Goal: Task Accomplishment & Management: Use online tool/utility

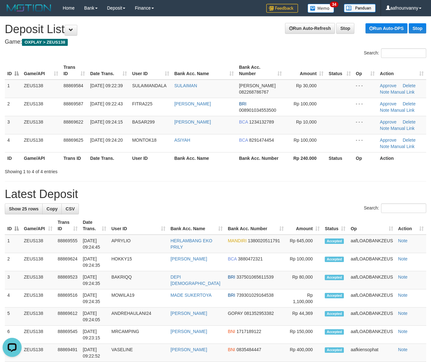
drag, startPoint x: 237, startPoint y: 142, endPoint x: 435, endPoint y: 199, distance: 206.6
click at [237, 142] on td "BCA 8291474454" at bounding box center [261, 143] width 48 height 18
drag, startPoint x: 294, startPoint y: 157, endPoint x: 436, endPoint y: 200, distance: 148.8
click at [311, 162] on th "Rp 240.000" at bounding box center [306, 158] width 42 height 12
drag, startPoint x: 332, startPoint y: 146, endPoint x: 370, endPoint y: 162, distance: 42.0
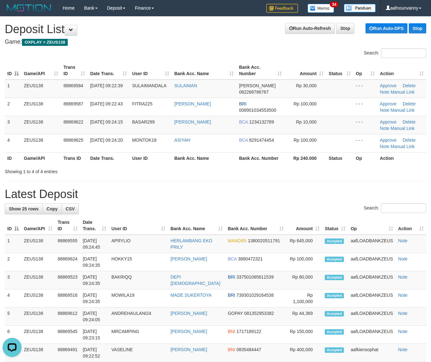
click at [346, 153] on table "ID Game/API Trans ID Date Trans. User ID Bank Acc. Name Bank Acc. Number Amount…" at bounding box center [216, 112] width 422 height 103
drag, startPoint x: 308, startPoint y: 164, endPoint x: 435, endPoint y: 176, distance: 127.9
click at [314, 165] on div "ID Game/API Trans ID Date Trans. User ID Bank Acc. Name Bank Acc. Number Amount…" at bounding box center [215, 113] width 431 height 106
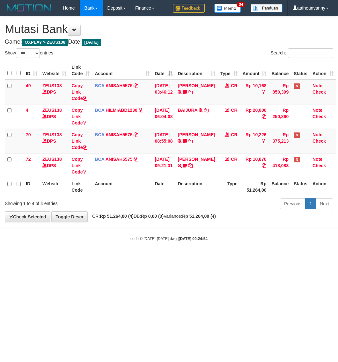
select select "***"
drag, startPoint x: 131, startPoint y: 289, endPoint x: 0, endPoint y: 204, distance: 155.3
click at [102, 258] on html "Toggle navigation Home Bank Account List Load By Website Group [OXPLAY] ZEUS138…" at bounding box center [169, 129] width 338 height 258
drag, startPoint x: 177, startPoint y: 296, endPoint x: 171, endPoint y: 292, distance: 6.6
click at [176, 258] on html "Toggle navigation Home Bank Account List Load By Website Group [OXPLAY] ZEUS138…" at bounding box center [169, 129] width 338 height 258
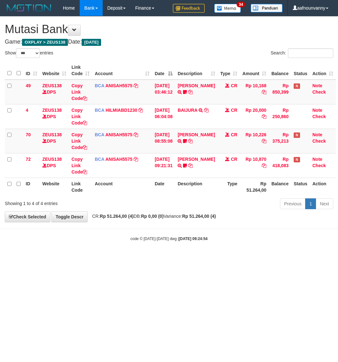
click at [155, 258] on html "Toggle navigation Home Bank Account List Load By Website Group [OXPLAY] ZEUS138…" at bounding box center [169, 129] width 338 height 258
drag, startPoint x: 153, startPoint y: 281, endPoint x: 3, endPoint y: 224, distance: 160.5
click at [125, 258] on html "Toggle navigation Home Bank Account List Load By Website Group [OXPLAY] ZEUS138…" at bounding box center [169, 129] width 338 height 258
select select "***"
click at [229, 229] on body "Toggle navigation Home Bank Account List Load By Website Group [OXPLAY] ZEUS138…" at bounding box center [169, 129] width 338 height 258
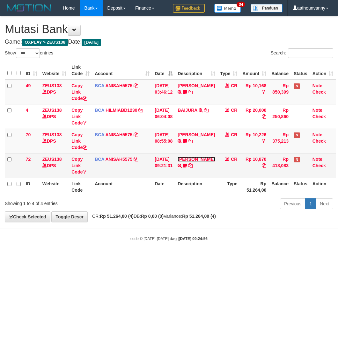
click at [190, 159] on link "MUHAMMAD TAU" at bounding box center [195, 159] width 37 height 5
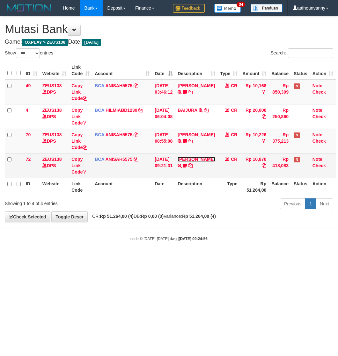
click at [190, 159] on link "MUHAMMAD TAU" at bounding box center [195, 159] width 37 height 5
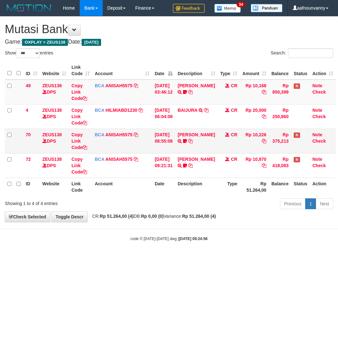
click at [187, 129] on td "DAVIT HENDRI TRSF E-BANKING CR 0110/FTSCY/WS95051 10226.002025100110396579 TRFD…" at bounding box center [196, 141] width 42 height 25
click at [187, 134] on td "DAVIT HENDRI TRSF E-BANKING CR 0110/FTSCY/WS95051 10226.002025100110396579 TRFD…" at bounding box center [196, 141] width 42 height 25
click at [187, 134] on link "DAVIT HENDRI" at bounding box center [195, 134] width 37 height 5
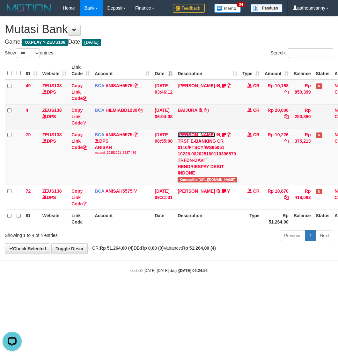
drag, startPoint x: 187, startPoint y: 134, endPoint x: 192, endPoint y: 118, distance: 16.8
click at [187, 133] on link "[PERSON_NAME]" at bounding box center [195, 134] width 37 height 5
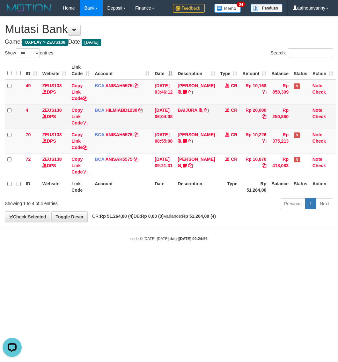
click at [193, 113] on td "BAIJURA TRSF E-BANKING CR 0110/FTSCY/WS95051 20000.002025100191215388 TRFDN-BAI…" at bounding box center [196, 116] width 42 height 25
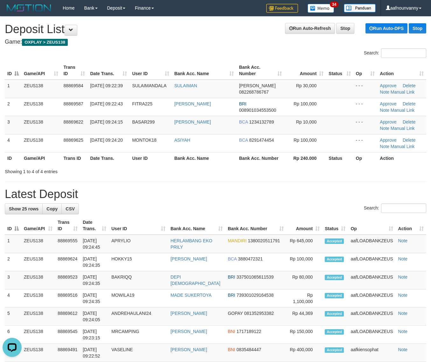
drag, startPoint x: 304, startPoint y: 170, endPoint x: 363, endPoint y: 186, distance: 60.7
click at [310, 172] on div "Showing 1 to 4 of 4 entries" at bounding box center [215, 170] width 431 height 9
drag, startPoint x: 330, startPoint y: 187, endPoint x: 355, endPoint y: 190, distance: 25.4
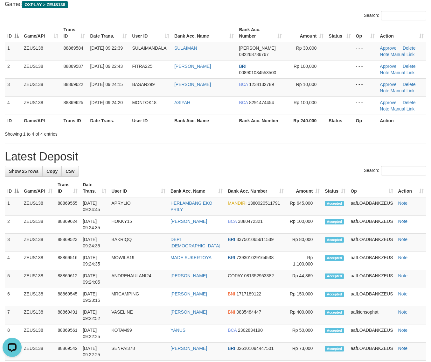
scroll to position [53, 0]
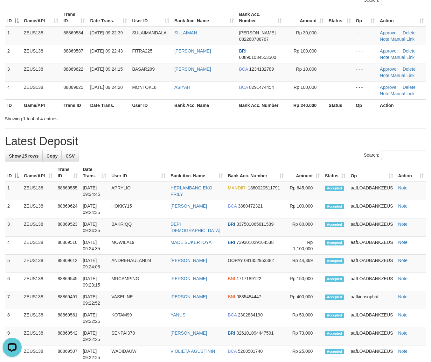
drag, startPoint x: 330, startPoint y: 152, endPoint x: 333, endPoint y: 158, distance: 6.8
click at [330, 152] on div "Search:" at bounding box center [216, 156] width 422 height 11
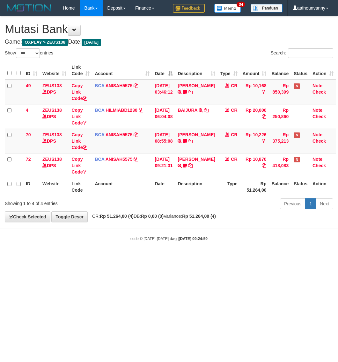
select select "***"
click at [58, 258] on html "Toggle navigation Home Bank Account List Load By Website Group [OXPLAY] ZEUS138…" at bounding box center [169, 129] width 338 height 258
select select "***"
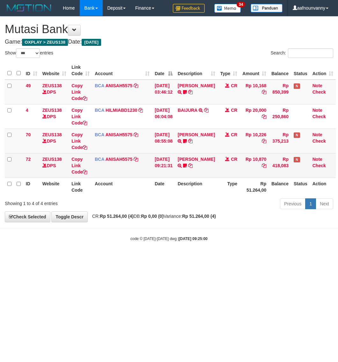
click at [184, 206] on div "Previous 1 Next" at bounding box center [239, 205] width 187 height 14
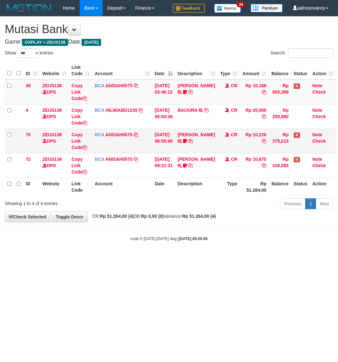
click at [191, 150] on td "DAVIT HENDRI TRSF E-BANKING CR 0110/FTSCY/WS95051 10226.002025100110396579 TRFD…" at bounding box center [196, 141] width 42 height 25
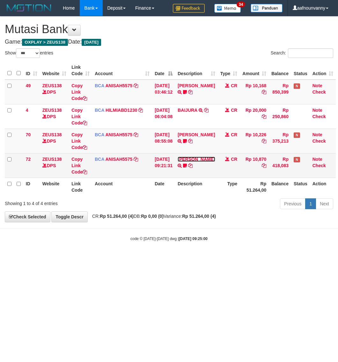
click at [191, 158] on link "[PERSON_NAME]" at bounding box center [195, 159] width 37 height 5
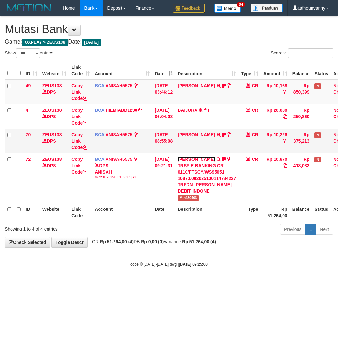
drag, startPoint x: 191, startPoint y: 158, endPoint x: 191, endPoint y: 151, distance: 6.4
click at [191, 156] on td "MUHAMMAD TAU TRSF E-BANKING CR 0110/FTSCY/WS95051 10870.002025100114784227 TRFD…" at bounding box center [206, 178] width 63 height 50
click at [194, 134] on link "[PERSON_NAME]" at bounding box center [195, 134] width 37 height 5
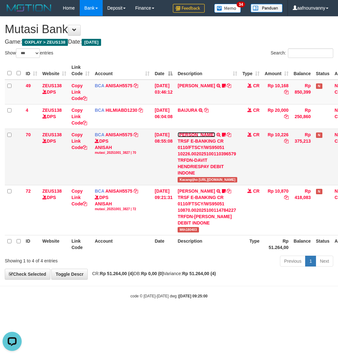
click at [194, 132] on link "[PERSON_NAME]" at bounding box center [195, 134] width 37 height 5
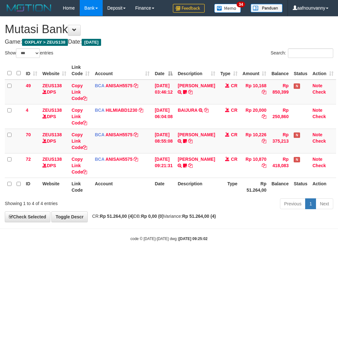
select select "***"
drag, startPoint x: 109, startPoint y: 273, endPoint x: 37, endPoint y: 230, distance: 83.4
click at [106, 258] on html "Toggle navigation Home Bank Account List Load By Website Group [OXPLAY] ZEUS138…" at bounding box center [169, 129] width 338 height 258
drag, startPoint x: 65, startPoint y: 281, endPoint x: 0, endPoint y: 224, distance: 86.7
click at [68, 258] on html "Toggle navigation Home Bank Account List Load By Website Group [OXPLAY] ZEUS138…" at bounding box center [169, 129] width 338 height 258
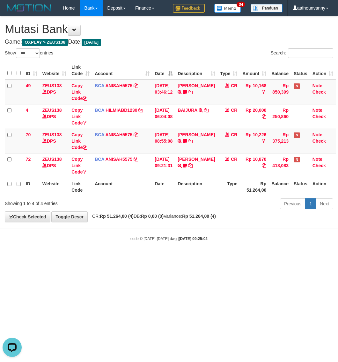
drag, startPoint x: 40, startPoint y: 302, endPoint x: 1, endPoint y: 242, distance: 71.2
click at [33, 258] on html "Toggle navigation Home Bank Account List Load By Website Group [OXPLAY] ZEUS138…" at bounding box center [169, 129] width 338 height 258
drag, startPoint x: 58, startPoint y: 273, endPoint x: 23, endPoint y: 244, distance: 45.7
click at [37, 253] on html "Toggle navigation Home Bank Account List Load By Website Group [OXPLAY] ZEUS138…" at bounding box center [169, 129] width 338 height 258
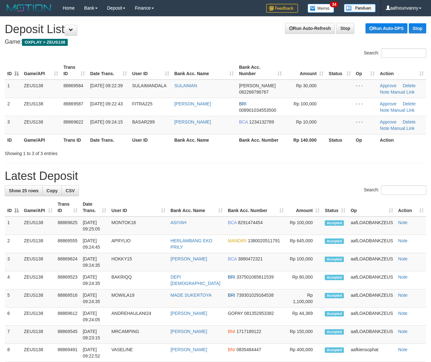
click at [275, 162] on div "**********" at bounding box center [215, 365] width 431 height 696
click at [267, 180] on h1 "Latest Deposit" at bounding box center [216, 176] width 422 height 13
drag, startPoint x: 280, startPoint y: 171, endPoint x: 361, endPoint y: 228, distance: 99.0
click at [282, 181] on h1 "Latest Deposit" at bounding box center [216, 176] width 422 height 13
drag, startPoint x: 335, startPoint y: 202, endPoint x: 349, endPoint y: 216, distance: 19.6
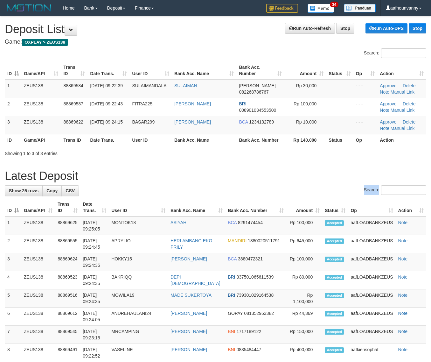
click at [335, 203] on th "Status" at bounding box center [336, 207] width 26 height 18
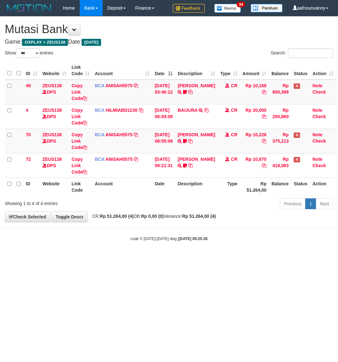
select select "***"
drag, startPoint x: 75, startPoint y: 287, endPoint x: 1, endPoint y: 231, distance: 93.2
click at [74, 258] on html "Toggle navigation Home Bank Account List Load By Website Group [OXPLAY] ZEUS138…" at bounding box center [169, 129] width 338 height 258
drag, startPoint x: 72, startPoint y: 288, endPoint x: 0, endPoint y: 237, distance: 88.2
click at [63, 258] on html "Toggle navigation Home Bank Account List Load By Website Group [OXPLAY] ZEUS138…" at bounding box center [169, 129] width 338 height 258
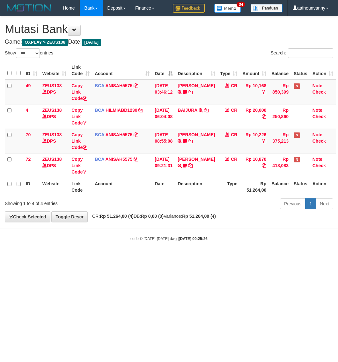
drag, startPoint x: 89, startPoint y: 279, endPoint x: 0, endPoint y: 238, distance: 98.3
click at [83, 258] on html "Toggle navigation Home Bank Account List Load By Website Group [OXPLAY] ZEUS138…" at bounding box center [169, 129] width 338 height 258
click at [103, 258] on html "Toggle navigation Home Bank Account List Load By Website Group [OXPLAY] ZEUS138…" at bounding box center [169, 129] width 338 height 258
drag, startPoint x: 110, startPoint y: 279, endPoint x: 155, endPoint y: 274, distance: 45.8
click at [110, 258] on html "Toggle navigation Home Bank Account List Load By Website Group [OXPLAY] ZEUS138…" at bounding box center [169, 129] width 338 height 258
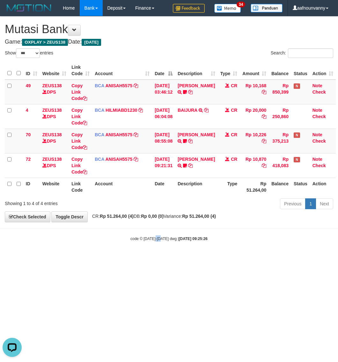
drag, startPoint x: 155, startPoint y: 274, endPoint x: 160, endPoint y: 275, distance: 4.9
click at [160, 258] on html "Toggle navigation Home Bank Account List Load By Website Group [OXPLAY] ZEUS138…" at bounding box center [169, 129] width 338 height 258
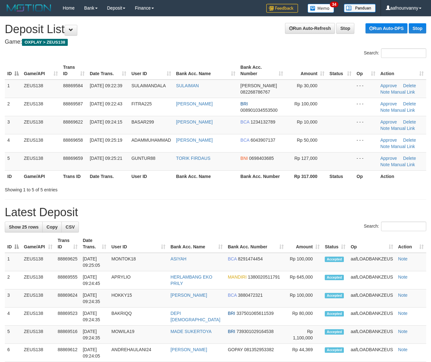
click at [253, 179] on th "Bank Acc. Number" at bounding box center [262, 176] width 48 height 12
drag, startPoint x: 287, startPoint y: 195, endPoint x: 435, endPoint y: 253, distance: 158.8
drag, startPoint x: 218, startPoint y: 178, endPoint x: 435, endPoint y: 223, distance: 221.2
click at [230, 182] on div "ID Game/API Trans ID Date Trans. User ID Bank Acc. Name Bank Acc. Number Amount…" at bounding box center [215, 122] width 431 height 125
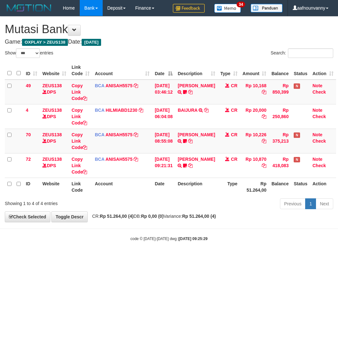
select select "***"
drag, startPoint x: 158, startPoint y: 237, endPoint x: 162, endPoint y: 239, distance: 4.3
click at [162, 239] on small "code © 2012-2018 dwg | 2025/10/01 09:25:30" at bounding box center [168, 239] width 77 height 4
select select "***"
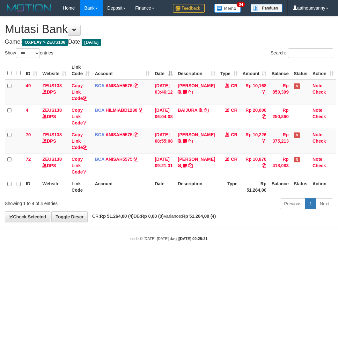
select select "***"
click at [171, 258] on html "Toggle navigation Home Bank Account List Load By Website Group [OXPLAY] ZEUS138…" at bounding box center [169, 129] width 338 height 258
drag, startPoint x: 175, startPoint y: 254, endPoint x: 164, endPoint y: 251, distance: 11.6
click at [172, 253] on body "Toggle navigation Home Bank Account List Load By Website Group [OXPLAY] ZEUS138…" at bounding box center [169, 129] width 338 height 258
drag, startPoint x: 120, startPoint y: 238, endPoint x: 336, endPoint y: 278, distance: 219.9
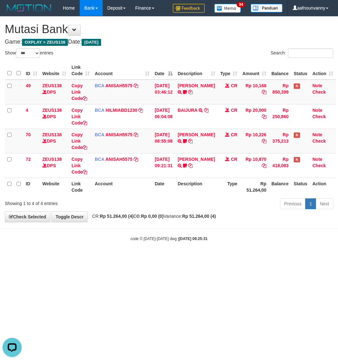
click at [142, 241] on div "code © 2012-2018 dwg | 2025/10/01 09:25:31" at bounding box center [169, 238] width 338 height 6
select select "***"
drag, startPoint x: 172, startPoint y: 296, endPoint x: 6, endPoint y: 234, distance: 177.2
click at [168, 258] on html "Toggle navigation Home Bank Account List Load By Website Group [OXPLAY] ZEUS138…" at bounding box center [169, 129] width 338 height 258
click at [46, 258] on html "Toggle navigation Home Bank Account List Load By Website Group [OXPLAY] ZEUS138…" at bounding box center [169, 129] width 338 height 258
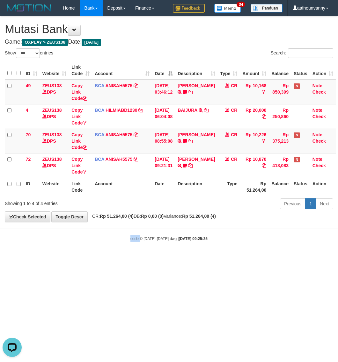
drag, startPoint x: 135, startPoint y: 301, endPoint x: 58, endPoint y: 285, distance: 78.1
click at [58, 258] on html "Toggle navigation Home Bank Account List Load By Website Group [OXPLAY] ZEUS138…" at bounding box center [169, 129] width 338 height 258
click at [46, 258] on html "Toggle navigation Home Bank Account List Load By Website Group [OXPLAY] ZEUS138…" at bounding box center [169, 129] width 338 height 258
drag, startPoint x: 216, startPoint y: 310, endPoint x: 213, endPoint y: 290, distance: 19.2
click at [207, 258] on html "Toggle navigation Home Bank Account List Load By Website Group [OXPLAY] ZEUS138…" at bounding box center [169, 129] width 338 height 258
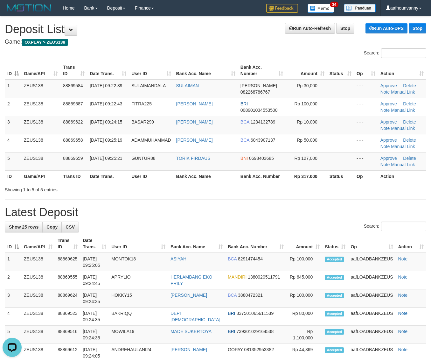
drag, startPoint x: 48, startPoint y: 150, endPoint x: 435, endPoint y: 253, distance: 400.7
click at [85, 166] on tbody "1 ZEUS138 88869584 [DATE] 09:22:39 [GEOGRAPHIC_DATA] [PERSON_NAME] 082268786767…" at bounding box center [216, 125] width 422 height 91
drag, startPoint x: 156, startPoint y: 182, endPoint x: 432, endPoint y: 255, distance: 285.6
click at [178, 187] on div "Search: ID Game/API Trans ID Date Trans. User ID Bank Acc. Name Bank Acc. Numbe…" at bounding box center [216, 120] width 422 height 145
drag, startPoint x: 259, startPoint y: 190, endPoint x: 424, endPoint y: 241, distance: 173.2
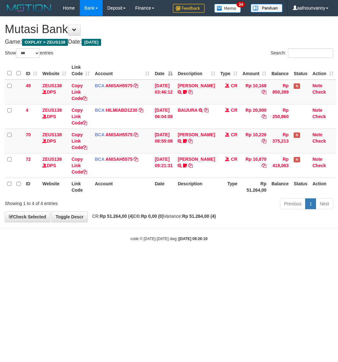
select select "***"
drag, startPoint x: 114, startPoint y: 249, endPoint x: 89, endPoint y: 239, distance: 26.2
click at [114, 249] on body "Toggle navigation Home Bank Account List Load By Website Group [OXPLAY] ZEUS138…" at bounding box center [169, 129] width 338 height 258
drag, startPoint x: 180, startPoint y: 276, endPoint x: 3, endPoint y: 222, distance: 185.6
click at [169, 258] on html "Toggle navigation Home Bank Account List Load By Website Group [OXPLAY] ZEUS138…" at bounding box center [169, 129] width 338 height 258
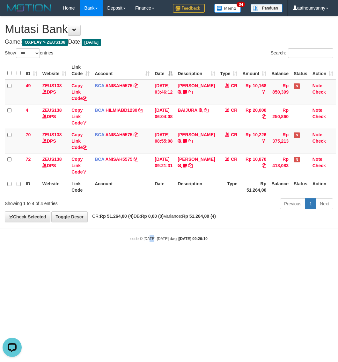
drag, startPoint x: 153, startPoint y: 236, endPoint x: 147, endPoint y: 204, distance: 32.7
click at [150, 220] on body "Toggle navigation Home Bank Account List Load By Website Group [OXPLAY] ZEUS138…" at bounding box center [169, 129] width 338 height 258
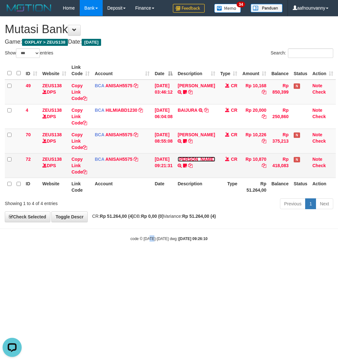
click at [187, 162] on link "[PERSON_NAME]" at bounding box center [195, 159] width 37 height 5
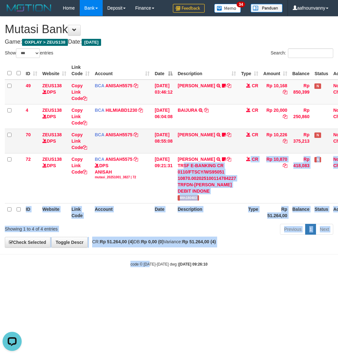
drag, startPoint x: 188, startPoint y: 165, endPoint x: 190, endPoint y: 147, distance: 17.4
click at [188, 163] on div "TRSF E-BANKING CR 0110/FTSCY/WS95051 10870.002025100114784227 TRFDN-MUHAMMAD TA…" at bounding box center [206, 178] width 58 height 32
click at [193, 132] on link "[PERSON_NAME]" at bounding box center [195, 134] width 37 height 5
drag, startPoint x: 193, startPoint y: 132, endPoint x: 193, endPoint y: 128, distance: 4.2
click at [193, 131] on td "DAVIT HENDRI TRSF E-BANKING CR 0110/FTSCY/WS95051 10226.002025100110396579 TRFD…" at bounding box center [206, 141] width 63 height 25
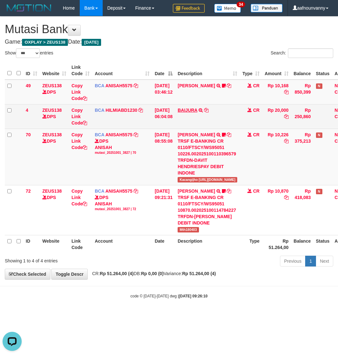
click at [193, 112] on td "BAIJURA TRSF E-BANKING CR 0110/FTSCY/WS95051 20000.002025100191215388 TRFDN-BAI…" at bounding box center [207, 116] width 65 height 25
click at [185, 107] on td "BAIJURA TRSF E-BANKING CR 0110/FTSCY/WS95051 20000.002025100191215388 TRFDN-BAI…" at bounding box center [207, 116] width 65 height 25
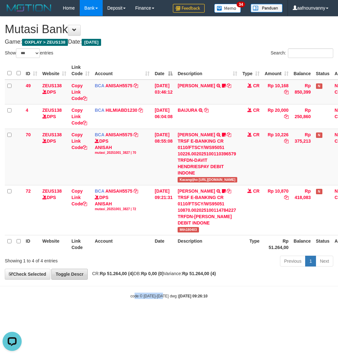
drag, startPoint x: 155, startPoint y: 310, endPoint x: 61, endPoint y: 271, distance: 102.0
click at [90, 285] on body "Toggle navigation Home Bank Account List Load By Website Group [OXPLAY] ZEUS138…" at bounding box center [169, 157] width 338 height 315
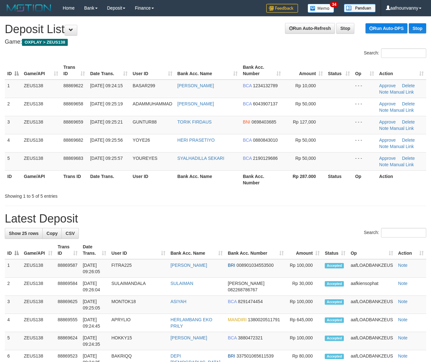
drag, startPoint x: 225, startPoint y: 196, endPoint x: 433, endPoint y: 246, distance: 214.2
drag, startPoint x: 283, startPoint y: 177, endPoint x: 370, endPoint y: 212, distance: 93.9
click at [329, 199] on div "Search: ID Game/API Trans ID Date Trans. User ID Bank Acc. Name Bank Acc. Numbe…" at bounding box center [216, 123] width 422 height 151
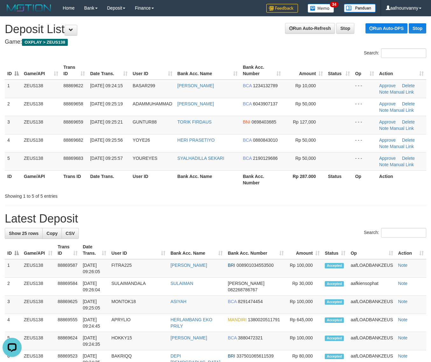
drag, startPoint x: 230, startPoint y: 182, endPoint x: 427, endPoint y: 229, distance: 202.6
click at [245, 187] on tr "ID Game/API Trans ID Date Trans. User ID Bank Acc. Name Bank Acc. Number Rp 287…" at bounding box center [216, 179] width 422 height 18
drag, startPoint x: 208, startPoint y: 166, endPoint x: 230, endPoint y: 174, distance: 23.0
click at [217, 169] on td "SYALHADILLA SEKARI" at bounding box center [208, 161] width 66 height 18
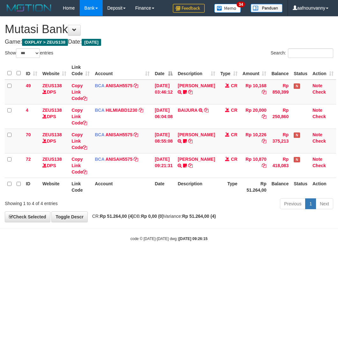
select select "***"
drag, startPoint x: 203, startPoint y: 261, endPoint x: 1, endPoint y: 220, distance: 206.7
click at [167, 258] on html "Toggle navigation Home Bank Account List Load By Website Group [OXPLAY] ZEUS138…" at bounding box center [169, 129] width 338 height 258
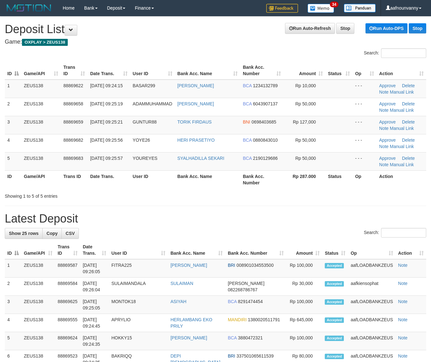
drag, startPoint x: 322, startPoint y: 203, endPoint x: 435, endPoint y: 212, distance: 113.4
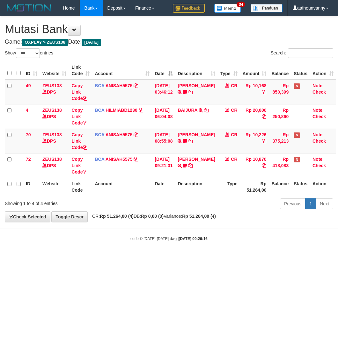
select select "***"
click at [181, 165] on td "MUHAMMAD TAU TRSF E-BANKING CR 0110/FTSCY/WS95051 10870.002025100114784227 TRFD…" at bounding box center [196, 165] width 42 height 25
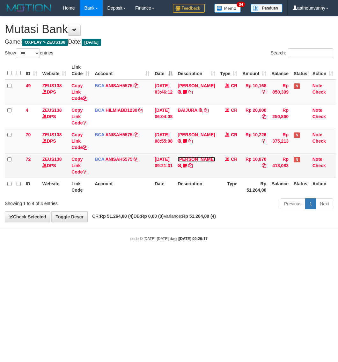
drag, startPoint x: 182, startPoint y: 164, endPoint x: 187, endPoint y: 149, distance: 16.2
click at [182, 162] on link "MUHAMMAD TAU" at bounding box center [195, 159] width 37 height 5
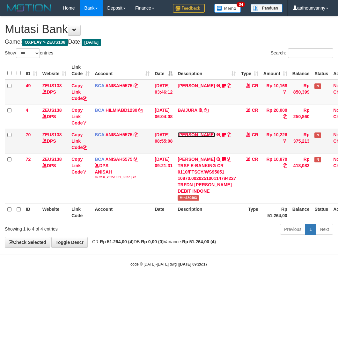
click at [190, 133] on link "[PERSON_NAME]" at bounding box center [195, 134] width 37 height 5
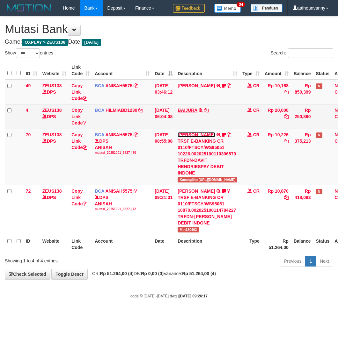
drag, startPoint x: 190, startPoint y: 133, endPoint x: 189, endPoint y: 112, distance: 21.3
click at [190, 128] on tbody "49 ZEUS138 DPS Copy Link Code BCA ANISAH5575 DPS [PERSON_NAME] mutasi_20251001_…" at bounding box center [181, 158] width 353 height 156
drag, startPoint x: 189, startPoint y: 112, endPoint x: 190, endPoint y: 105, distance: 6.7
click at [189, 111] on link "BAIJURA" at bounding box center [187, 110] width 20 height 5
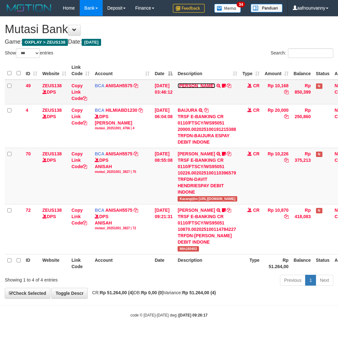
click at [189, 86] on link "[PERSON_NAME]" at bounding box center [195, 85] width 37 height 5
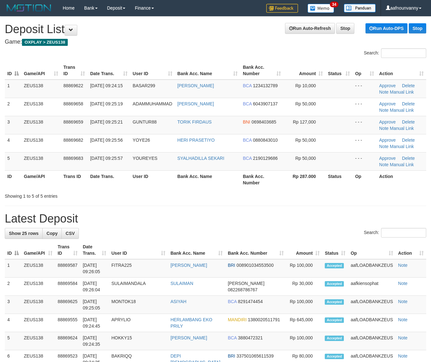
drag, startPoint x: 220, startPoint y: 172, endPoint x: 437, endPoint y: 184, distance: 216.6
click at [233, 175] on th "Bank Acc. Name" at bounding box center [208, 179] width 66 height 18
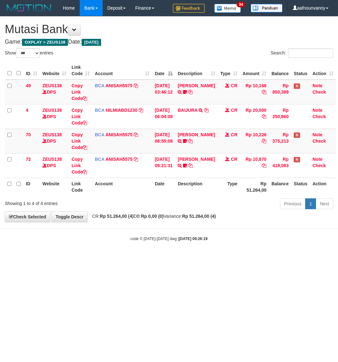
select select "***"
drag, startPoint x: 159, startPoint y: 284, endPoint x: 47, endPoint y: 250, distance: 116.5
click at [72, 257] on html "Toggle navigation Home Bank Account List Load By Website Group [OXPLAY] ZEUS138…" at bounding box center [169, 129] width 338 height 258
select select "***"
click at [189, 162] on link "[PERSON_NAME]" at bounding box center [195, 159] width 37 height 5
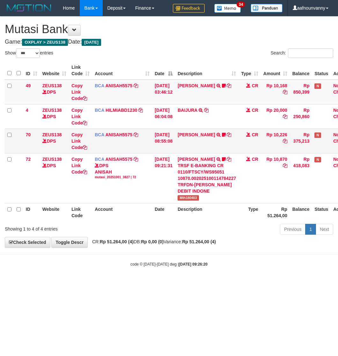
click at [197, 129] on td "[PERSON_NAME] TRSF E-BANKING CR 0110/FTSCY/WS95051 10226.002025100110396579 TRF…" at bounding box center [206, 141] width 63 height 25
click at [198, 134] on td "[PERSON_NAME] TRSF E-BANKING CR 0110/FTSCY/WS95051 10226.002025100110396579 TRF…" at bounding box center [206, 141] width 63 height 25
drag, startPoint x: 75, startPoint y: 307, endPoint x: 2, endPoint y: 263, distance: 85.2
click at [71, 283] on html "Toggle navigation Home Bank Account List Load By Website Group [OXPLAY] ZEUS138…" at bounding box center [169, 141] width 338 height 283
drag, startPoint x: 108, startPoint y: 318, endPoint x: 67, endPoint y: 303, distance: 44.1
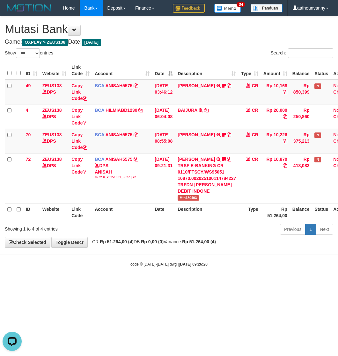
click at [80, 283] on html "Toggle navigation Home Bank Account List Load By Website Group [OXPLAY] ZEUS138…" at bounding box center [169, 141] width 338 height 283
drag, startPoint x: 201, startPoint y: 298, endPoint x: 150, endPoint y: 276, distance: 54.9
click at [192, 283] on html "Toggle navigation Home Bank Account List Load By Website Group [OXPLAY] ZEUS138…" at bounding box center [169, 141] width 338 height 283
drag, startPoint x: 168, startPoint y: 308, endPoint x: 6, endPoint y: 236, distance: 176.8
click at [157, 283] on html "Toggle navigation Home Bank Account List Load By Website Group [OXPLAY] ZEUS138…" at bounding box center [169, 141] width 338 height 283
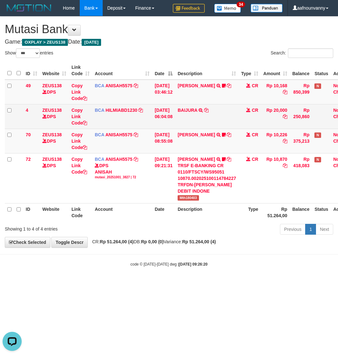
click at [202, 126] on td "BAIJURA TRSF E-BANKING CR 0110/FTSCY/WS95051 20000.002025100191215388 TRFDN-BAI…" at bounding box center [206, 116] width 63 height 25
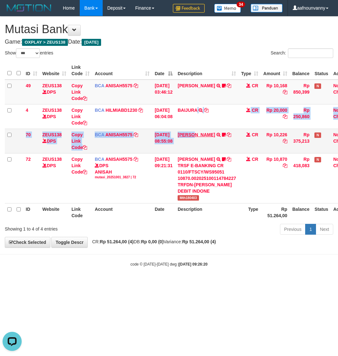
drag, startPoint x: 198, startPoint y: 130, endPoint x: 196, endPoint y: 134, distance: 4.6
click at [196, 134] on tbody "49 ZEUS138 DPS Copy Link Code BCA ANISAH5575 DPS ANISAH mutasi_20251001_3827 | …" at bounding box center [181, 142] width 352 height 124
click at [196, 134] on link "DAVIT HENDRI" at bounding box center [195, 134] width 37 height 5
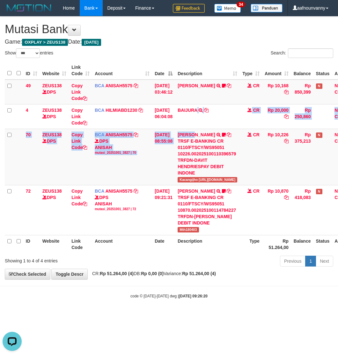
drag, startPoint x: 137, startPoint y: 269, endPoint x: 3, endPoint y: 251, distance: 136.0
click at [96, 264] on div "**********" at bounding box center [169, 148] width 338 height 263
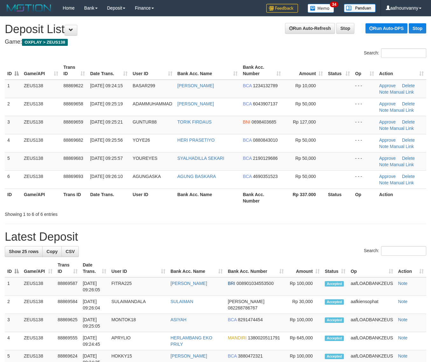
drag, startPoint x: 159, startPoint y: 189, endPoint x: 436, endPoint y: 256, distance: 285.1
click at [161, 190] on th "User ID" at bounding box center [152, 198] width 45 height 18
drag, startPoint x: 249, startPoint y: 195, endPoint x: 296, endPoint y: 213, distance: 50.8
click at [290, 211] on div "Search: ID Game/API Trans ID Date Trans. User ID Bank Acc. Name Bank Acc. Numbe…" at bounding box center [216, 132] width 422 height 169
type input "**********"
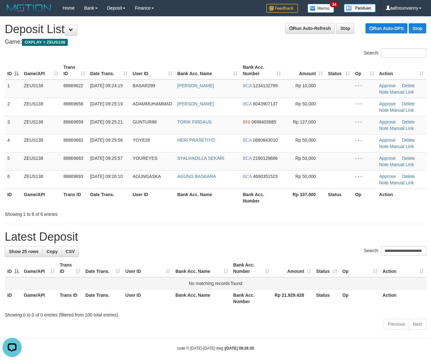
drag, startPoint x: 232, startPoint y: 239, endPoint x: 417, endPoint y: 285, distance: 191.4
click at [263, 251] on div "**********" at bounding box center [215, 174] width 431 height 315
drag, startPoint x: 230, startPoint y: 198, endPoint x: 246, endPoint y: 200, distance: 16.1
click at [238, 198] on th "Bank Acc. Name" at bounding box center [208, 198] width 66 height 18
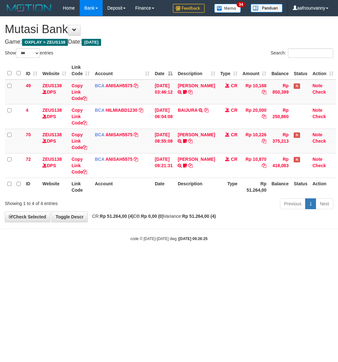
select select "***"
click at [157, 258] on html "Toggle navigation Home Bank Account List Load By Website Group [OXPLAY] ZEUS138…" at bounding box center [169, 129] width 338 height 258
drag, startPoint x: 150, startPoint y: 305, endPoint x: 80, endPoint y: 278, distance: 74.8
click at [108, 258] on html "Toggle navigation Home Bank Account List Load By Website Group [OXPLAY] ZEUS138…" at bounding box center [169, 129] width 338 height 258
select select "***"
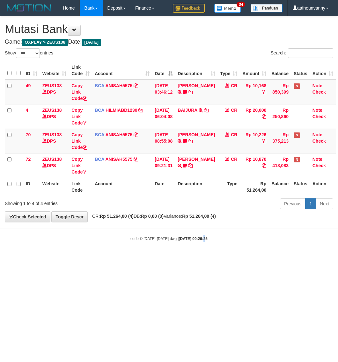
drag, startPoint x: 0, startPoint y: 0, endPoint x: 196, endPoint y: 281, distance: 343.0
click at [197, 258] on html "Toggle navigation Home Bank Account List Load By Website Group [OXPLAY] ZEUS138…" at bounding box center [169, 129] width 338 height 258
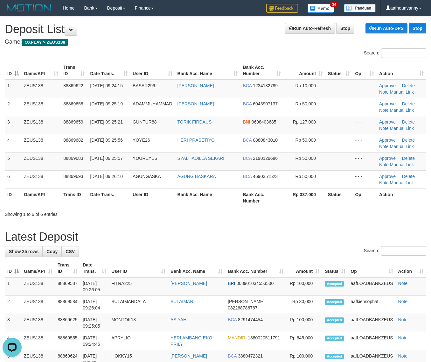
drag, startPoint x: 53, startPoint y: 214, endPoint x: 138, endPoint y: 233, distance: 86.6
drag, startPoint x: 235, startPoint y: 197, endPoint x: 354, endPoint y: 233, distance: 124.9
click at [249, 204] on th "Bank Acc. Number" at bounding box center [261, 198] width 43 height 18
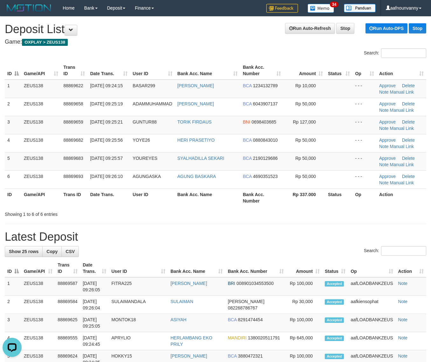
drag, startPoint x: 183, startPoint y: 225, endPoint x: 277, endPoint y: 257, distance: 99.4
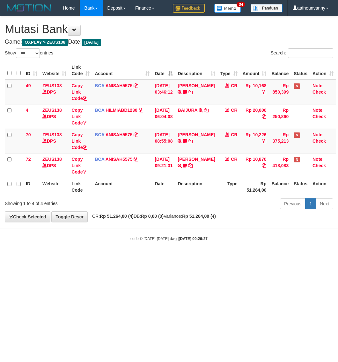
select select "***"
drag, startPoint x: 211, startPoint y: 309, endPoint x: 181, endPoint y: 299, distance: 32.2
click at [214, 258] on html "Toggle navigation Home Bank Account List Load By Website Group [OXPLAY] ZEUS138…" at bounding box center [169, 129] width 338 height 258
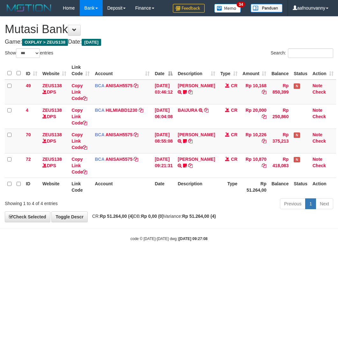
select select "***"
drag, startPoint x: 157, startPoint y: 304, endPoint x: 0, endPoint y: 268, distance: 160.9
click at [101, 258] on html "Toggle navigation Home Bank Account List Load By Website Group [OXPLAY] ZEUS138…" at bounding box center [169, 129] width 338 height 258
select select "***"
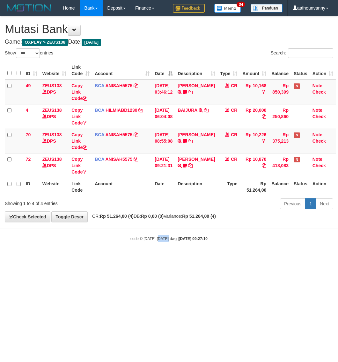
drag, startPoint x: 134, startPoint y: 302, endPoint x: 1, endPoint y: 254, distance: 142.0
click at [37, 258] on html "Toggle navigation Home Bank Account List Load By Website Group [OXPLAY] ZEUS138…" at bounding box center [169, 129] width 338 height 258
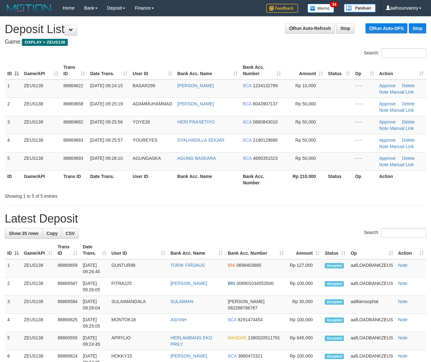
drag, startPoint x: 190, startPoint y: 197, endPoint x: 253, endPoint y: 222, distance: 67.9
drag, startPoint x: 231, startPoint y: 199, endPoint x: 300, endPoint y: 228, distance: 74.4
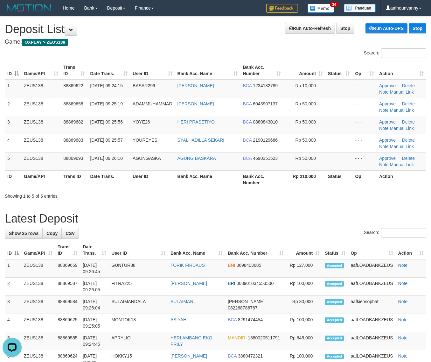
click at [231, 190] on div "ID Game/API Trans ID Date Trans. User ID Bank Acc. Name Bank Acc. Number Amount…" at bounding box center [215, 125] width 431 height 131
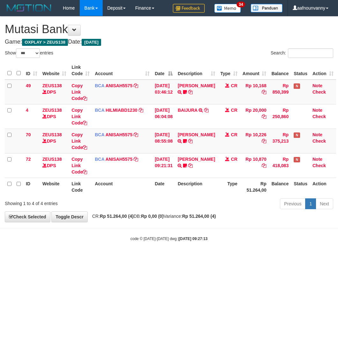
select select "***"
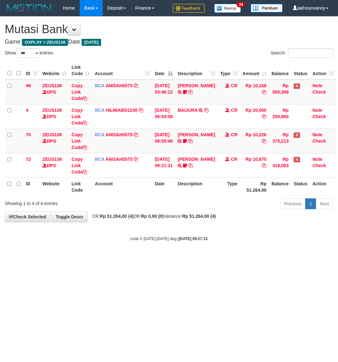
select select "***"
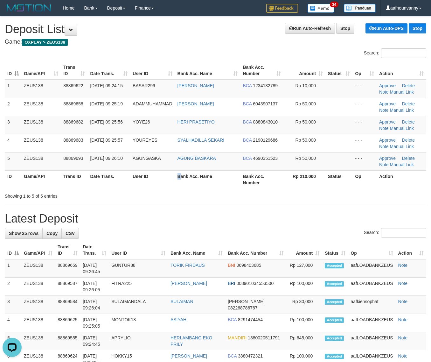
drag, startPoint x: 180, startPoint y: 180, endPoint x: 244, endPoint y: 187, distance: 64.1
click at [203, 182] on th "Bank Acc. Name" at bounding box center [208, 179] width 66 height 18
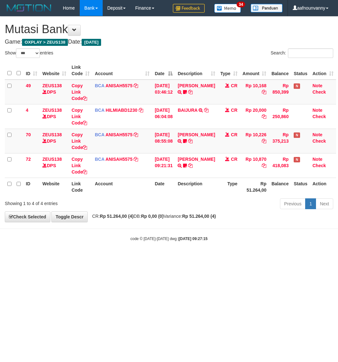
select select "***"
drag, startPoint x: 107, startPoint y: 324, endPoint x: 112, endPoint y: 326, distance: 5.3
click at [112, 258] on html "Toggle navigation Home Bank Account List Load By Website Group [OXPLAY] ZEUS138…" at bounding box center [169, 129] width 338 height 258
select select "***"
drag, startPoint x: 155, startPoint y: 241, endPoint x: 3, endPoint y: 212, distance: 155.6
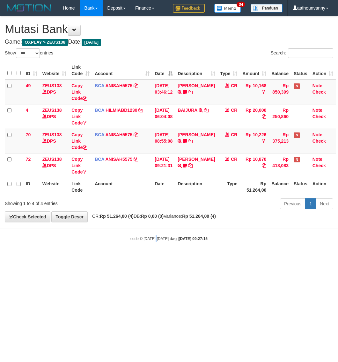
click at [7, 213] on body "Toggle navigation Home Bank Account List Load By Website Group [OXPLAY] ZEUS138…" at bounding box center [169, 129] width 338 height 258
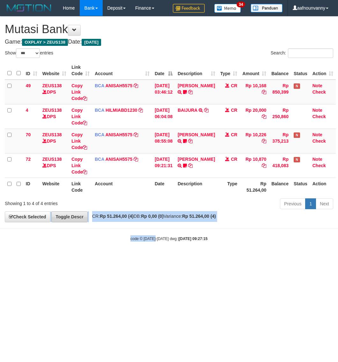
drag, startPoint x: 109, startPoint y: 234, endPoint x: 79, endPoint y: 217, distance: 34.5
click at [108, 234] on body "Toggle navigation Home Bank Account List Load By Website Group [OXPLAY] ZEUS138…" at bounding box center [169, 129] width 338 height 258
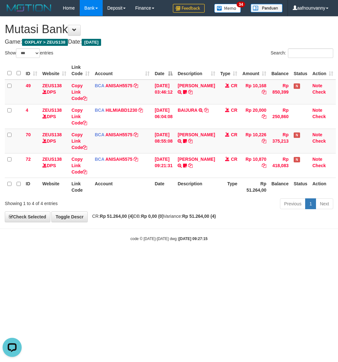
click at [161, 258] on html "Toggle navigation Home Bank Account List Load By Website Group [OXPLAY] ZEUS138…" at bounding box center [169, 129] width 338 height 258
drag, startPoint x: 149, startPoint y: 284, endPoint x: 100, endPoint y: 260, distance: 54.7
click at [116, 258] on html "Toggle navigation Home Bank Account List Load By Website Group [OXPLAY] ZEUS138…" at bounding box center [169, 129] width 338 height 258
click at [204, 258] on html "Toggle navigation Home Bank Account List Load By Website Group [OXPLAY] ZEUS138…" at bounding box center [169, 129] width 338 height 258
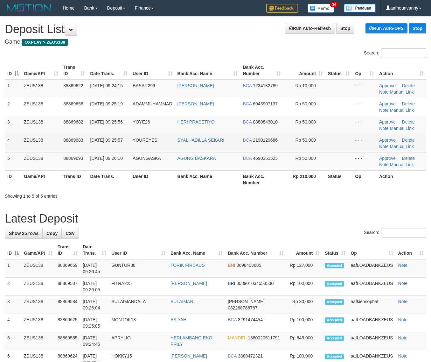
drag, startPoint x: 242, startPoint y: 145, endPoint x: 435, endPoint y: 241, distance: 214.9
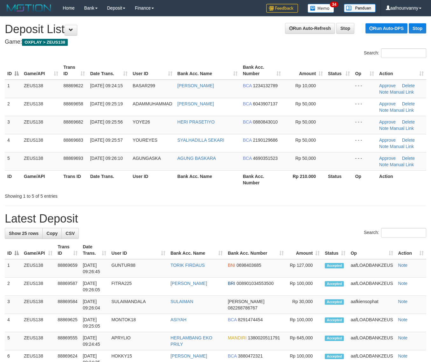
click at [245, 149] on td "BCA 2190129686" at bounding box center [261, 143] width 43 height 18
drag, startPoint x: 226, startPoint y: 189, endPoint x: 251, endPoint y: 202, distance: 27.9
click at [235, 198] on div "Search: ID Game/API Trans ID Date Trans. User ID Bank Acc. Name Bank Acc. Numbe…" at bounding box center [216, 123] width 422 height 151
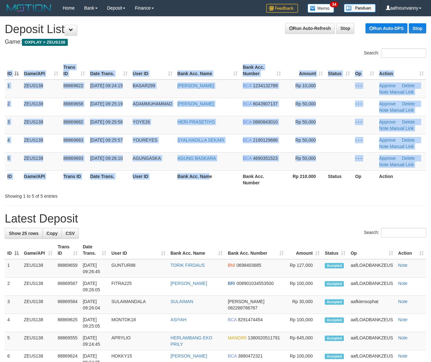
drag, startPoint x: 236, startPoint y: 194, endPoint x: 432, endPoint y: 232, distance: 199.7
click at [250, 197] on div "Search: ID Game/API Trans ID Date Trans. User ID Bank Acc. Name Bank Acc. Numbe…" at bounding box center [216, 123] width 422 height 151
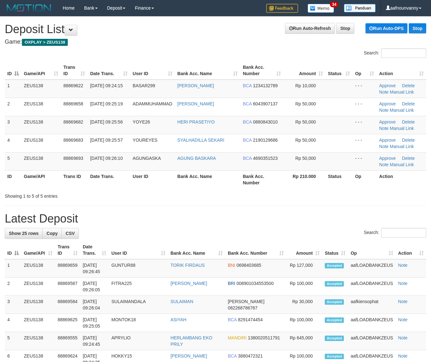
drag, startPoint x: 230, startPoint y: 178, endPoint x: 344, endPoint y: 201, distance: 116.5
click at [249, 182] on tr "ID Game/API Trans ID Date Trans. User ID Bank Acc. Name Bank Acc. Number Rp 210…" at bounding box center [216, 179] width 422 height 18
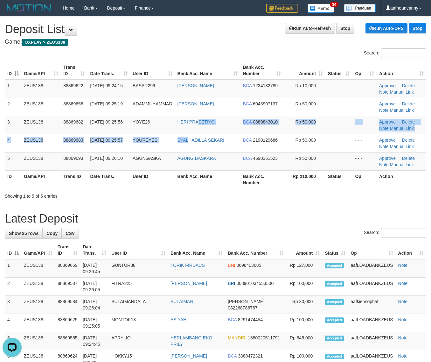
drag, startPoint x: 185, startPoint y: 141, endPoint x: 430, endPoint y: 244, distance: 265.4
click at [197, 157] on tbody "1 ZEUS138 88869622 01/10/2025 09:24:15 BASAR299 ARDIAN SUPI BCA 1234132789 Rp 1…" at bounding box center [216, 125] width 422 height 91
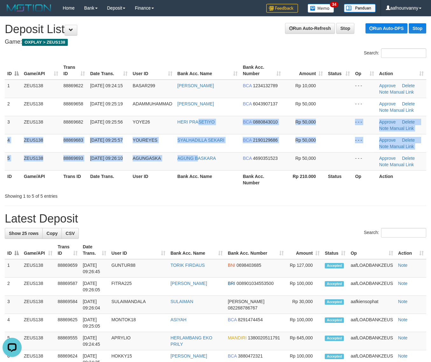
click at [410, 250] on th "Action" at bounding box center [411, 250] width 31 height 18
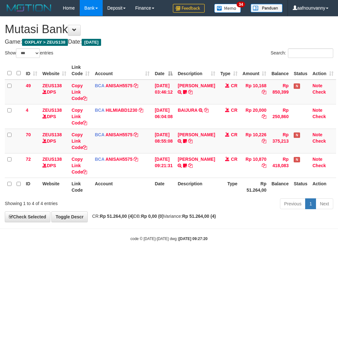
select select "***"
drag, startPoint x: 87, startPoint y: 320, endPoint x: 0, endPoint y: 260, distance: 105.0
click at [33, 258] on html "Toggle navigation Home Bank Account List Load By Website Group [OXPLAY] ZEUS138…" at bounding box center [169, 129] width 338 height 258
drag, startPoint x: 247, startPoint y: 290, endPoint x: 0, endPoint y: 175, distance: 272.5
click at [184, 252] on html "Toggle navigation Home Bank Account List Load By Website Group [OXPLAY] ZEUS138…" at bounding box center [169, 129] width 338 height 258
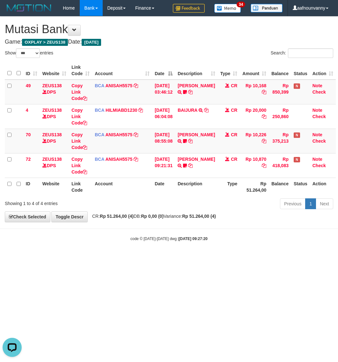
drag, startPoint x: 72, startPoint y: 275, endPoint x: 2, endPoint y: 261, distance: 71.1
click at [45, 258] on html "Toggle navigation Home Bank Account List Load By Website Group [OXPLAY] ZEUS138…" at bounding box center [169, 129] width 338 height 258
drag, startPoint x: 108, startPoint y: 292, endPoint x: 3, endPoint y: 241, distance: 116.9
click at [80, 258] on html "Toggle navigation Home Bank Account List Load By Website Group [OXPLAY] ZEUS138…" at bounding box center [169, 129] width 338 height 258
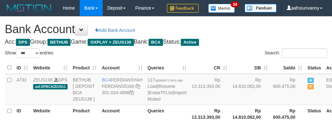
select select "***"
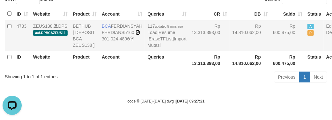
click at [135, 35] on icon at bounding box center [137, 32] width 4 height 4
click at [147, 48] on link "Import Mutasi" at bounding box center [166, 41] width 39 height 11
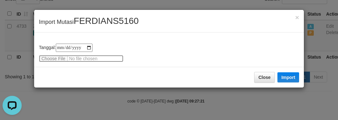
click at [49, 57] on input "file" at bounding box center [81, 58] width 84 height 7
type input "**********"
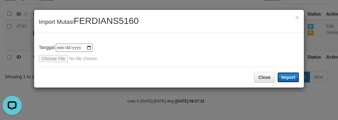
click at [289, 74] on button "Import" at bounding box center [288, 77] width 22 height 10
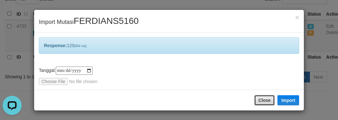
click at [260, 97] on button "Close" at bounding box center [264, 100] width 20 height 11
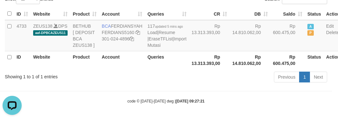
drag, startPoint x: 246, startPoint y: 106, endPoint x: 238, endPoint y: 113, distance: 10.6
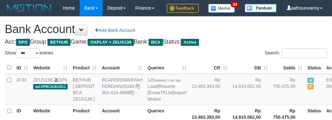
select select "***"
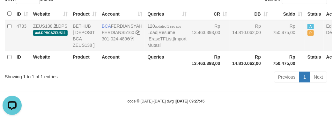
click at [189, 51] on td "Rp 13.463.393,00" at bounding box center [209, 35] width 41 height 31
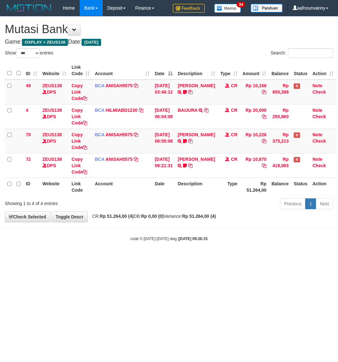
select select "***"
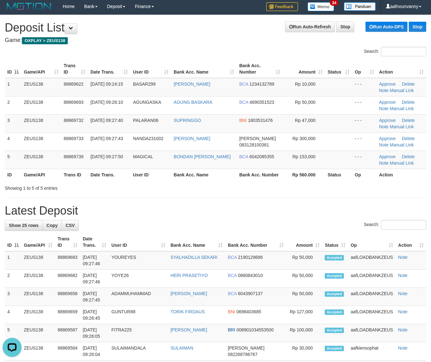
drag, startPoint x: 211, startPoint y: 162, endPoint x: 306, endPoint y: 177, distance: 96.0
click at [214, 163] on td "BONDAN DONY HARYAN" at bounding box center [204, 160] width 66 height 18
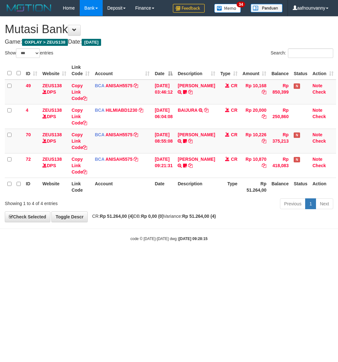
select select "***"
click at [196, 155] on td "MUHAMMAD TAU TRSF E-BANKING CR 0110/FTSCY/WS95051 10870.002025100114784227 TRFD…" at bounding box center [196, 165] width 42 height 25
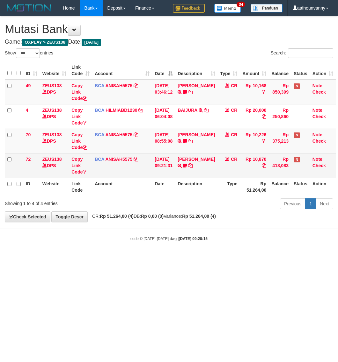
click at [190, 161] on td "MUHAMMAD TAU TRSF E-BANKING CR 0110/FTSCY/WS95051 10870.002025100114784227 TRFD…" at bounding box center [196, 165] width 42 height 25
click at [190, 159] on link "[PERSON_NAME]" at bounding box center [195, 159] width 37 height 5
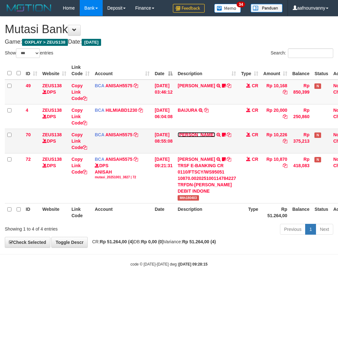
click at [193, 135] on link "[PERSON_NAME]" at bounding box center [195, 134] width 37 height 5
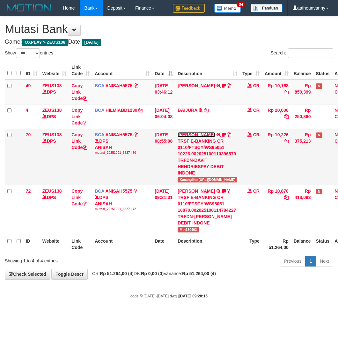
click at [193, 132] on link "[PERSON_NAME]" at bounding box center [195, 134] width 37 height 5
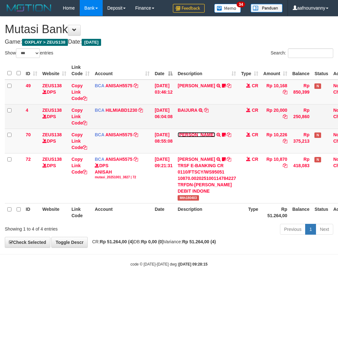
drag, startPoint x: 193, startPoint y: 132, endPoint x: 191, endPoint y: 122, distance: 10.9
click at [193, 132] on td "DAVIT HENDRI TRSF E-BANKING CR 0110/FTSCY/WS95051 10226.002025100110396579 TRFD…" at bounding box center [206, 141] width 63 height 25
drag, startPoint x: 191, startPoint y: 122, endPoint x: 190, endPoint y: 116, distance: 5.5
click at [190, 117] on td "BAIJURA TRSF E-BANKING CR 0110/FTSCY/WS95051 20000.002025100191215388 TRFDN-BAI…" at bounding box center [206, 116] width 63 height 25
click at [189, 109] on link "BAIJURA" at bounding box center [187, 110] width 20 height 5
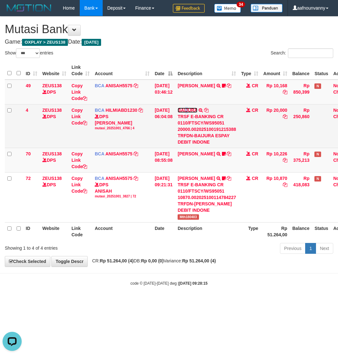
click at [189, 109] on link "BAIJURA" at bounding box center [187, 110] width 20 height 5
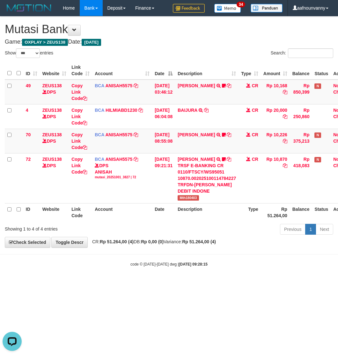
click at [120, 283] on html "Toggle navigation Home Bank Account List Load By Website Group [OXPLAY] ZEUS138…" at bounding box center [169, 141] width 338 height 283
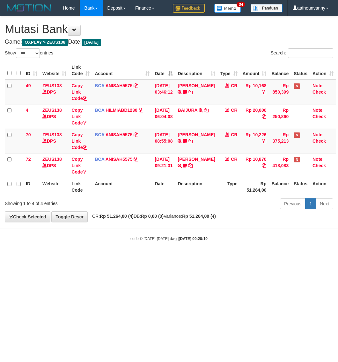
select select "***"
click at [134, 253] on body "Toggle navigation Home Bank Account List Load By Website Group [OXPLAY] ZEUS138…" at bounding box center [169, 129] width 338 height 258
drag, startPoint x: 71, startPoint y: 262, endPoint x: 1, endPoint y: 217, distance: 83.0
click at [52, 252] on html "Toggle navigation Home Bank Account List Load By Website Group [OXPLAY] ZEUS138…" at bounding box center [169, 129] width 338 height 258
drag, startPoint x: 127, startPoint y: 301, endPoint x: 2, endPoint y: 234, distance: 141.9
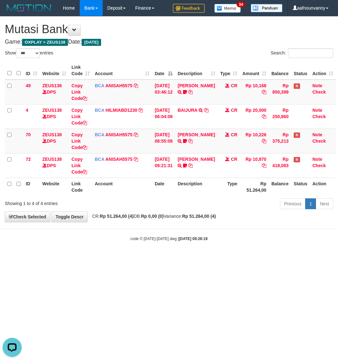
click at [66, 258] on html "Toggle navigation Home Bank Account List Load By Website Group [OXPLAY] ZEUS138…" at bounding box center [169, 129] width 338 height 258
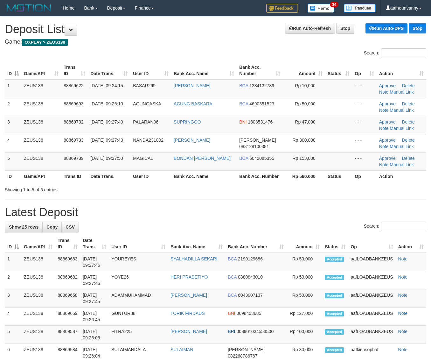
scroll to position [2, 0]
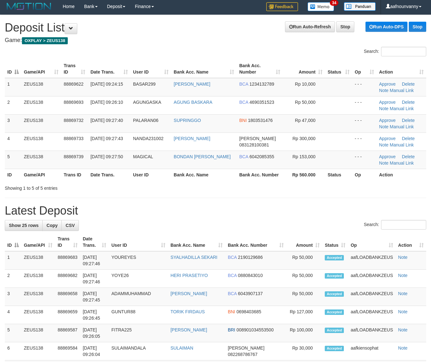
drag, startPoint x: 231, startPoint y: 166, endPoint x: 367, endPoint y: 204, distance: 141.3
click at [249, 172] on table "ID Game/API Trans ID Date Trans. User ID Bank Acc. Name Bank Acc. Number Amount…" at bounding box center [216, 120] width 422 height 121
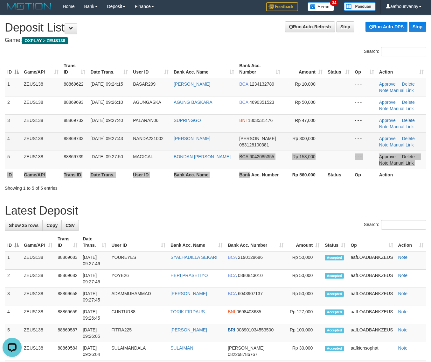
scroll to position [0, 0]
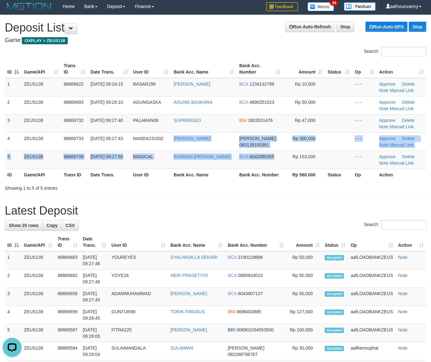
drag, startPoint x: 189, startPoint y: 144, endPoint x: 437, endPoint y: 183, distance: 251.1
click at [284, 165] on tbody "1 ZEUS138 88869622 01/10/2025 09:24:15 BASAR299 ARDIAN SUPI BCA 1234132789 Rp 1…" at bounding box center [216, 123] width 422 height 91
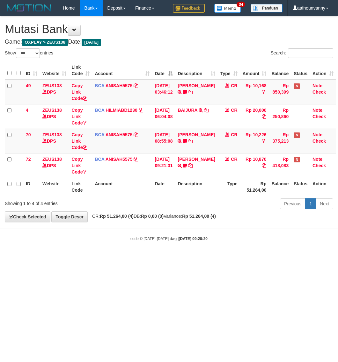
select select "***"
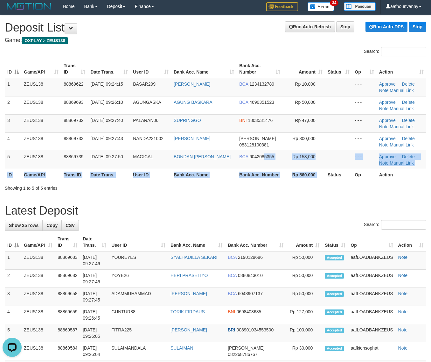
drag, startPoint x: 264, startPoint y: 164, endPoint x: 435, endPoint y: 176, distance: 172.0
click at [339, 173] on table "ID Game/API Trans ID Date Trans. User ID Bank Acc. Name Bank Acc. Number Amount…" at bounding box center [216, 120] width 422 height 121
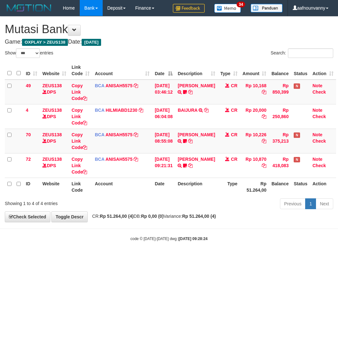
select select "***"
click at [185, 158] on td "[PERSON_NAME] TRSF E-BANKING CR 0110/FTSCY/WS95051 10870.002025100114784227 TRF…" at bounding box center [196, 165] width 42 height 25
drag, startPoint x: 195, startPoint y: 124, endPoint x: 198, endPoint y: 138, distance: 14.6
click at [198, 131] on tbody "49 ZEUS138 DPS Copy Link Code BCA ANISAH5575 DPS ANISAH mutasi_20251001_3827 | …" at bounding box center [170, 129] width 331 height 98
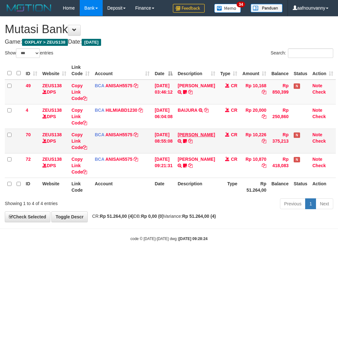
drag, startPoint x: 197, startPoint y: 138, endPoint x: 196, endPoint y: 132, distance: 5.9
click at [197, 137] on td "DAVIT HENDRI TRSF E-BANKING CR 0110/FTSCY/WS95051 10226.002025100110396579 TRFD…" at bounding box center [196, 141] width 42 height 25
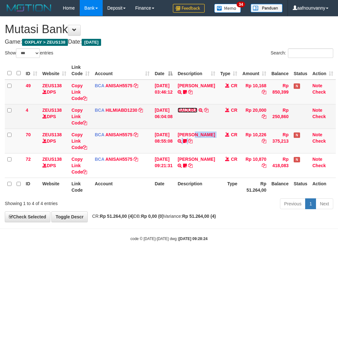
click at [187, 109] on link "BAIJURA" at bounding box center [187, 110] width 20 height 5
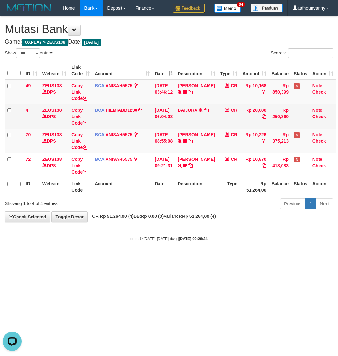
click at [187, 106] on td "BAIJURA TRSF E-BANKING CR 0110/FTSCY/WS95051 20000.002025100191215388 TRFDN-BAI…" at bounding box center [196, 116] width 42 height 25
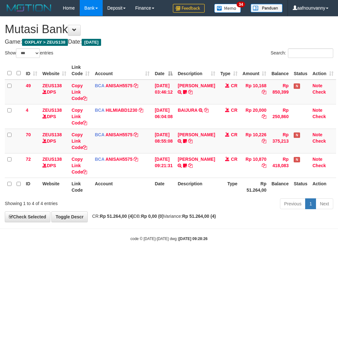
select select "***"
click at [238, 242] on html "Toggle navigation Home Bank Account List Load By Website Group [OXPLAY] ZEUS138…" at bounding box center [169, 129] width 338 height 258
select select "***"
drag, startPoint x: 59, startPoint y: 270, endPoint x: 0, endPoint y: 254, distance: 61.1
click at [47, 258] on html "Toggle navigation Home Bank Account List Load By Website Group [OXPLAY] ZEUS138…" at bounding box center [169, 129] width 338 height 258
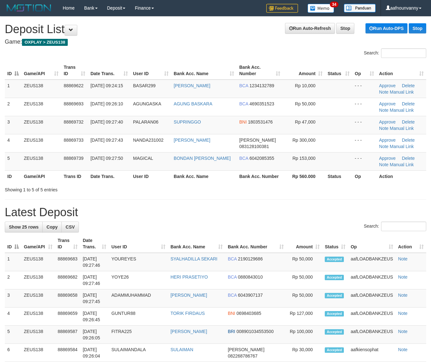
scroll to position [2, 0]
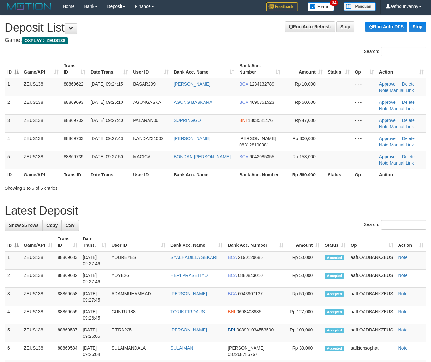
drag, startPoint x: 189, startPoint y: 183, endPoint x: 434, endPoint y: 199, distance: 245.4
click at [209, 187] on div "Showing 1 to 5 of 5 entries" at bounding box center [215, 186] width 431 height 9
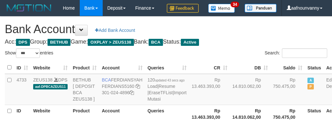
select select "***"
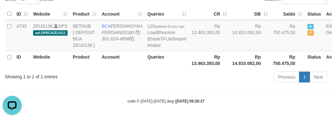
drag, startPoint x: 155, startPoint y: 104, endPoint x: 96, endPoint y: 109, distance: 58.7
click at [153, 104] on body "Toggle navigation Home Bank Account List Load By Website Group [OXPLAY] ZEUS138…" at bounding box center [166, 33] width 332 height 174
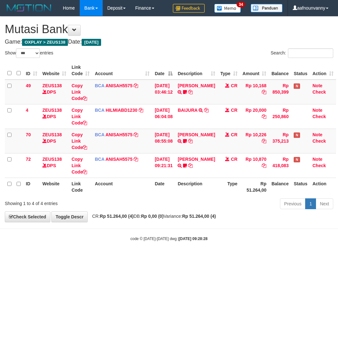
select select "***"
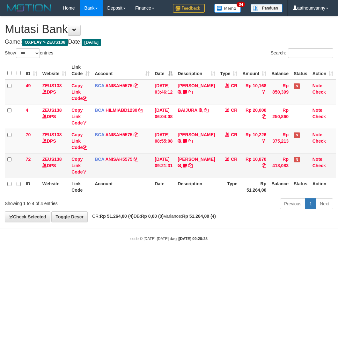
click at [167, 189] on th "Date" at bounding box center [163, 187] width 23 height 18
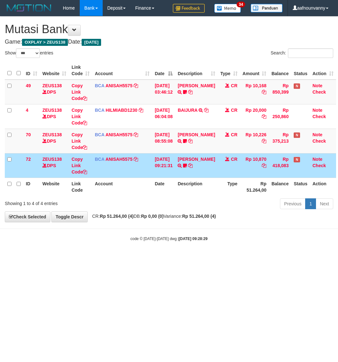
select select "***"
drag, startPoint x: 0, startPoint y: 0, endPoint x: 198, endPoint y: 157, distance: 252.5
click at [192, 157] on tr "72 ZEUS138 DPS Copy Link Code BCA ANISAH5575 DPS [PERSON_NAME] mutasi_20251001_…" at bounding box center [170, 165] width 331 height 25
click at [182, 158] on link "[PERSON_NAME]" at bounding box center [195, 159] width 37 height 5
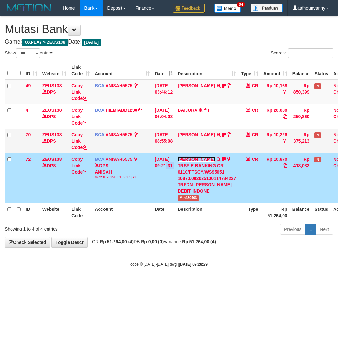
drag, startPoint x: 182, startPoint y: 158, endPoint x: 195, endPoint y: 142, distance: 19.7
click at [184, 156] on td "MUHAMMAD TAU TRSF E-BANKING CR 0110/FTSCY/WS95051 10870.002025100114784227 TRFD…" at bounding box center [206, 178] width 63 height 50
drag, startPoint x: 196, startPoint y: 137, endPoint x: 196, endPoint y: 130, distance: 7.6
click at [196, 132] on td "DAVIT HENDRI TRSF E-BANKING CR 0110/FTSCY/WS95051 10226.002025100110396579 TRFD…" at bounding box center [206, 141] width 63 height 25
click at [195, 133] on td "DAVIT HENDRI TRSF E-BANKING CR 0110/FTSCY/WS95051 10226.002025100110396579 TRFD…" at bounding box center [206, 141] width 63 height 25
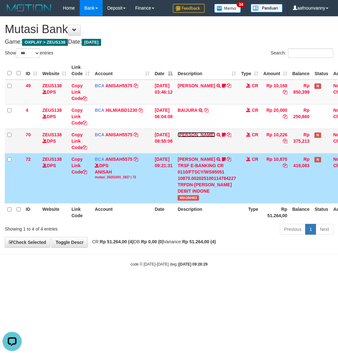
click at [195, 133] on link "DAVIT HENDRI" at bounding box center [195, 134] width 37 height 5
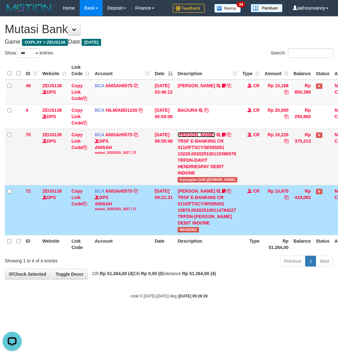
click at [199, 132] on link "[PERSON_NAME]" at bounding box center [195, 134] width 37 height 5
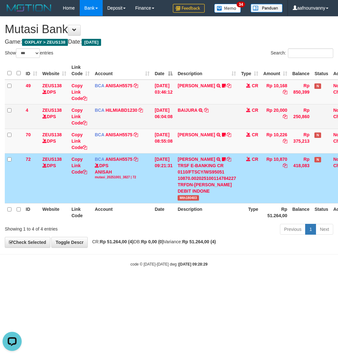
click at [187, 105] on td "BAIJURA TRSF E-BANKING CR 0110/FTSCY/WS95051 20000.002025100191215388 TRFDN-BAI…" at bounding box center [206, 116] width 63 height 25
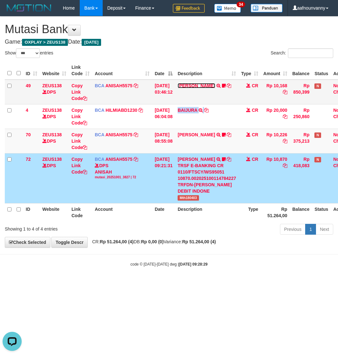
click at [190, 85] on link "INA PAUJANAH" at bounding box center [195, 85] width 37 height 5
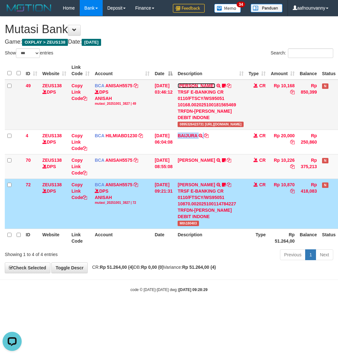
click at [190, 85] on link "INA PAUJANAH" at bounding box center [195, 85] width 37 height 5
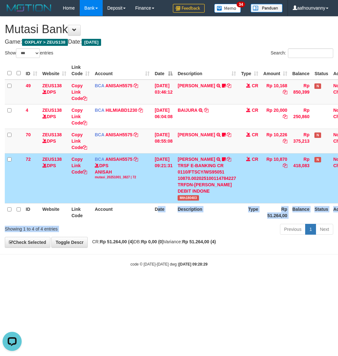
drag, startPoint x: 145, startPoint y: 234, endPoint x: 74, endPoint y: 217, distance: 73.3
click at [103, 225] on div "Show ** ** ** *** entries Search: ID Website Link Code Account Date Description…" at bounding box center [169, 142] width 328 height 189
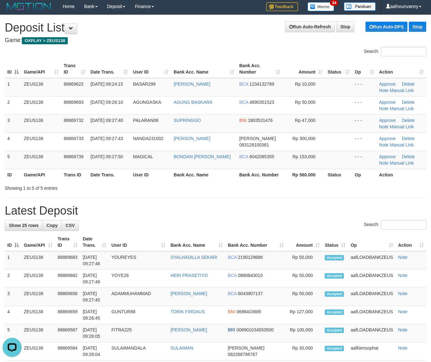
drag, startPoint x: 201, startPoint y: 183, endPoint x: 277, endPoint y: 199, distance: 77.8
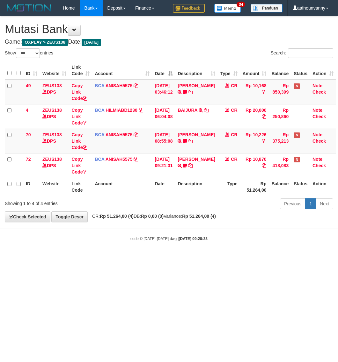
select select "***"
click at [101, 258] on html "Toggle navigation Home Bank Account List Load By Website Group [OXPLAY] ZEUS138…" at bounding box center [169, 129] width 338 height 258
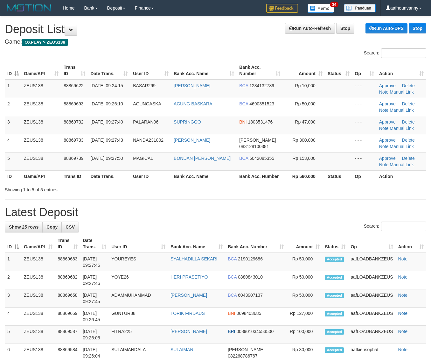
scroll to position [2, 0]
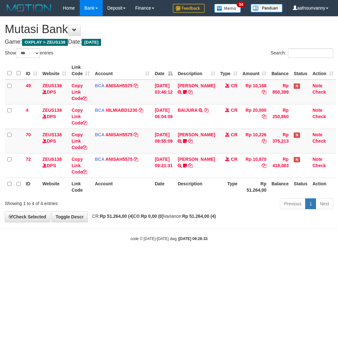
select select "***"
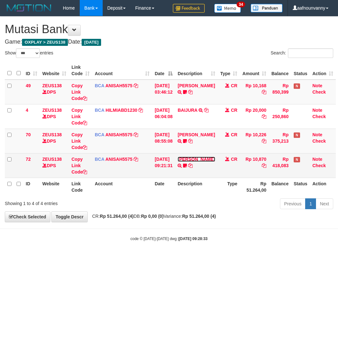
click at [197, 157] on link "[PERSON_NAME]" at bounding box center [195, 159] width 37 height 5
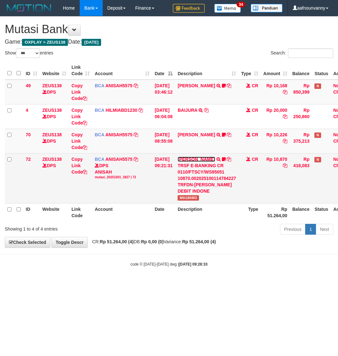
click at [194, 157] on link "MUHAMMAD TAU" at bounding box center [195, 159] width 37 height 5
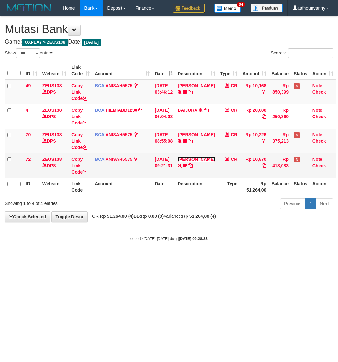
click at [193, 158] on link "MUHAMMAD TAU" at bounding box center [195, 159] width 37 height 5
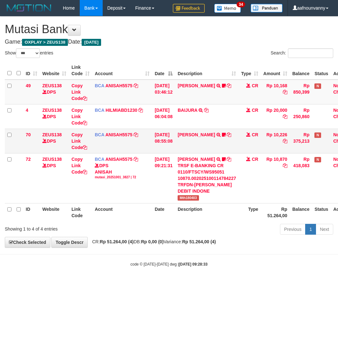
click at [196, 129] on td "DAVIT HENDRI TRSF E-BANKING CR 0110/FTSCY/WS95051 10226.002025100110396579 TRFD…" at bounding box center [206, 141] width 63 height 25
click at [196, 136] on link "[PERSON_NAME]" at bounding box center [195, 134] width 37 height 5
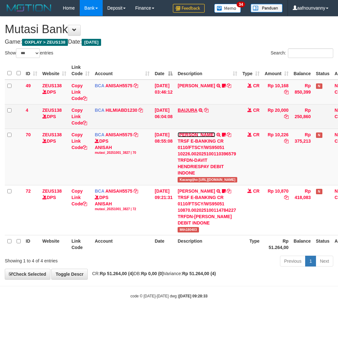
drag, startPoint x: 196, startPoint y: 136, endPoint x: 190, endPoint y: 109, distance: 27.4
click at [193, 122] on tbody "49 ZEUS138 DPS Copy Link Code BCA ANISAH5575 DPS ANISAH mutasi_20251001_3827 | …" at bounding box center [181, 158] width 353 height 156
click at [190, 109] on link "BAIJURA" at bounding box center [187, 110] width 20 height 5
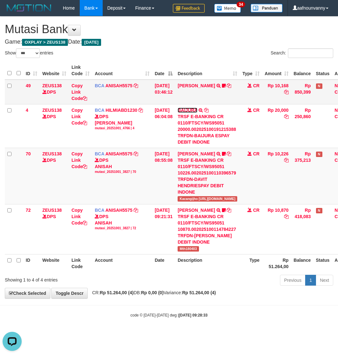
click at [190, 105] on td "BAIJURA TRSF E-BANKING CR 0110/FTSCY/WS95051 20000.002025100191215388 TRFDN-BAI…" at bounding box center [207, 126] width 65 height 44
click at [191, 85] on link "INA PAUJANAH" at bounding box center [195, 85] width 37 height 5
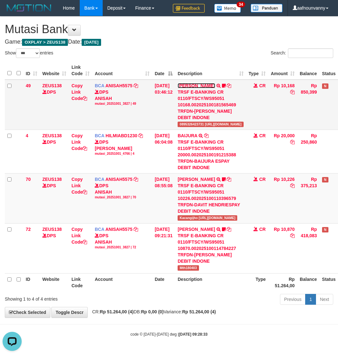
click at [191, 85] on link "[PERSON_NAME]" at bounding box center [195, 85] width 37 height 5
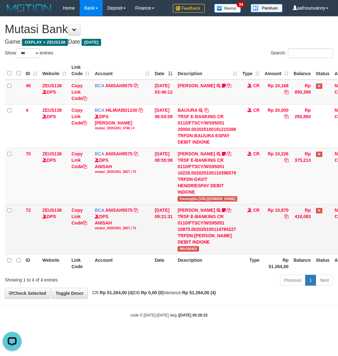
click at [162, 262] on div "Show ** ** ** *** entries Search: ID Website Link Code Account Date Description…" at bounding box center [169, 167] width 328 height 239
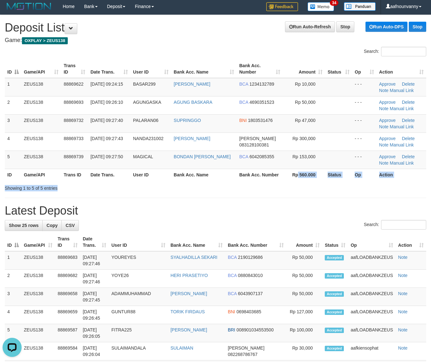
click at [296, 183] on div "Search: ID Game/API Trans ID Date Trans. User ID Bank Acc. Name Bank Acc. Numbe…" at bounding box center [216, 119] width 422 height 145
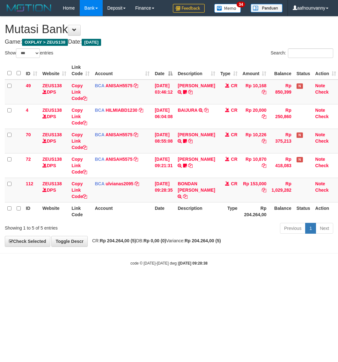
select select "***"
drag, startPoint x: 152, startPoint y: 225, endPoint x: 168, endPoint y: 210, distance: 22.1
click at [166, 215] on div "Show ** ** ** *** entries Search: ID Website Link Code Account Date Description…" at bounding box center [169, 142] width 328 height 188
select select "***"
click at [185, 187] on td "BONDAN DONY HARYAN TRSF E-BANKING CR 0110/FTSCY/WS95031 153000.00BONDAN DONY HA…" at bounding box center [196, 190] width 42 height 25
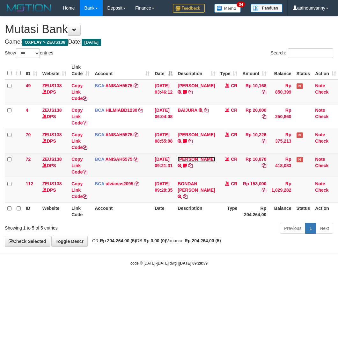
click at [189, 162] on link "MUHAMMAD TAU" at bounding box center [195, 159] width 37 height 5
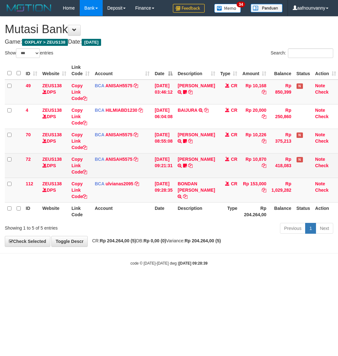
click at [0, 0] on div "TRSF E-BANKING CR 0110/FTSCY/WS95051 10870.002025100114784227 TRFDN-MUHAMMAD TA…" at bounding box center [0, 0] width 0 height 0
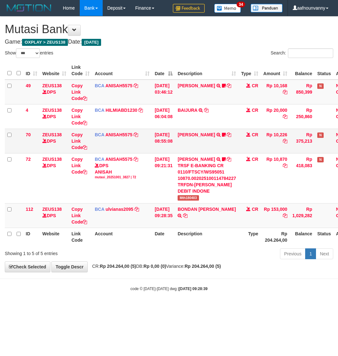
drag, startPoint x: 189, startPoint y: 139, endPoint x: 189, endPoint y: 131, distance: 7.3
click at [189, 137] on td "DAVIT HENDRI TRSF E-BANKING CR 0110/FTSCY/WS95051 10226.002025100110396579 TRFD…" at bounding box center [206, 141] width 63 height 25
click at [189, 131] on td "DAVIT HENDRI TRSF E-BANKING CR 0110/FTSCY/WS95051 10226.002025100110396579 TRFD…" at bounding box center [206, 141] width 63 height 25
drag, startPoint x: 189, startPoint y: 131, endPoint x: 186, endPoint y: 139, distance: 8.6
click at [186, 139] on td "DAVIT HENDRI TRSF E-BANKING CR 0110/FTSCY/WS95051 10226.002025100110396579 TRFD…" at bounding box center [206, 141] width 63 height 25
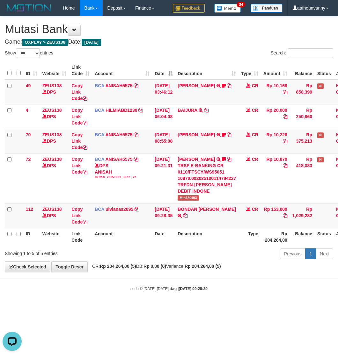
click at [202, 263] on div "**********" at bounding box center [169, 144] width 338 height 255
drag, startPoint x: 171, startPoint y: 237, endPoint x: 112, endPoint y: 222, distance: 60.6
click at [160, 237] on th "Date" at bounding box center [163, 237] width 23 height 18
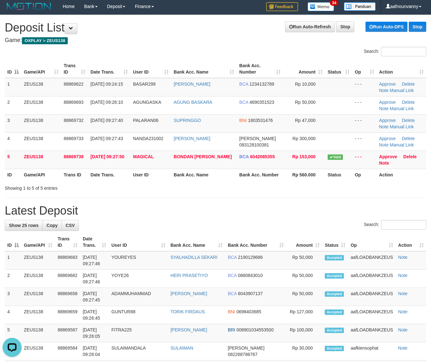
click at [269, 207] on h1 "Latest Deposit" at bounding box center [216, 210] width 422 height 13
drag, startPoint x: 272, startPoint y: 209, endPoint x: 276, endPoint y: 209, distance: 3.5
click at [273, 209] on h1 "Latest Deposit" at bounding box center [216, 210] width 422 height 13
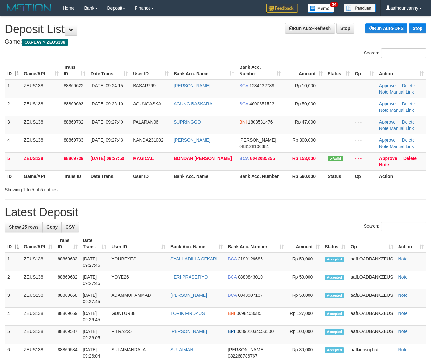
scroll to position [2, 0]
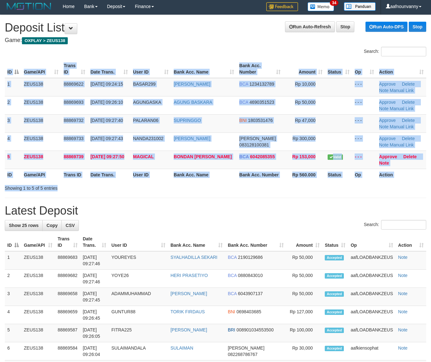
drag, startPoint x: 296, startPoint y: 182, endPoint x: 370, endPoint y: 190, distance: 74.1
click at [346, 189] on div "Search: ID Game/API Trans ID Date Trans. User ID Bank Acc. Name Bank Acc. Numbe…" at bounding box center [216, 119] width 422 height 145
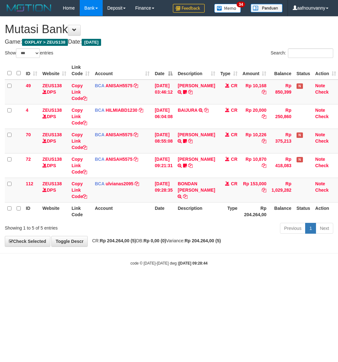
select select "***"
drag, startPoint x: 0, startPoint y: 0, endPoint x: 201, endPoint y: 233, distance: 307.7
click at [202, 234] on div "Previous 1 Next" at bounding box center [239, 229] width 187 height 14
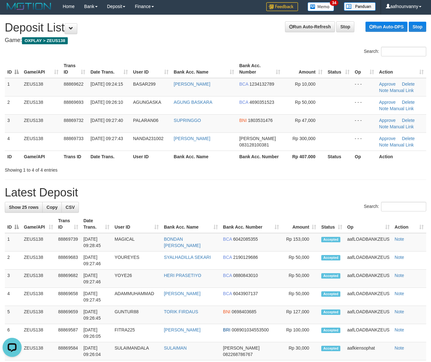
drag, startPoint x: 139, startPoint y: 153, endPoint x: 223, endPoint y: 176, distance: 87.8
click at [161, 163] on div "ID Game/API Trans ID Date Trans. User ID Bank Acc. Name Bank Acc. Number Amount…" at bounding box center [215, 111] width 431 height 106
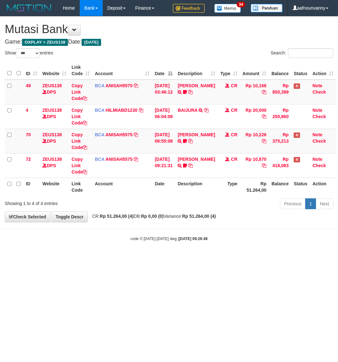
select select "***"
drag, startPoint x: 161, startPoint y: 201, endPoint x: 1, endPoint y: 178, distance: 162.5
click at [149, 198] on div "Previous 1 Next" at bounding box center [239, 205] width 187 height 14
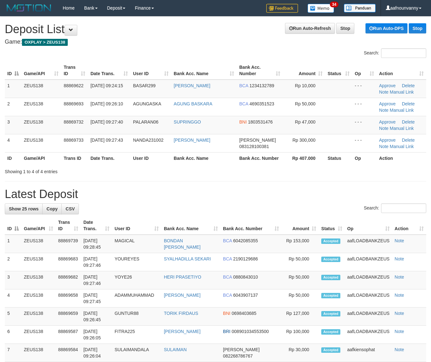
click at [107, 153] on tr "ID Game/API Trans ID Date Trans. User ID Bank Acc. Name Bank Acc. Number Rp 407…" at bounding box center [216, 158] width 422 height 12
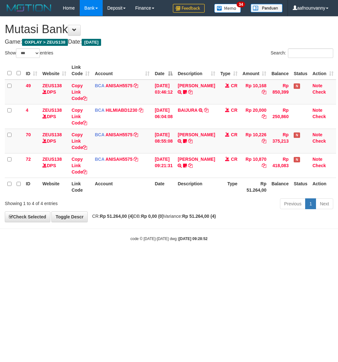
select select "***"
click at [167, 191] on th "Date" at bounding box center [163, 187] width 23 height 18
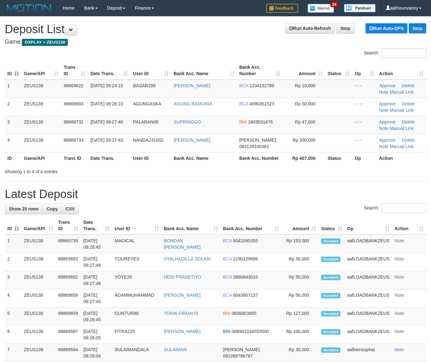
scroll to position [2, 0]
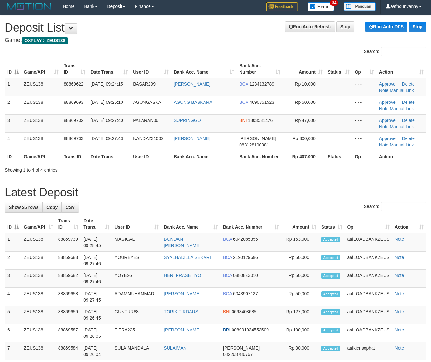
drag, startPoint x: 270, startPoint y: 161, endPoint x: 436, endPoint y: 173, distance: 166.6
click at [291, 162] on tr "ID Game/API Trans ID Date Trans. User ID Bank Acc. Name Bank Acc. Number Rp 407…" at bounding box center [216, 157] width 422 height 12
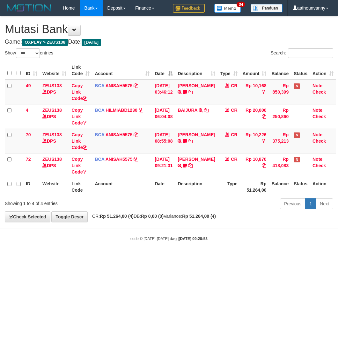
select select "***"
click at [219, 191] on th "Type" at bounding box center [228, 187] width 22 height 18
click at [218, 192] on th "Type" at bounding box center [228, 187] width 22 height 18
select select "***"
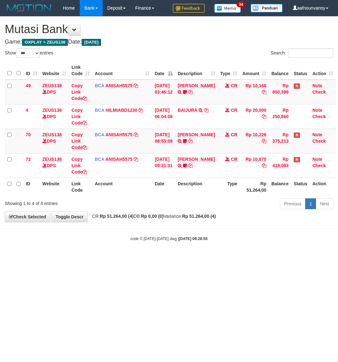
click at [198, 200] on div "Previous 1 Next" at bounding box center [239, 205] width 187 height 14
select select "***"
click at [189, 162] on link "MUHAMMAD TAU" at bounding box center [195, 159] width 37 height 5
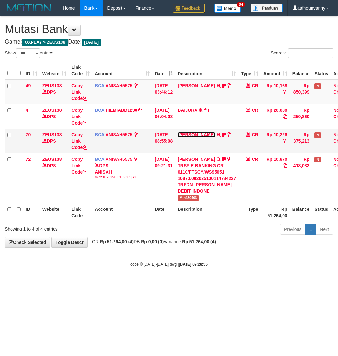
click at [204, 135] on link "DAVIT HENDRI" at bounding box center [195, 134] width 37 height 5
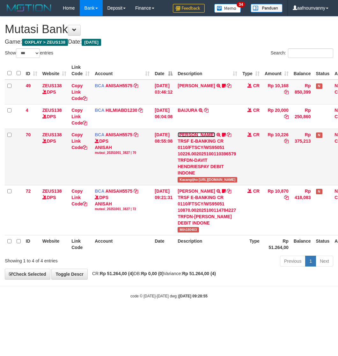
click at [204, 135] on link "DAVIT HENDRI" at bounding box center [195, 134] width 37 height 5
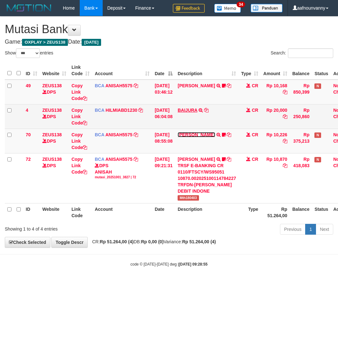
drag, startPoint x: 204, startPoint y: 135, endPoint x: 197, endPoint y: 107, distance: 28.3
click at [203, 130] on td "DAVIT HENDRI TRSF E-BANKING CR 0110/FTSCY/WS95051 10226.002025100110396579 TRFD…" at bounding box center [206, 141] width 63 height 25
click at [196, 107] on td "BAIJURA TRSF E-BANKING CR 0110/FTSCY/WS95051 20000.002025100191215388 TRFDN-BAI…" at bounding box center [206, 116] width 63 height 25
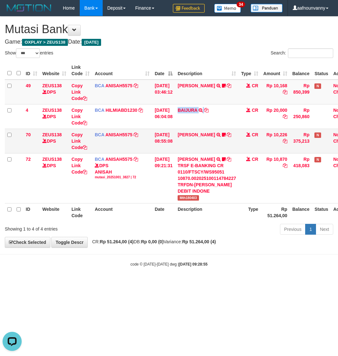
drag, startPoint x: 196, startPoint y: 107, endPoint x: 189, endPoint y: 148, distance: 42.2
click at [196, 108] on td "BAIJURA TRSF E-BANKING CR 0110/FTSCY/WS95051 20000.002025100191215388 TRFDN-BAI…" at bounding box center [206, 116] width 63 height 25
drag, startPoint x: 179, startPoint y: 212, endPoint x: 167, endPoint y: 212, distance: 11.8
click at [175, 215] on tr "ID Website Link Code Account Date Description Type Rp 51.264,00 Balance Status …" at bounding box center [181, 212] width 352 height 18
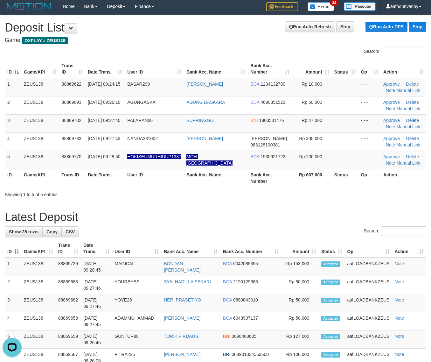
drag, startPoint x: 277, startPoint y: 171, endPoint x: 322, endPoint y: 179, distance: 45.2
click at [279, 171] on th "Bank Acc. Number" at bounding box center [270, 178] width 44 height 18
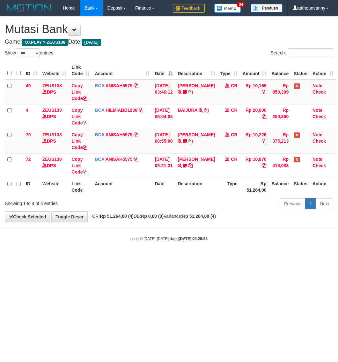
select select "***"
drag, startPoint x: 201, startPoint y: 214, endPoint x: 34, endPoint y: 198, distance: 168.3
click at [199, 213] on div "**********" at bounding box center [169, 119] width 338 height 205
select select "***"
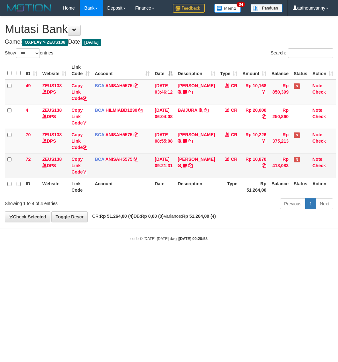
drag, startPoint x: 186, startPoint y: 154, endPoint x: 193, endPoint y: 162, distance: 11.1
click at [187, 157] on td "[PERSON_NAME] TRSF E-BANKING CR 0110/FTSCY/WS95051 10870.002025100114784227 TRF…" at bounding box center [196, 165] width 42 height 25
click at [193, 163] on td "[PERSON_NAME] TRSF E-BANKING CR 0110/FTSCY/WS95051 10870.002025100114784227 TRF…" at bounding box center [196, 165] width 42 height 25
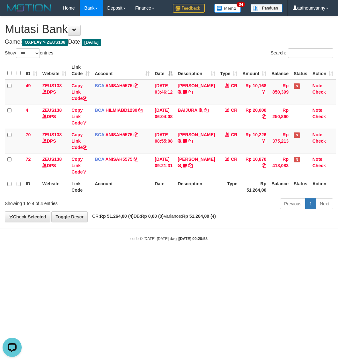
click at [165, 222] on div "**********" at bounding box center [169, 119] width 338 height 205
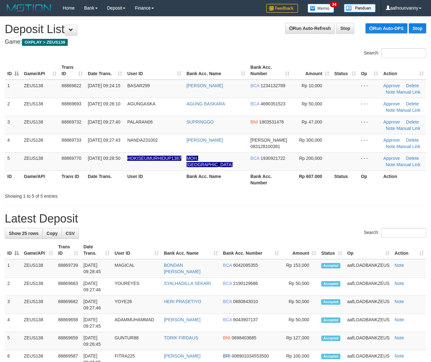
scroll to position [2, 0]
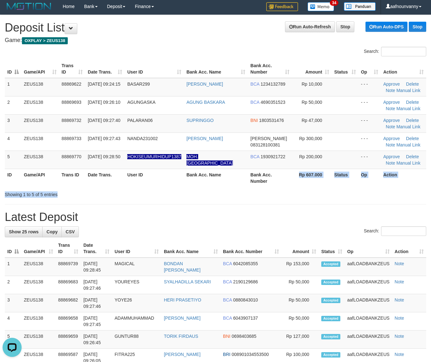
drag, startPoint x: 282, startPoint y: 186, endPoint x: 318, endPoint y: 201, distance: 38.9
click at [303, 197] on div "Search: ID Game/API Trans ID Date Trans. User ID Bank Acc. Name Bank Acc. Numbe…" at bounding box center [216, 122] width 422 height 151
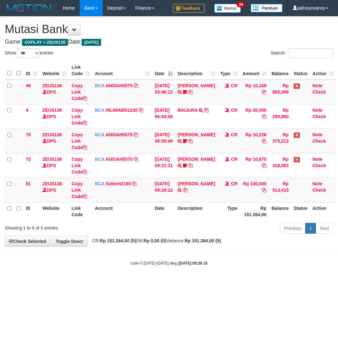
select select "***"
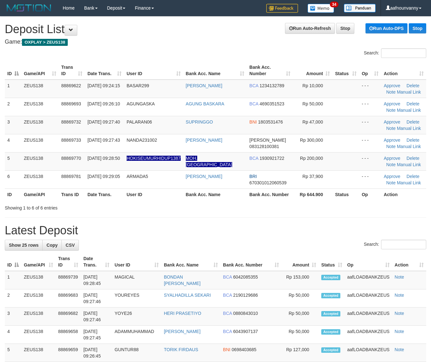
scroll to position [2, 0]
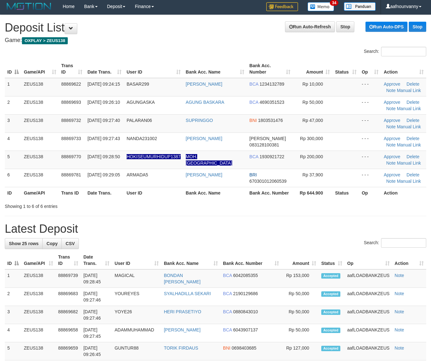
drag, startPoint x: 281, startPoint y: 211, endPoint x: 404, endPoint y: 255, distance: 130.9
drag, startPoint x: 244, startPoint y: 218, endPoint x: 369, endPoint y: 254, distance: 129.5
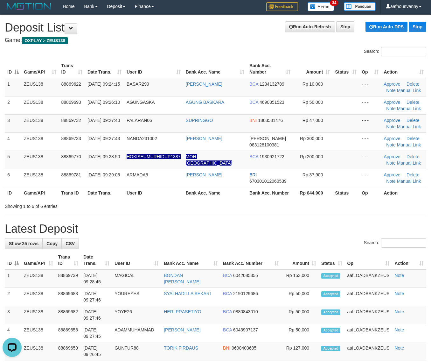
scroll to position [0, 0]
drag, startPoint x: 75, startPoint y: 193, endPoint x: 364, endPoint y: 261, distance: 296.5
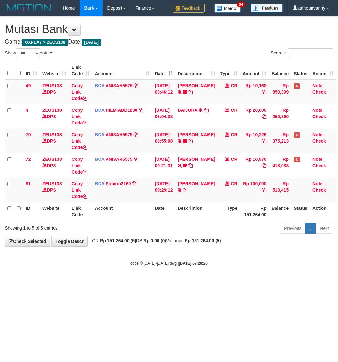
select select "***"
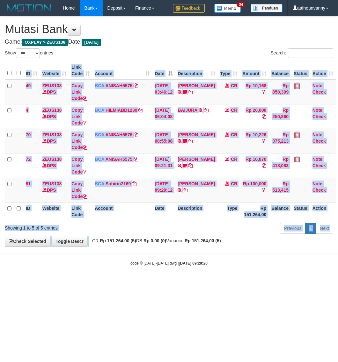
drag, startPoint x: 99, startPoint y: 232, endPoint x: 93, endPoint y: 243, distance: 11.9
click at [93, 243] on div "**********" at bounding box center [169, 132] width 338 height 230
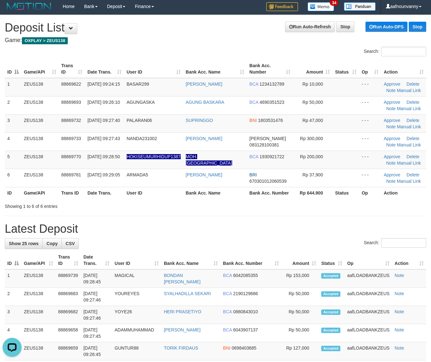
drag, startPoint x: 161, startPoint y: 194, endPoint x: 364, endPoint y: 246, distance: 208.9
click at [189, 203] on div "Search: ID Game/API Trans ID Date Trans. User ID Bank Acc. Name Bank Acc. Numbe…" at bounding box center [216, 128] width 422 height 163
drag, startPoint x: 268, startPoint y: 210, endPoint x: 434, endPoint y: 242, distance: 168.6
drag, startPoint x: 204, startPoint y: 195, endPoint x: 437, endPoint y: 228, distance: 234.9
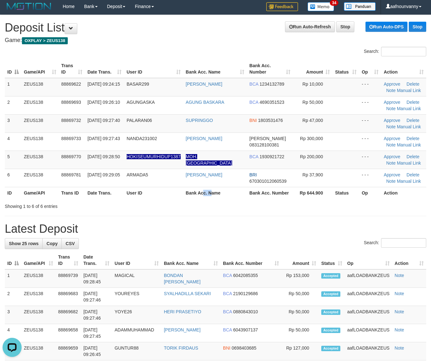
click at [255, 198] on tr "ID Game/API Trans ID Date Trans. User ID Bank Acc. Name Bank Acc. Number Rp 644…" at bounding box center [216, 193] width 422 height 12
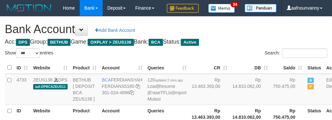
select select "***"
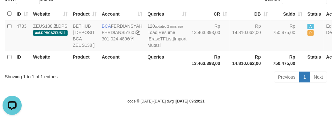
drag, startPoint x: 147, startPoint y: 91, endPoint x: 131, endPoint y: 96, distance: 17.1
click at [146, 85] on div "Previous 1 Next" at bounding box center [235, 78] width 184 height 14
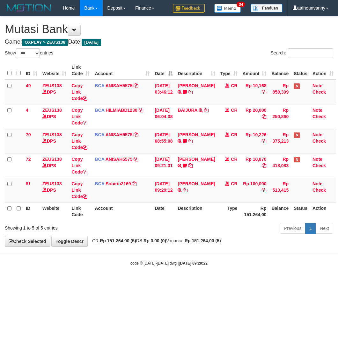
select select "***"
drag, startPoint x: 127, startPoint y: 302, endPoint x: 120, endPoint y: 302, distance: 6.7
click at [126, 282] on html "Toggle navigation Home Bank Account List Load By Website Group [OXPLAY] ZEUS138…" at bounding box center [169, 141] width 338 height 282
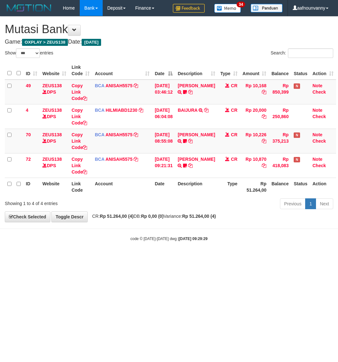
select select "***"
drag, startPoint x: 165, startPoint y: 278, endPoint x: 0, endPoint y: 248, distance: 167.2
click at [149, 258] on html "Toggle navigation Home Bank Account List Load By Website Group [OXPLAY] ZEUS138…" at bounding box center [169, 129] width 338 height 258
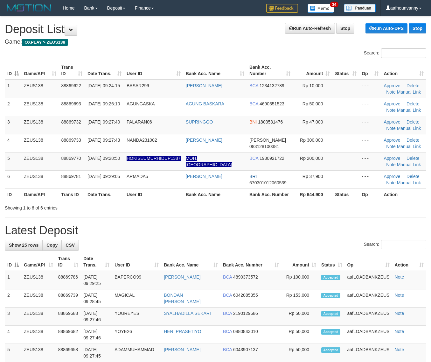
scroll to position [2, 0]
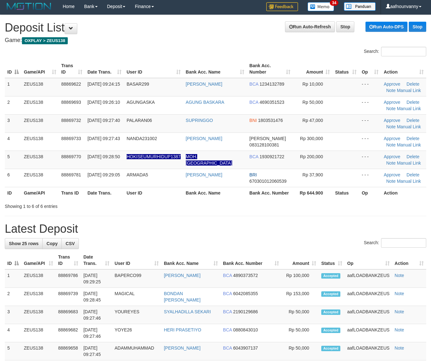
drag, startPoint x: 303, startPoint y: 237, endPoint x: 433, endPoint y: 260, distance: 132.0
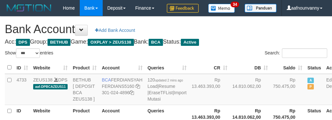
select select "***"
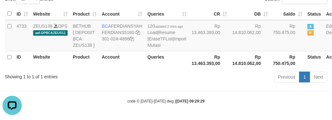
drag, startPoint x: 137, startPoint y: 82, endPoint x: 51, endPoint y: 100, distance: 88.3
click at [131, 69] on tr "ID Website Product Account Queries Rp 13.463.393,00 Rp 14.810.062,00 Rp 750.475…" at bounding box center [173, 60] width 337 height 18
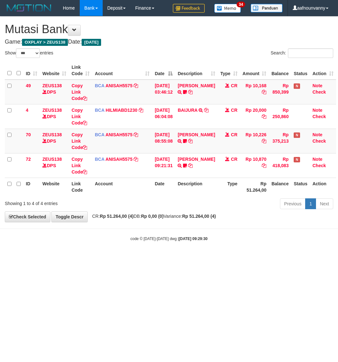
select select "***"
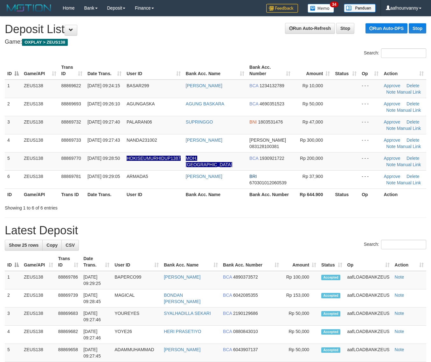
scroll to position [2, 0]
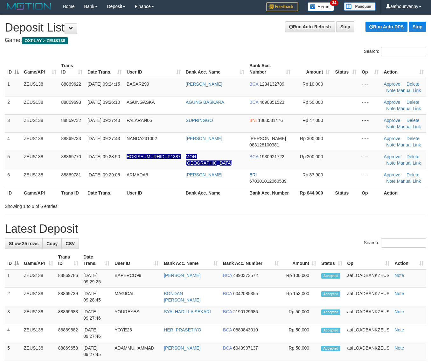
drag, startPoint x: 198, startPoint y: 191, endPoint x: 271, endPoint y: 204, distance: 74.3
click at [202, 192] on th "Bank Acc. Name" at bounding box center [215, 193] width 64 height 12
drag, startPoint x: 233, startPoint y: 195, endPoint x: 262, endPoint y: 206, distance: 30.8
click at [251, 202] on div "Search: ID Game/API Trans ID Date Trans. User ID Bank Acc. Name Bank Acc. Numbe…" at bounding box center [216, 128] width 422 height 163
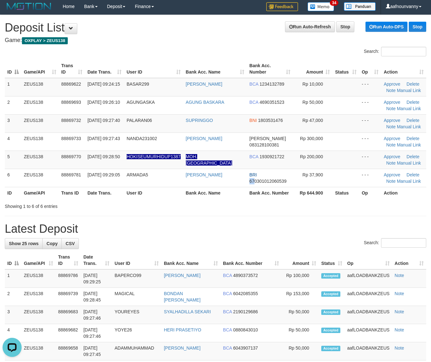
click at [265, 190] on table "ID Game/API Trans ID Date Trans. User ID Bank Acc. Name Bank Acc. Number Amount…" at bounding box center [216, 129] width 422 height 139
click at [360, 203] on div "Search: ID Game/API Trans ID Date Trans. User ID Bank Acc. Name Bank Acc. Numbe…" at bounding box center [216, 128] width 422 height 163
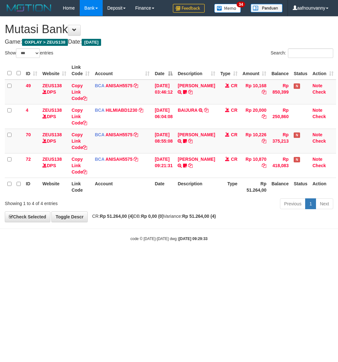
select select "***"
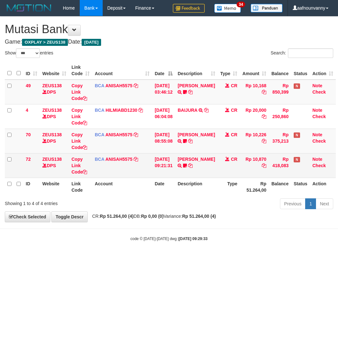
click at [189, 162] on td "[PERSON_NAME] TRSF E-BANKING CR 0110/FTSCY/WS95051 10870.002025100114784227 TRF…" at bounding box center [196, 165] width 42 height 25
drag, startPoint x: 189, startPoint y: 161, endPoint x: 188, endPoint y: 157, distance: 4.2
click at [188, 157] on link "[PERSON_NAME]" at bounding box center [195, 159] width 37 height 5
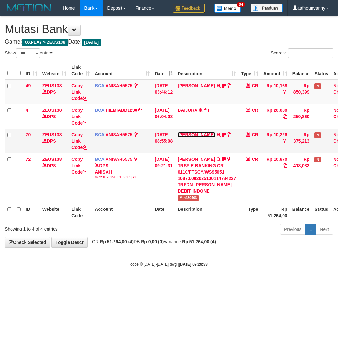
click at [195, 134] on link "[PERSON_NAME]" at bounding box center [195, 134] width 37 height 5
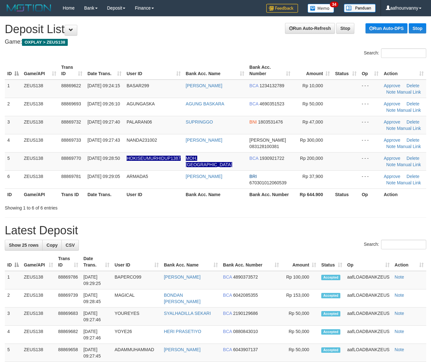
scroll to position [2, 0]
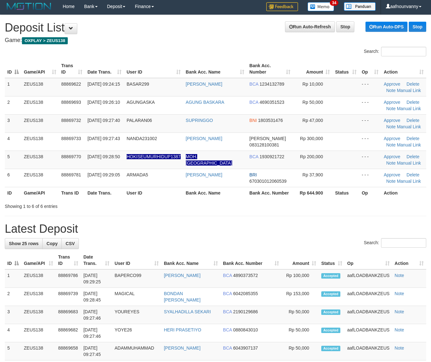
drag, startPoint x: 185, startPoint y: 191, endPoint x: 200, endPoint y: 195, distance: 15.1
click at [188, 192] on th "Bank Acc. Name" at bounding box center [215, 193] width 64 height 12
drag, startPoint x: 164, startPoint y: 184, endPoint x: 192, endPoint y: 193, distance: 28.8
click at [175, 187] on table "ID Game/API Trans ID Date Trans. User ID Bank Acc. Name Bank Acc. Number Amount…" at bounding box center [216, 129] width 422 height 139
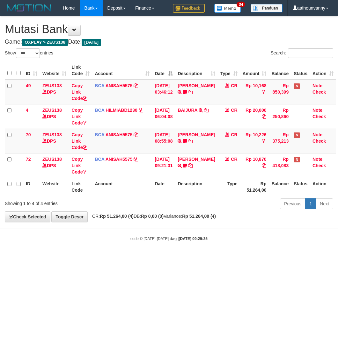
select select "***"
drag, startPoint x: 95, startPoint y: 293, endPoint x: 1, endPoint y: 257, distance: 100.7
click at [92, 258] on html "Toggle navigation Home Bank Account List Load By Website Group [OXPLAY] ZEUS138…" at bounding box center [169, 129] width 338 height 258
select select "***"
click at [94, 258] on html "Toggle navigation Home Bank Account List Load By Website Group [OXPLAY] ZEUS138…" at bounding box center [169, 129] width 338 height 258
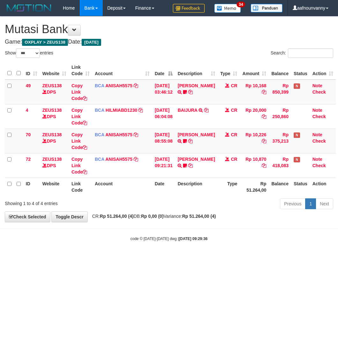
click at [93, 258] on html "Toggle navigation Home Bank Account List Load By Website Group [OXPLAY] ZEUS138…" at bounding box center [169, 129] width 338 height 258
select select "***"
drag, startPoint x: 88, startPoint y: 280, endPoint x: 16, endPoint y: 260, distance: 74.5
click at [85, 258] on html "Toggle navigation Home Bank Account List Load By Website Group [OXPLAY] ZEUS138…" at bounding box center [169, 129] width 338 height 258
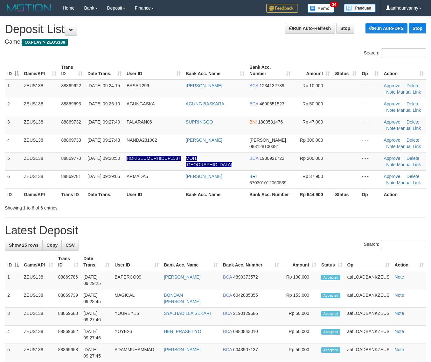
scroll to position [2, 0]
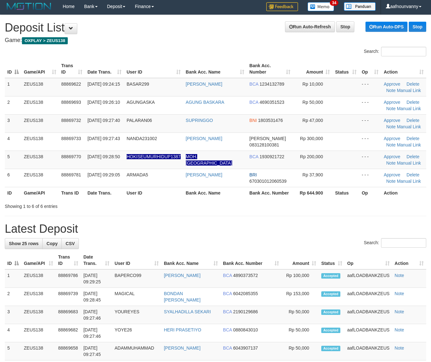
drag, startPoint x: 271, startPoint y: 170, endPoint x: 435, endPoint y: 221, distance: 171.4
click at [298, 182] on tr "6 ZEUS138 88869781 01/10/2025 09:29:05 ARMADA5 SUPARNO BRI 670301012060539 Rp 3…" at bounding box center [216, 178] width 422 height 18
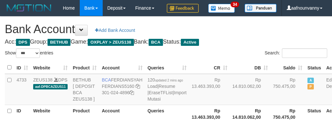
select select "***"
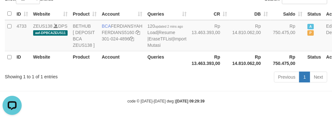
click at [127, 69] on th "Account" at bounding box center [122, 60] width 46 height 18
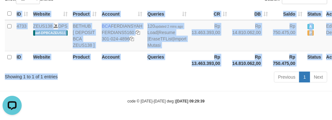
drag, startPoint x: 129, startPoint y: 86, endPoint x: 141, endPoint y: 107, distance: 24.1
click at [126, 85] on div "Show ** ** ** *** *** entries Search: ID Website Product Account Queries CR DB …" at bounding box center [166, 40] width 322 height 90
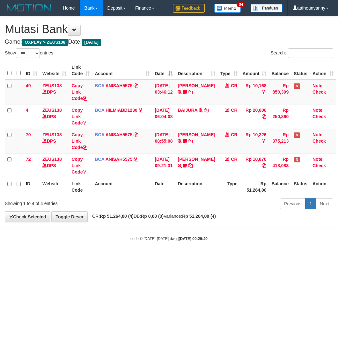
select select "***"
click at [101, 249] on html "Toggle navigation Home Bank Account List Load By Website Group [OXPLAY] ZEUS138…" at bounding box center [169, 129] width 338 height 258
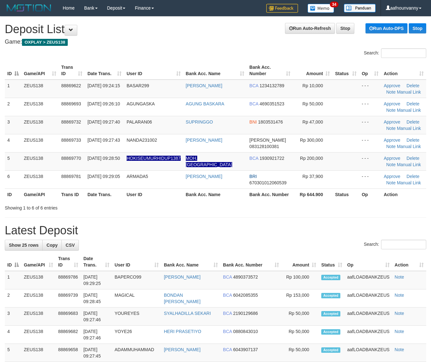
scroll to position [2, 0]
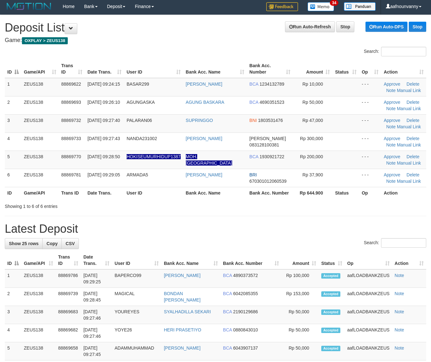
drag, startPoint x: 168, startPoint y: 188, endPoint x: 437, endPoint y: 212, distance: 270.5
click at [182, 192] on th "User ID" at bounding box center [153, 193] width 59 height 12
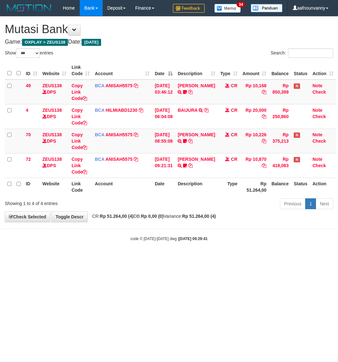
select select "***"
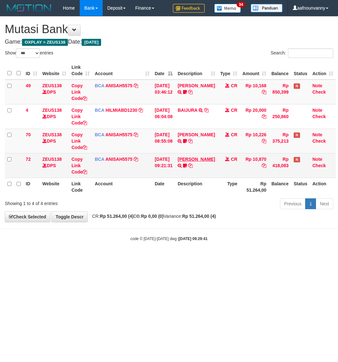
drag, startPoint x: 178, startPoint y: 152, endPoint x: 189, endPoint y: 159, distance: 13.2
click at [182, 154] on tbody "49 ZEUS138 DPS Copy Link Code BCA ANISAH5575 DPS [PERSON_NAME] mutasi_20251001_…" at bounding box center [170, 129] width 331 height 98
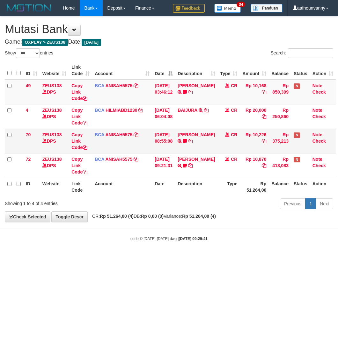
click at [194, 137] on td "DAVIT HENDRI TRSF E-BANKING CR 0110/FTSCY/WS95051 10226.002025100110396579 TRFD…" at bounding box center [196, 141] width 42 height 25
click at [194, 133] on link "DAVIT HENDRI" at bounding box center [195, 134] width 37 height 5
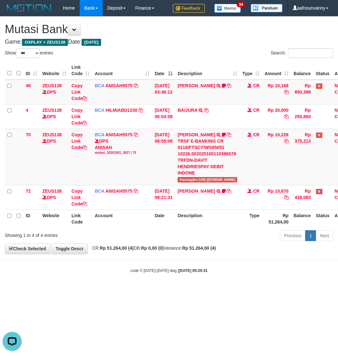
click at [160, 288] on html "Toggle navigation Home Bank Account List Load By Website Group [OXPLAY] ZEUS138…" at bounding box center [169, 144] width 338 height 289
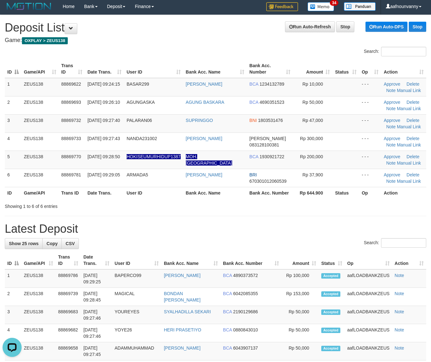
drag, startPoint x: 154, startPoint y: 203, endPoint x: 435, endPoint y: 251, distance: 285.0
click at [158, 203] on div "Showing 1 to 6 of 6 entries" at bounding box center [90, 205] width 170 height 9
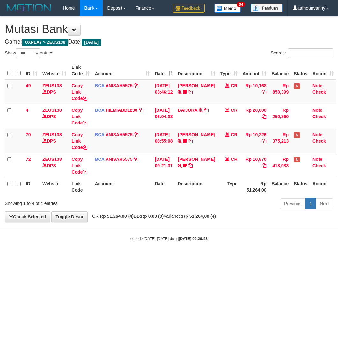
select select "***"
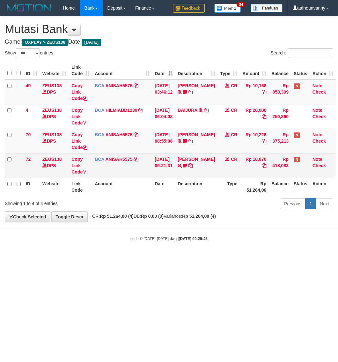
click at [188, 162] on td "MUHAMMAD TAU TRSF E-BANKING CR 0110/FTSCY/WS95051 10870.002025100114784227 TRFD…" at bounding box center [196, 165] width 42 height 25
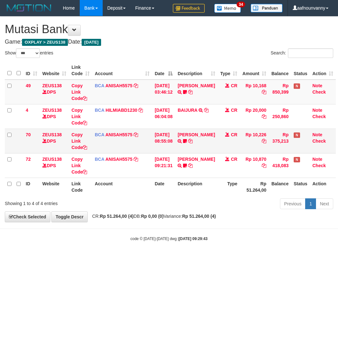
click at [185, 148] on td "DAVIT HENDRI TRSF E-BANKING CR 0110/FTSCY/WS95051 10226.002025100110396579 TRFD…" at bounding box center [196, 141] width 42 height 25
click at [192, 136] on link "[PERSON_NAME]" at bounding box center [195, 134] width 37 height 5
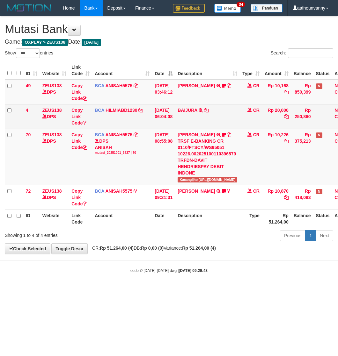
drag, startPoint x: 194, startPoint y: 129, endPoint x: 191, endPoint y: 113, distance: 16.4
click at [194, 129] on td "DAVIT HENDRI TRSF E-BANKING CR 0110/FTSCY/WS95051 10226.002025100110396579 TRFD…" at bounding box center [207, 157] width 65 height 56
click at [191, 113] on td "BAIJURA TRSF E-BANKING CR 0110/FTSCY/WS95051 20000.002025100191215388 TRFDN-BAI…" at bounding box center [207, 116] width 65 height 25
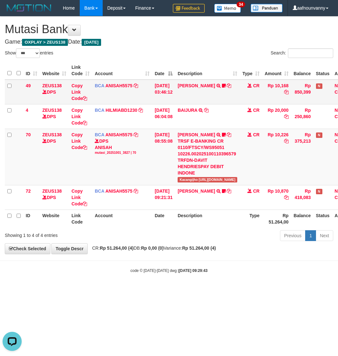
click at [190, 101] on td "INA PAUJANAH TRSF E-BANKING CR 0110/FTSCY/WS95051 10168.002025100181565469 TRFD…" at bounding box center [207, 92] width 65 height 25
drag, startPoint x: 128, startPoint y: 247, endPoint x: 1, endPoint y: 226, distance: 129.4
click at [128, 247] on div "**********" at bounding box center [169, 135] width 338 height 237
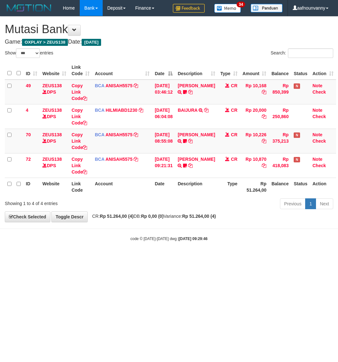
select select "***"
click at [112, 258] on html "Toggle navigation Home Bank Account List Load By Website Group [OXPLAY] ZEUS138…" at bounding box center [169, 129] width 338 height 258
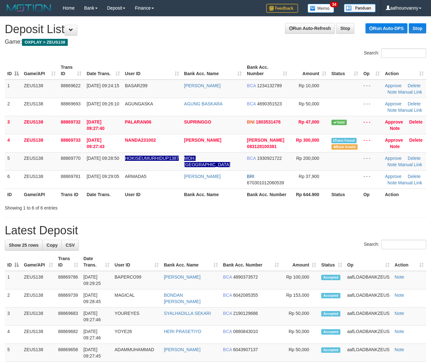
scroll to position [2, 0]
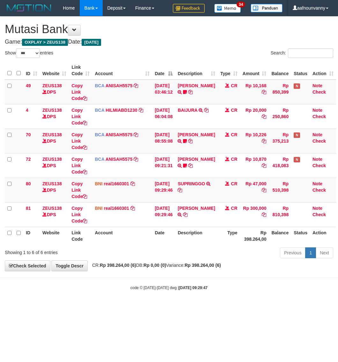
select select "***"
click at [190, 179] on td "SUPRINGGO TRANSFER DARI BPK SUPRINGGO" at bounding box center [196, 190] width 42 height 25
click at [189, 181] on td "SUPRINGGO TRANSFER DARI BPK SUPRINGGO" at bounding box center [196, 190] width 42 height 25
drag, startPoint x: 115, startPoint y: 275, endPoint x: 2, endPoint y: 248, distance: 115.9
click at [111, 277] on body "Toggle navigation Home Bank Account List Load By Website Group [OXPLAY] ZEUS138…" at bounding box center [169, 153] width 338 height 307
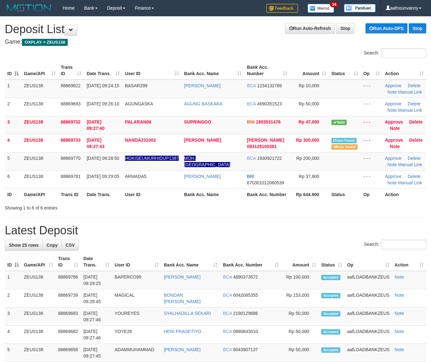
scroll to position [2, 0]
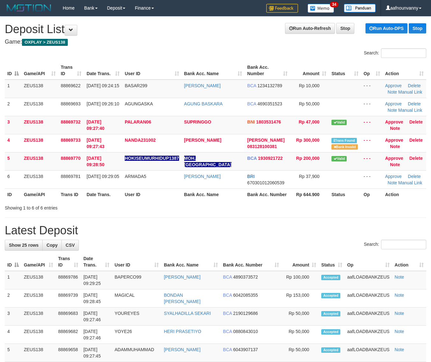
scroll to position [2, 0]
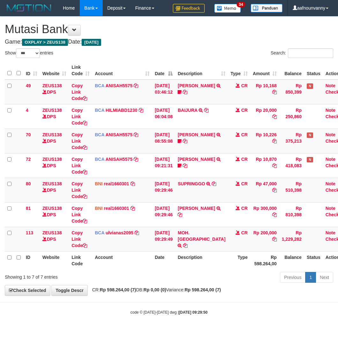
select select "***"
click at [190, 232] on link "MOH. KHADAFI" at bounding box center [201, 235] width 48 height 11
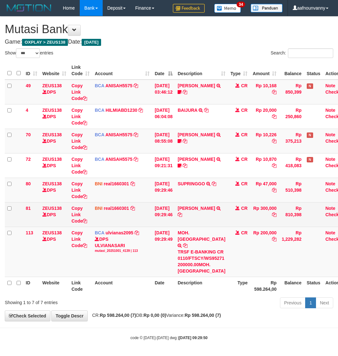
click at [190, 205] on td "NANDA HIDAYATULLAH TRANSFER DARI BPK NANDA HIDAYATULLAH" at bounding box center [201, 214] width 53 height 25
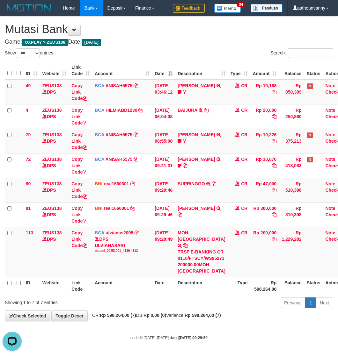
click at [167, 307] on div "**********" at bounding box center [169, 169] width 338 height 304
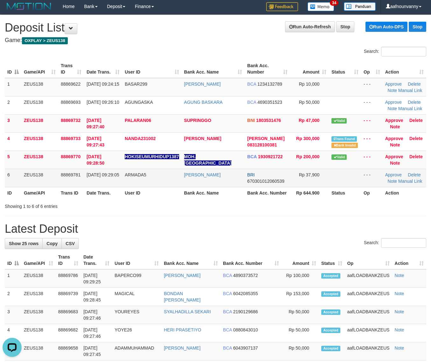
click at [298, 179] on td "Rp 37,900" at bounding box center [309, 178] width 39 height 18
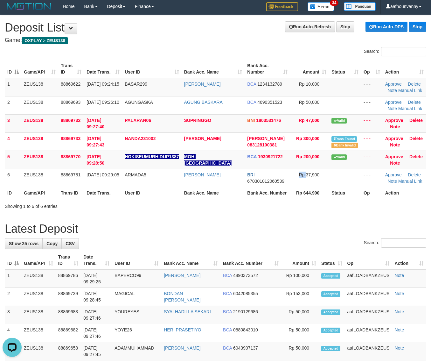
drag, startPoint x: 298, startPoint y: 179, endPoint x: 434, endPoint y: 211, distance: 139.3
click at [305, 183] on td "Rp 37,900" at bounding box center [309, 178] width 39 height 18
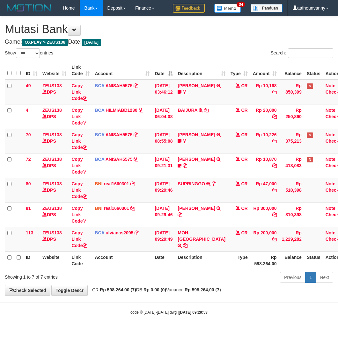
select select "***"
click at [128, 246] on td "BCA ulvianas2095 DPS ULVIANASARI mutasi_20251001_4139 | 113 mutasi_20251001_413…" at bounding box center [122, 239] width 60 height 25
select select "***"
drag, startPoint x: 166, startPoint y: 246, endPoint x: 166, endPoint y: 258, distance: 12.1
click at [166, 258] on table "ID Website Link Code Account Date Description Type Amount Balance Status Action…" at bounding box center [177, 165] width 344 height 208
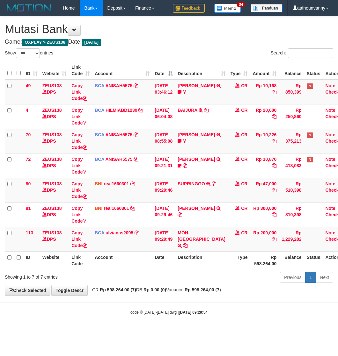
click at [164, 259] on th "Date" at bounding box center [163, 260] width 23 height 18
click at [163, 260] on th "Date" at bounding box center [163, 260] width 23 height 18
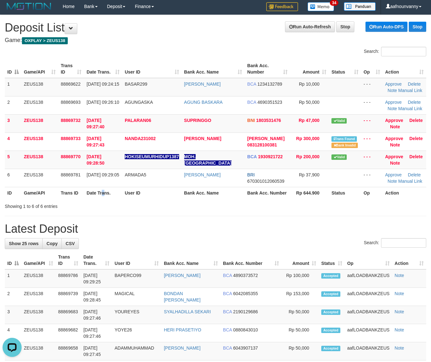
drag, startPoint x: 103, startPoint y: 197, endPoint x: 115, endPoint y: 200, distance: 11.4
click at [108, 199] on div "ID Game/API Trans ID Date Trans. User ID Bank Acc. Name Bank Acc. Number Amount…" at bounding box center [215, 129] width 431 height 143
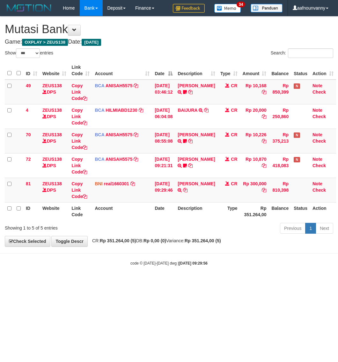
select select "***"
click at [256, 268] on body "Toggle navigation Home Bank Account List Load By Website Group [OXPLAY] ZEUS138…" at bounding box center [169, 141] width 338 height 282
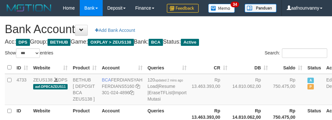
select select "***"
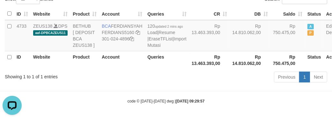
click at [180, 85] on div "Previous 1 Next" at bounding box center [235, 78] width 184 height 14
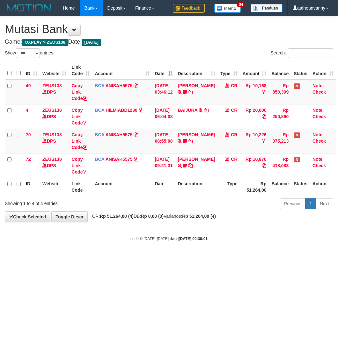
select select "***"
click at [198, 258] on html "Toggle navigation Home Bank Account List Load By Website Group [OXPLAY] ZEUS138…" at bounding box center [169, 129] width 338 height 258
select select "***"
click at [121, 258] on html "Toggle navigation Home Bank Account List Load By Website Group [OXPLAY] ZEUS138…" at bounding box center [169, 129] width 338 height 258
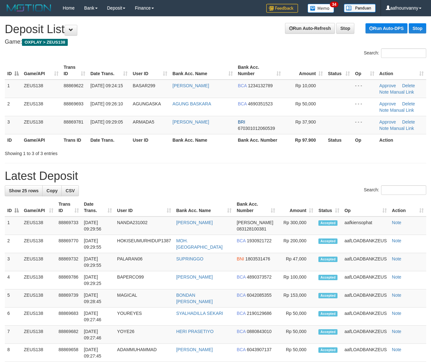
scroll to position [2, 0]
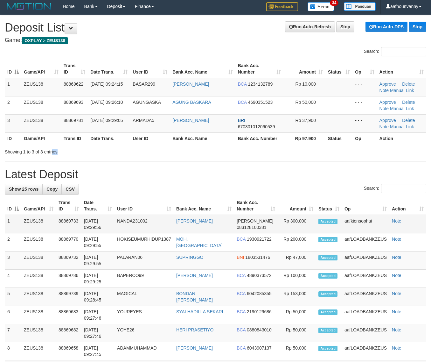
drag, startPoint x: 50, startPoint y: 153, endPoint x: 325, endPoint y: 217, distance: 281.9
click at [98, 169] on div "**********" at bounding box center [215, 363] width 431 height 696
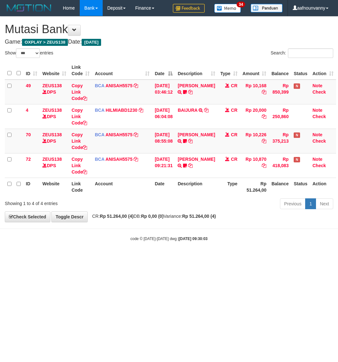
select select "***"
click at [198, 258] on html "Toggle navigation Home Bank Account List Load By Website Group [OXPLAY] ZEUS138…" at bounding box center [169, 129] width 338 height 258
select select "***"
click at [85, 257] on html "Toggle navigation Home Bank Account List Load By Website Group [OXPLAY] ZEUS138…" at bounding box center [169, 129] width 338 height 258
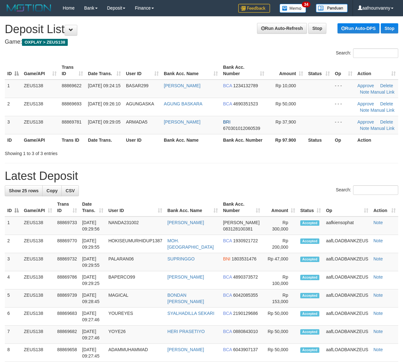
scroll to position [2, 0]
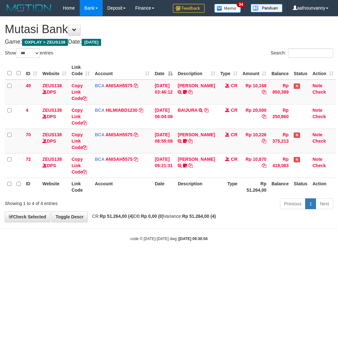
select select "***"
drag, startPoint x: 213, startPoint y: 291, endPoint x: 198, endPoint y: 281, distance: 17.6
click at [211, 258] on html "Toggle navigation Home Bank Account List Load By Website Group [OXPLAY] ZEUS138…" at bounding box center [169, 129] width 338 height 258
drag, startPoint x: 193, startPoint y: 280, endPoint x: 188, endPoint y: 269, distance: 12.1
click at [190, 258] on html "Toggle navigation Home Bank Account List Load By Website Group [OXPLAY] ZEUS138…" at bounding box center [169, 129] width 338 height 258
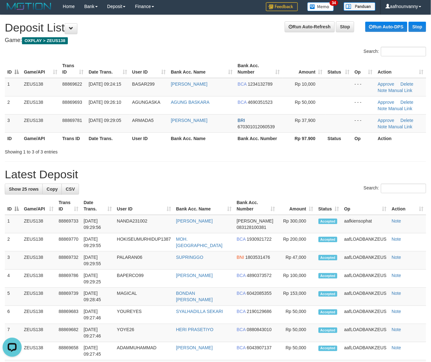
drag, startPoint x: 276, startPoint y: 164, endPoint x: 434, endPoint y: 225, distance: 169.0
click at [297, 171] on div "**********" at bounding box center [215, 363] width 431 height 696
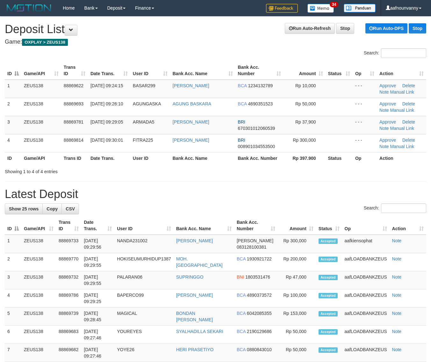
scroll to position [2, 0]
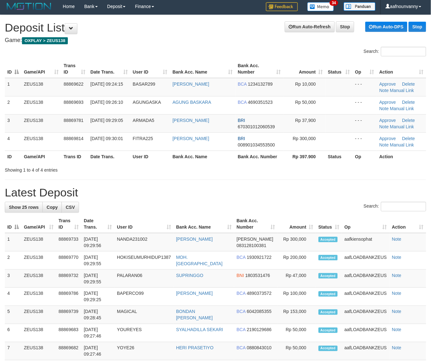
drag, startPoint x: 115, startPoint y: 156, endPoint x: 183, endPoint y: 176, distance: 70.7
click at [132, 161] on tr "ID Game/API Trans ID Date Trans. User ID Bank Acc. Name Bank Acc. Number Rp 397…" at bounding box center [215, 157] width 421 height 12
drag, startPoint x: 129, startPoint y: 143, endPoint x: 206, endPoint y: 169, distance: 81.3
click at [192, 165] on div "Search: ID Game/API Trans ID Date Trans. User ID Bank Acc. Name Bank Acc. Numbe…" at bounding box center [215, 110] width 421 height 126
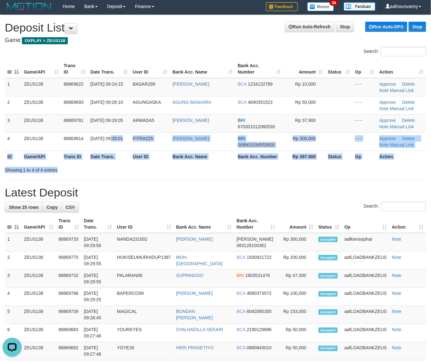
scroll to position [0, 0]
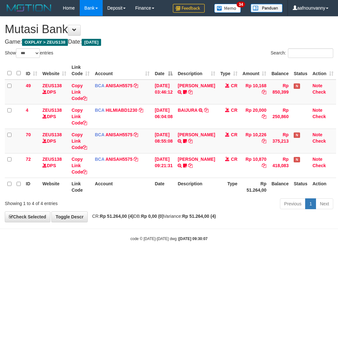
select select "***"
drag, startPoint x: 0, startPoint y: 0, endPoint x: 2, endPoint y: 221, distance: 220.7
click at [168, 258] on html "Toggle navigation Home Bank Account List Load By Website Group [OXPLAY] ZEUS138…" at bounding box center [169, 129] width 338 height 258
select select "***"
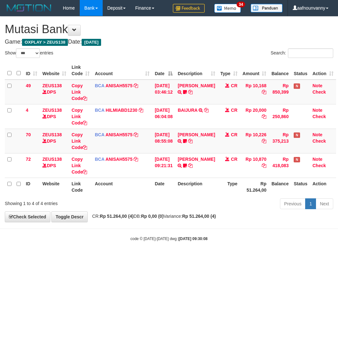
click at [155, 254] on html "Toggle navigation Home Bank Account List Load By Website Group [OXPLAY] ZEUS138…" at bounding box center [169, 129] width 338 height 258
select select "***"
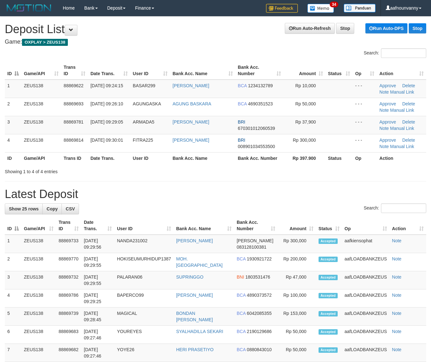
scroll to position [2, 0]
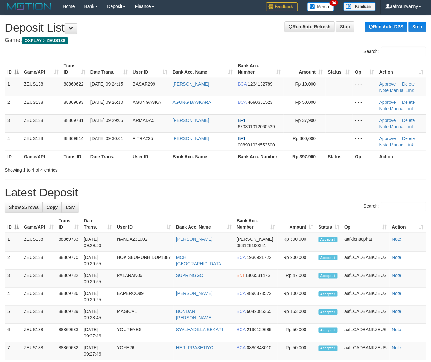
drag, startPoint x: 247, startPoint y: 174, endPoint x: 279, endPoint y: 188, distance: 34.4
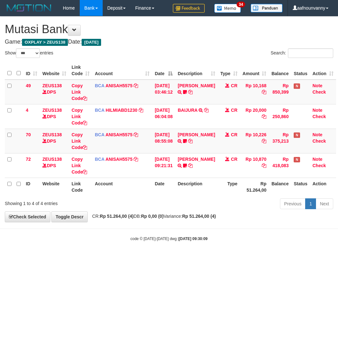
select select "***"
click at [182, 162] on link "[PERSON_NAME]" at bounding box center [195, 159] width 37 height 5
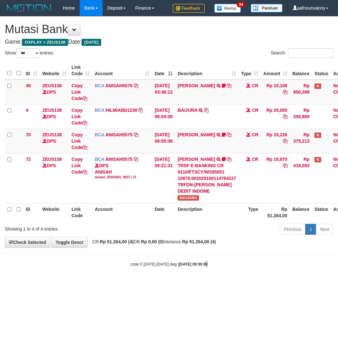
drag, startPoint x: 198, startPoint y: 309, endPoint x: 201, endPoint y: 300, distance: 9.1
click at [198, 283] on html "Toggle navigation Home Bank Account List Load By Website Group [OXPLAY] ZEUS138…" at bounding box center [169, 141] width 338 height 283
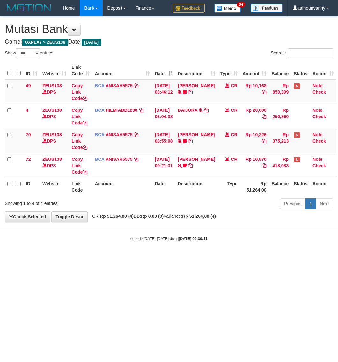
select select "***"
click at [198, 258] on html "Toggle navigation Home Bank Account List Load By Website Group [OXPLAY] ZEUS138…" at bounding box center [169, 129] width 338 height 258
click at [197, 258] on html "Toggle navigation Home Bank Account List Load By Website Group [OXPLAY] ZEUS138…" at bounding box center [169, 129] width 338 height 258
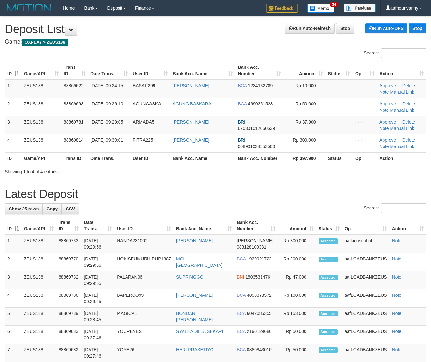
scroll to position [2, 0]
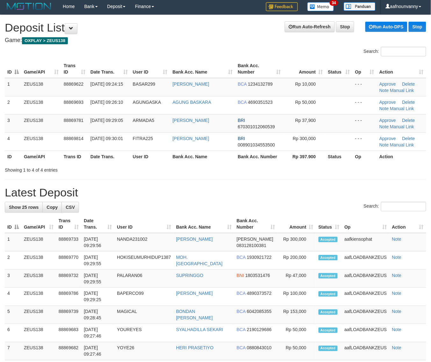
drag, startPoint x: 235, startPoint y: 180, endPoint x: 249, endPoint y: 184, distance: 14.2
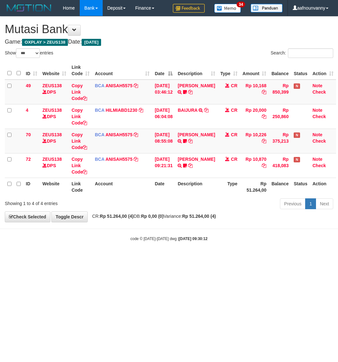
select select "***"
drag, startPoint x: 0, startPoint y: 0, endPoint x: 198, endPoint y: 302, distance: 360.6
click at [198, 258] on html "Toggle navigation Home Bank Account List Load By Website Group [OXPLAY] ZEUS138…" at bounding box center [169, 129] width 338 height 258
drag, startPoint x: 195, startPoint y: 301, endPoint x: 1, endPoint y: 234, distance: 205.1
click at [192, 258] on html "Toggle navigation Home Bank Account List Load By Website Group [OXPLAY] ZEUS138…" at bounding box center [169, 129] width 338 height 258
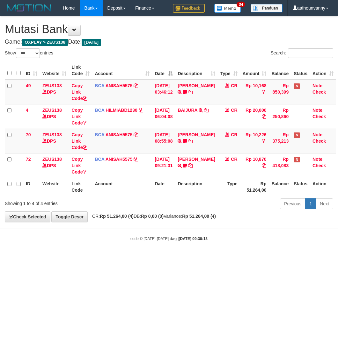
select select "***"
drag, startPoint x: 154, startPoint y: 325, endPoint x: 34, endPoint y: 241, distance: 146.9
click at [150, 258] on html "Toggle navigation Home Bank Account List Load By Website Group [OXPLAY] ZEUS138…" at bounding box center [169, 129] width 338 height 258
select select "***"
click at [185, 258] on html "Toggle navigation Home Bank Account List Load By Website Group [OXPLAY] ZEUS138…" at bounding box center [169, 129] width 338 height 258
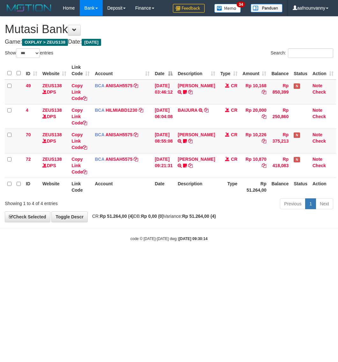
select select "***"
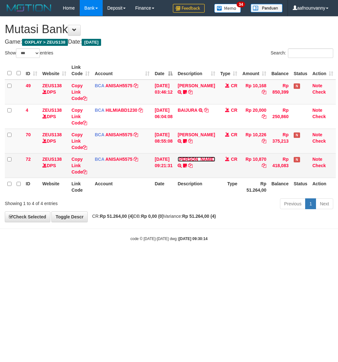
click at [189, 160] on link "[PERSON_NAME]" at bounding box center [195, 159] width 37 height 5
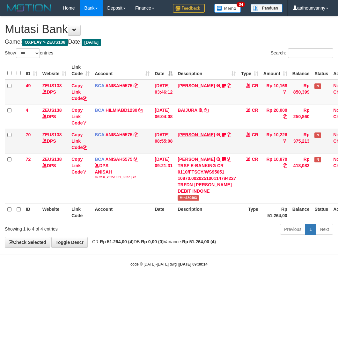
click at [196, 136] on td "[PERSON_NAME] TRSF E-BANKING CR 0110/FTSCY/WS95051 10226.002025100110396579 TRF…" at bounding box center [206, 141] width 63 height 25
click at [196, 136] on link "[PERSON_NAME]" at bounding box center [195, 134] width 37 height 5
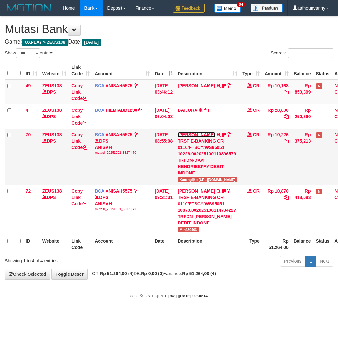
click at [196, 136] on link "[PERSON_NAME]" at bounding box center [195, 134] width 37 height 5
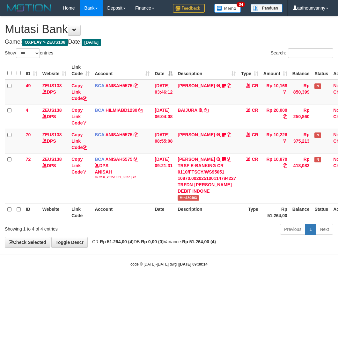
drag, startPoint x: 133, startPoint y: 302, endPoint x: 135, endPoint y: 299, distance: 3.6
click at [133, 283] on html "Toggle navigation Home Bank Account List Load By Website Group [OXPLAY] ZEUS138…" at bounding box center [169, 141] width 338 height 283
click at [134, 283] on html "Toggle navigation Home Bank Account List Load By Website Group [OXPLAY] ZEUS138…" at bounding box center [169, 141] width 338 height 283
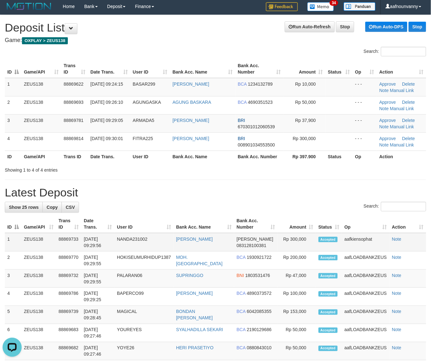
drag, startPoint x: 236, startPoint y: 186, endPoint x: 346, endPoint y: 233, distance: 120.3
drag, startPoint x: 151, startPoint y: 151, endPoint x: 433, endPoint y: 247, distance: 297.8
click at [163, 159] on tr "ID Game/API Trans ID Date Trans. User ID Bank Acc. Name Bank Acc. Number Rp 397…" at bounding box center [215, 157] width 421 height 12
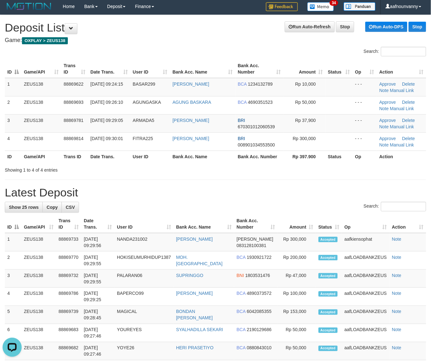
drag, startPoint x: 341, startPoint y: 178, endPoint x: 400, endPoint y: 204, distance: 64.1
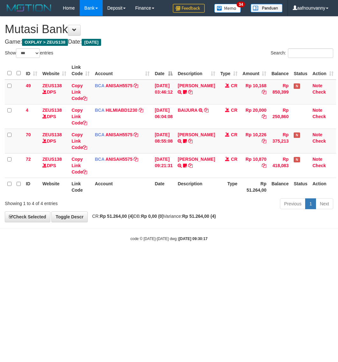
select select "***"
click at [190, 258] on html "Toggle navigation Home Bank Account List Load By Website Group [OXPLAY] ZEUS138…" at bounding box center [169, 129] width 338 height 258
select select "***"
click at [133, 258] on html "Toggle navigation Home Bank Account List Load By Website Group [OXPLAY] ZEUS138…" at bounding box center [169, 129] width 338 height 258
select select "***"
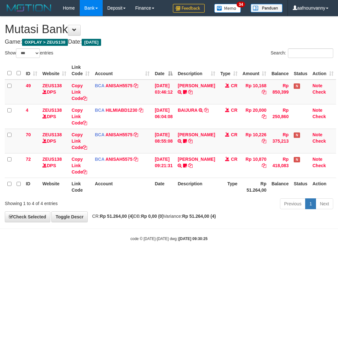
select select "***"
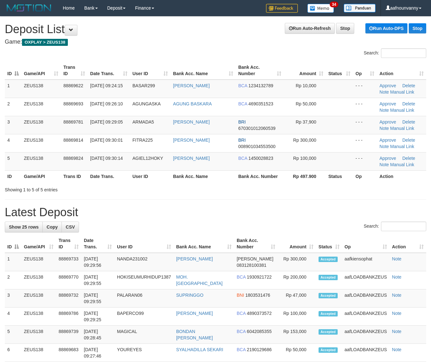
scroll to position [2, 0]
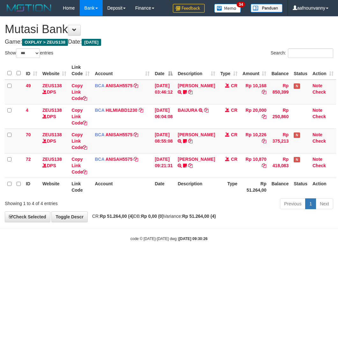
select select "***"
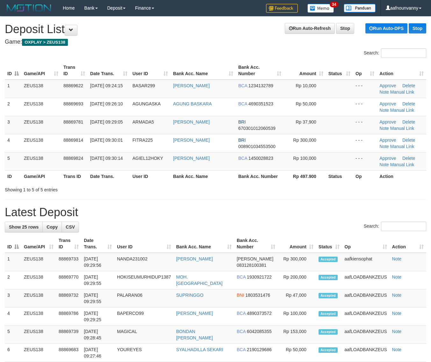
scroll to position [2, 0]
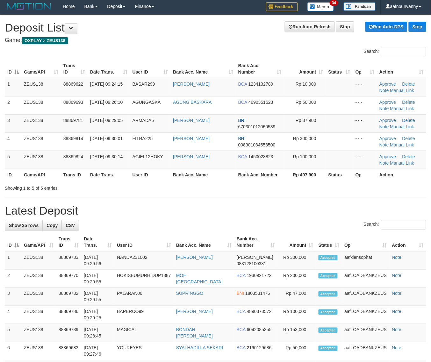
drag, startPoint x: 241, startPoint y: 209, endPoint x: 282, endPoint y: 225, distance: 43.5
click at [245, 211] on h1 "Latest Deposit" at bounding box center [215, 210] width 421 height 13
click at [238, 184] on div "Showing 1 to 5 of 5 entries" at bounding box center [215, 186] width 431 height 9
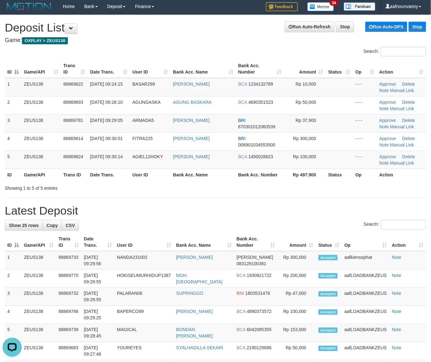
drag, startPoint x: 268, startPoint y: 183, endPoint x: 278, endPoint y: 186, distance: 10.0
click at [268, 183] on div "Showing 1 to 5 of 5 entries" at bounding box center [215, 186] width 431 height 9
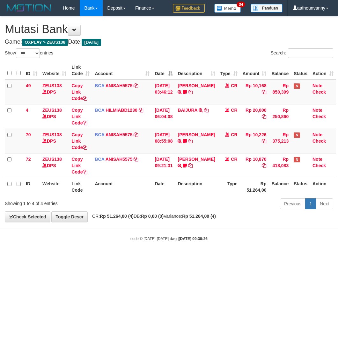
select select "***"
click at [185, 135] on link "[PERSON_NAME]" at bounding box center [195, 134] width 37 height 5
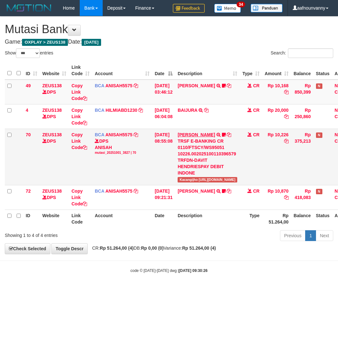
click at [187, 133] on link "[PERSON_NAME]" at bounding box center [195, 134] width 37 height 5
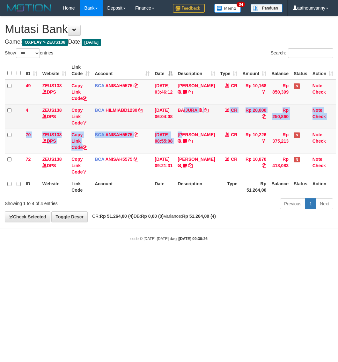
drag, startPoint x: 187, startPoint y: 127, endPoint x: 188, endPoint y: 121, distance: 5.8
click at [187, 125] on tbody "49 ZEUS138 DPS Copy Link Code BCA ANISAH5575 DPS [PERSON_NAME] mutasi_20251001_…" at bounding box center [170, 129] width 331 height 98
click at [191, 114] on td "BAIJURA TRSF E-BANKING CR 0110/FTSCY/WS95051 20000.002025100191215388 TRFDN-BAI…" at bounding box center [196, 116] width 42 height 25
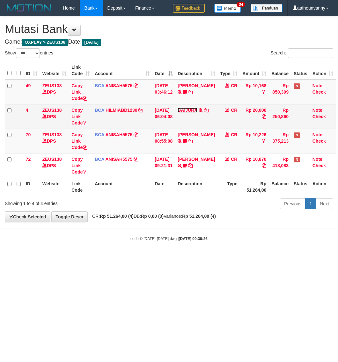
click at [191, 111] on link "BAIJURA" at bounding box center [187, 110] width 20 height 5
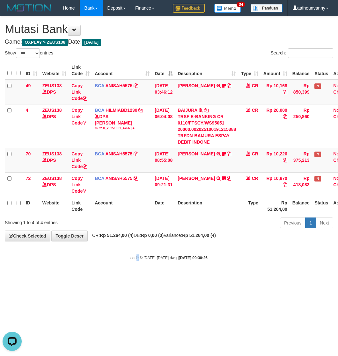
drag, startPoint x: 136, startPoint y: 317, endPoint x: 1, endPoint y: 249, distance: 151.4
click at [114, 277] on html "Toggle navigation Home Bank Account List Load By Website Group [OXPLAY] ZEUS138…" at bounding box center [169, 138] width 338 height 277
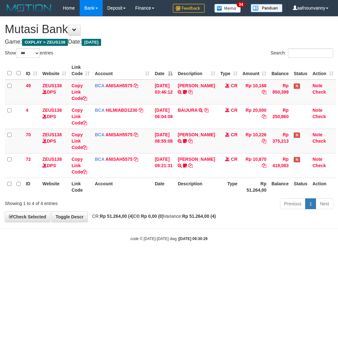
select select "***"
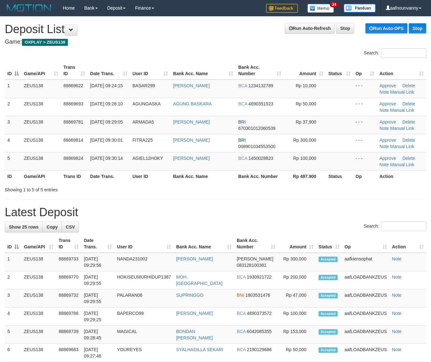
scroll to position [2, 0]
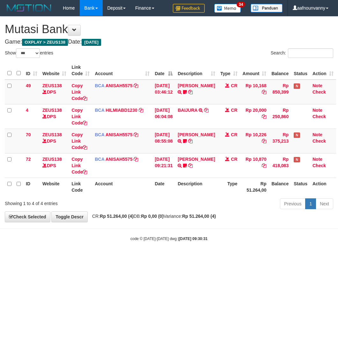
select select "***"
click at [190, 157] on link "[PERSON_NAME]" at bounding box center [195, 159] width 37 height 5
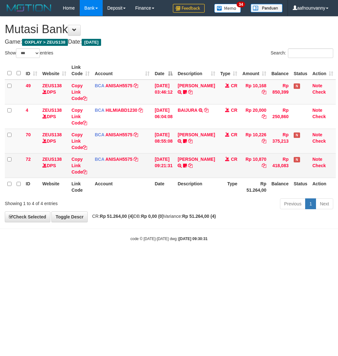
drag, startPoint x: 0, startPoint y: 0, endPoint x: 190, endPoint y: 155, distance: 245.5
click at [190, 156] on td "[PERSON_NAME] TRSF E-BANKING CR 0110/FTSCY/WS95051 10870.002025100114784227 TRF…" at bounding box center [196, 165] width 42 height 25
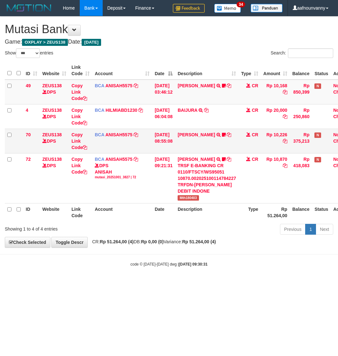
drag, startPoint x: 196, startPoint y: 139, endPoint x: 196, endPoint y: 134, distance: 4.8
click at [196, 138] on td "[PERSON_NAME] TRSF E-BANKING CR 0110/FTSCY/WS95051 10226.002025100110396579 TRF…" at bounding box center [206, 141] width 63 height 25
click at [196, 134] on link "[PERSON_NAME]" at bounding box center [195, 134] width 37 height 5
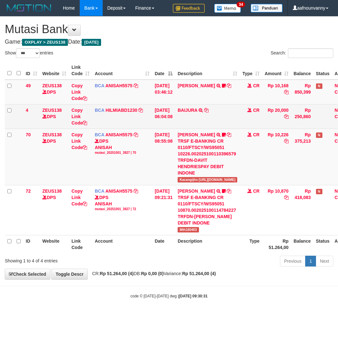
click at [186, 105] on td "BAIJURA TRSF E-BANKING CR 0110/FTSCY/WS95051 20000.002025100191215388 TRFDN-BAI…" at bounding box center [207, 116] width 65 height 25
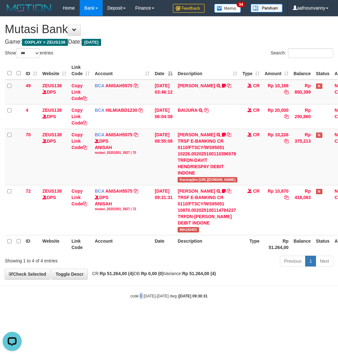
click at [139, 315] on html "Toggle navigation Home Bank Account List Load By Website Group [OXPLAY] ZEUS138…" at bounding box center [169, 157] width 338 height 315
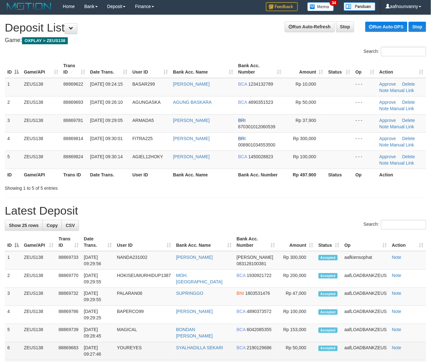
scroll to position [161, 0]
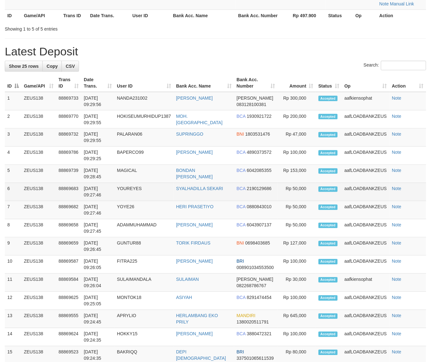
click at [287, 198] on tbody "1 ZEUS138 88869733 [DATE] 09:29:56 NANDA231002 NANDA [PERSON_NAME] 083128100381…" at bounding box center [215, 319] width 421 height 454
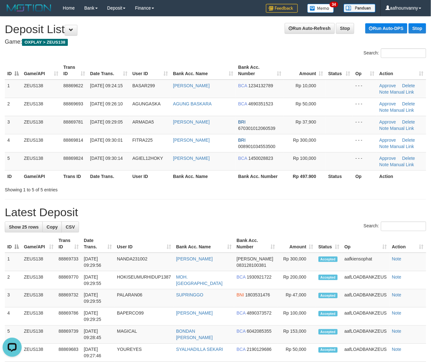
drag, startPoint x: 139, startPoint y: 173, endPoint x: 290, endPoint y: 220, distance: 158.6
click at [158, 180] on th "User ID" at bounding box center [150, 176] width 41 height 12
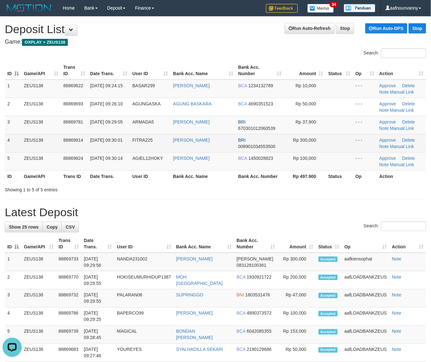
drag, startPoint x: 99, startPoint y: 133, endPoint x: 102, endPoint y: 139, distance: 7.1
click at [99, 134] on tbody "1 ZEUS138 88869622 [DATE] 09:24:15 BASAR299 ARDIAN SUPI BCA 1234132789 Rp 10,00…" at bounding box center [215, 125] width 421 height 91
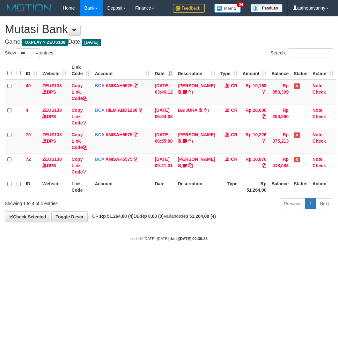
select select "***"
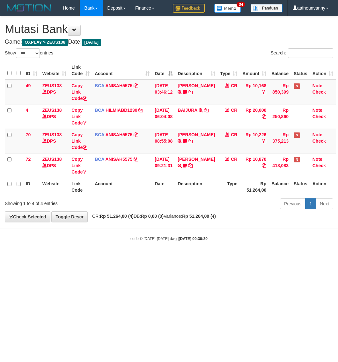
click at [68, 258] on html "Toggle navigation Home Bank Account List Load By Website Group [OXPLAY] ZEUS138…" at bounding box center [169, 129] width 338 height 258
select select "***"
click at [147, 258] on html "Toggle navigation Home Bank Account List Load By Website Group [OXPLAY] ZEUS138…" at bounding box center [169, 129] width 338 height 258
click at [130, 258] on html "Toggle navigation Home Bank Account List Load By Website Group [OXPLAY] ZEUS138…" at bounding box center [169, 129] width 338 height 258
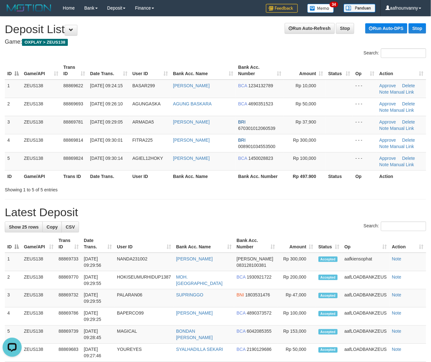
drag, startPoint x: 239, startPoint y: 204, endPoint x: 432, endPoint y: 243, distance: 196.5
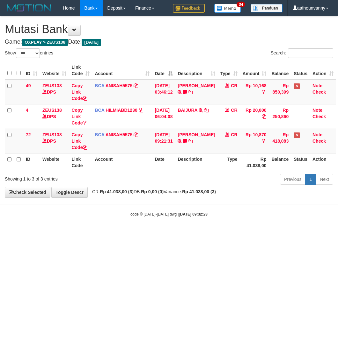
select select "***"
drag, startPoint x: 101, startPoint y: 351, endPoint x: 80, endPoint y: 332, distance: 27.9
click at [100, 233] on html "Toggle navigation Home Bank Account List Load By Website Group [OXPLAY] ZEUS138…" at bounding box center [169, 116] width 338 height 233
drag, startPoint x: 107, startPoint y: 282, endPoint x: 2, endPoint y: 244, distance: 112.5
click at [93, 233] on html "Toggle navigation Home Bank Account List Load By Website Group [OXPLAY] ZEUS138…" at bounding box center [169, 116] width 338 height 233
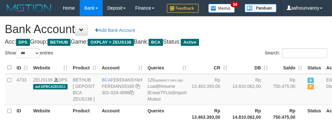
select select "***"
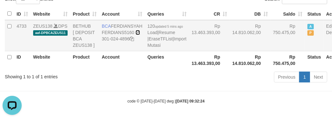
click at [135, 35] on icon at bounding box center [137, 32] width 4 height 4
click at [149, 48] on link "Import Mutasi" at bounding box center [166, 41] width 39 height 11
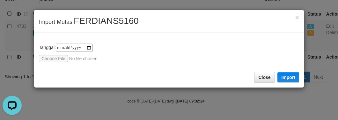
click at [60, 60] on input "file" at bounding box center [81, 58] width 84 height 7
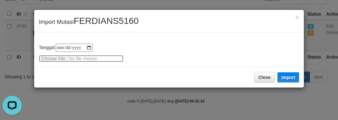
type input "**********"
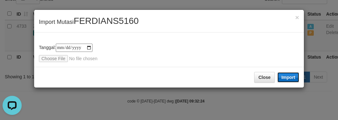
click at [287, 75] on button "Import" at bounding box center [288, 77] width 22 height 10
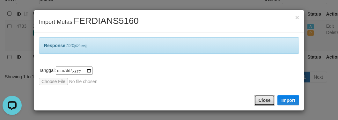
click at [260, 96] on button "Close" at bounding box center [264, 100] width 20 height 11
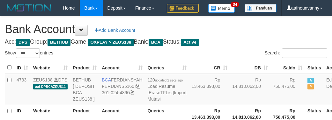
select select "***"
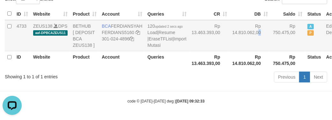
click at [229, 51] on td "Rp 14.810.062,00" at bounding box center [249, 35] width 41 height 31
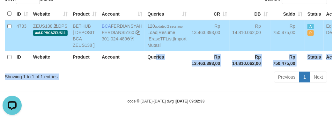
drag, startPoint x: 154, startPoint y: 92, endPoint x: 63, endPoint y: 104, distance: 92.5
click at [152, 85] on div "Show ** ** ** *** *** entries Search: ID Website Product Account Queries CR DB …" at bounding box center [166, 40] width 322 height 90
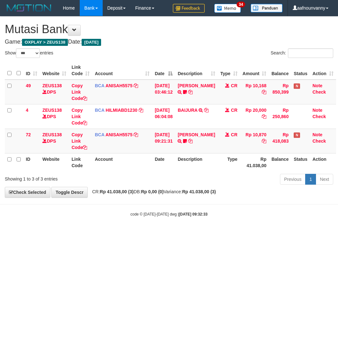
select select "***"
click at [37, 233] on html "Toggle navigation Home Bank Account List Load By Website Group [OXPLAY] ZEUS138…" at bounding box center [169, 116] width 338 height 233
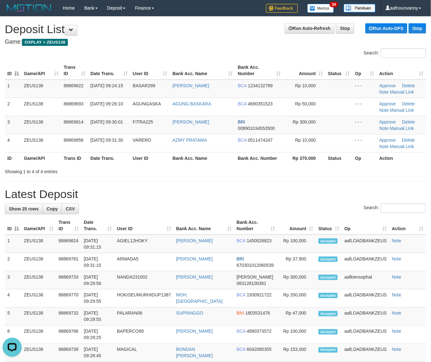
drag, startPoint x: 284, startPoint y: 177, endPoint x: 281, endPoint y: 175, distance: 3.8
click at [281, 175] on div "Showing 1 to 4 of 4 entries" at bounding box center [215, 170] width 431 height 9
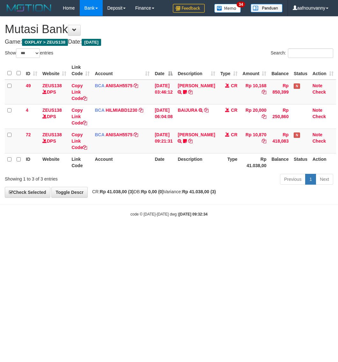
select select "***"
drag, startPoint x: 109, startPoint y: 302, endPoint x: 1, endPoint y: 249, distance: 120.1
click at [103, 233] on html "Toggle navigation Home Bank Account List Load By Website Group [OXPLAY] ZEUS138…" at bounding box center [169, 116] width 338 height 233
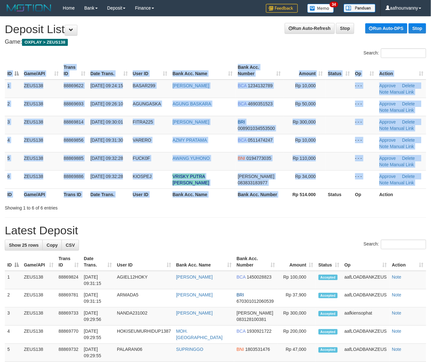
drag, startPoint x: 291, startPoint y: 201, endPoint x: 321, endPoint y: 214, distance: 32.2
click at [292, 203] on div "Search: ID Game/API Trans ID Date Trans. User ID Bank Acc. Name Bank Acc. Numbe…" at bounding box center [215, 129] width 421 height 163
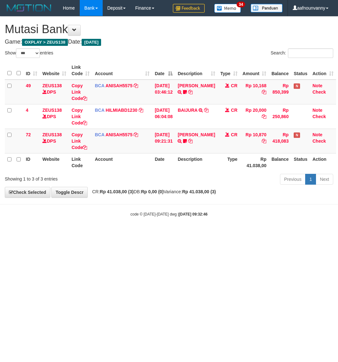
select select "***"
drag, startPoint x: 178, startPoint y: 302, endPoint x: 152, endPoint y: 299, distance: 25.7
click at [177, 233] on html "Toggle navigation Home Bank Account List Load By Website Group [OXPLAY] ZEUS138…" at bounding box center [169, 116] width 338 height 233
drag, startPoint x: 134, startPoint y: 300, endPoint x: 11, endPoint y: 252, distance: 132.4
click at [118, 233] on html "Toggle navigation Home Bank Account List Load By Website Group [OXPLAY] ZEUS138…" at bounding box center [169, 116] width 338 height 233
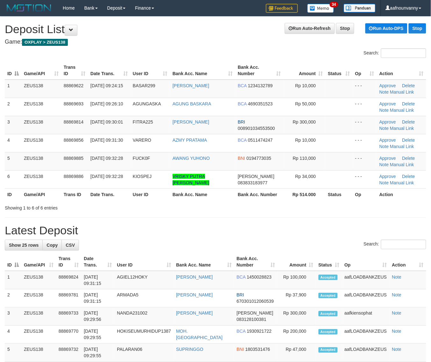
drag, startPoint x: 214, startPoint y: 205, endPoint x: 394, endPoint y: 241, distance: 183.5
click at [222, 207] on div "Showing 1 to 6 of 6 entries" at bounding box center [215, 206] width 431 height 9
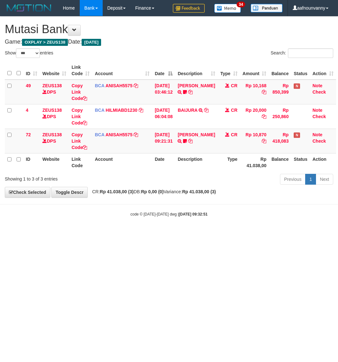
select select "***"
drag, startPoint x: 0, startPoint y: 0, endPoint x: 96, endPoint y: 263, distance: 279.8
click at [98, 233] on html "Toggle navigation Home Bank Account List Load By Website Group [OXPLAY] ZEUS138…" at bounding box center [169, 116] width 338 height 233
drag, startPoint x: 109, startPoint y: 239, endPoint x: 146, endPoint y: 139, distance: 106.5
click at [112, 228] on html "Toggle navigation Home Bank Account List Load By Website Group [OXPLAY] ZEUS138…" at bounding box center [169, 116] width 338 height 233
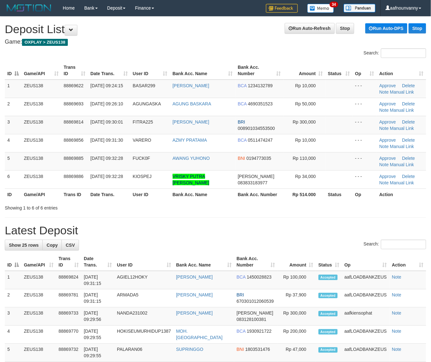
drag, startPoint x: 0, startPoint y: 0, endPoint x: 435, endPoint y: 223, distance: 489.1
click at [325, 191] on th "Status" at bounding box center [338, 195] width 27 height 12
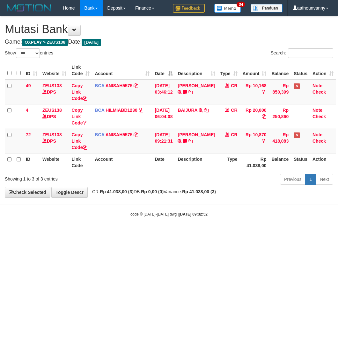
select select "***"
click at [184, 133] on link "[PERSON_NAME]" at bounding box center [195, 134] width 37 height 5
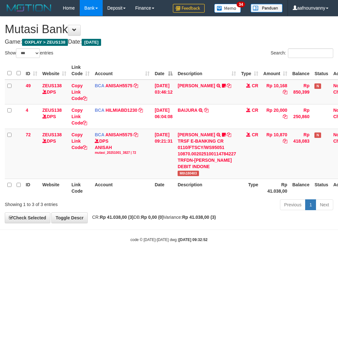
click at [184, 133] on link "MUHAMMAD TAU" at bounding box center [195, 134] width 37 height 5
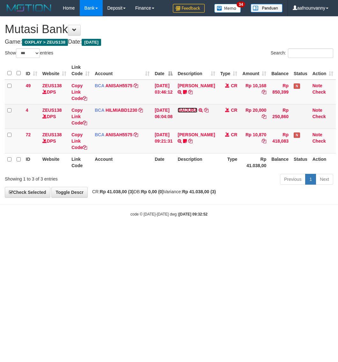
click at [193, 112] on link "BAIJURA" at bounding box center [187, 110] width 20 height 5
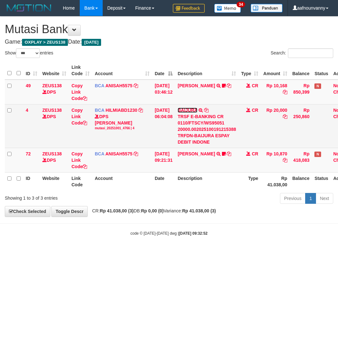
click at [193, 112] on link "BAIJURA" at bounding box center [187, 110] width 20 height 5
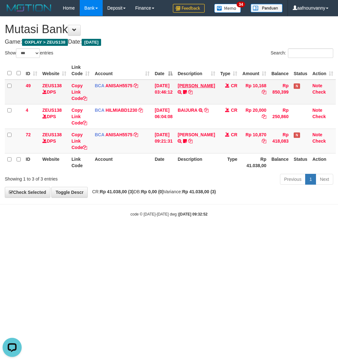
drag, startPoint x: 193, startPoint y: 106, endPoint x: 189, endPoint y: 91, distance: 15.9
click at [193, 104] on td "BAIJURA TRSF E-BANKING CR 0110/FTSCY/WS95051 20000.002025100191215388 TRFDN-BAI…" at bounding box center [196, 116] width 42 height 25
click at [187, 88] on td "INA PAUJANAH TRSF E-BANKING CR 0110/FTSCY/WS95051 10168.002025100181565469 TRFD…" at bounding box center [196, 92] width 42 height 25
drag, startPoint x: 187, startPoint y: 88, endPoint x: 166, endPoint y: 133, distance: 49.6
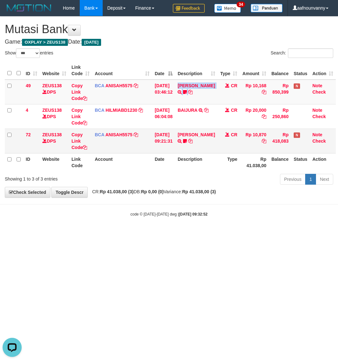
click at [186, 88] on td "INA PAUJANAH TRSF E-BANKING CR 0110/FTSCY/WS95051 10168.002025100181565469 TRFD…" at bounding box center [196, 92] width 42 height 25
click at [111, 233] on html "Toggle navigation Home Bank Account List Load By Website Group [OXPLAY] ZEUS138…" at bounding box center [169, 116] width 338 height 233
click at [114, 233] on html "Toggle navigation Home Bank Account List Load By Website Group [OXPLAY] ZEUS138…" at bounding box center [169, 116] width 338 height 233
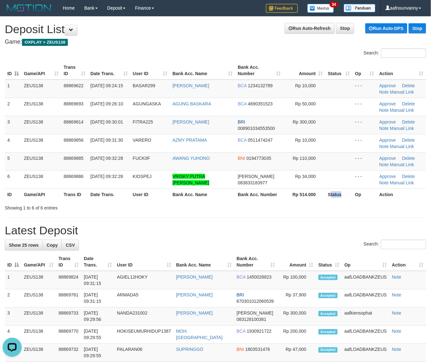
drag, startPoint x: 333, startPoint y: 190, endPoint x: 437, endPoint y: 209, distance: 105.4
click at [332, 190] on th "Status" at bounding box center [338, 195] width 27 height 12
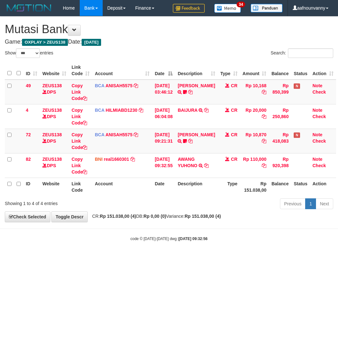
select select "***"
click at [116, 258] on html "Toggle navigation Home Bank Account List Load By Website Group [OXPLAY] ZEUS138…" at bounding box center [169, 129] width 338 height 258
select select "***"
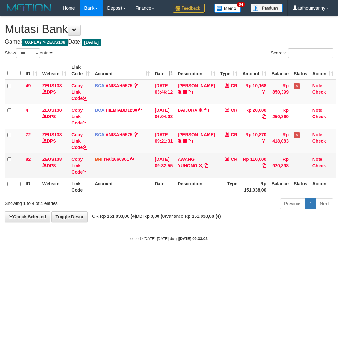
drag, startPoint x: 108, startPoint y: 234, endPoint x: 139, endPoint y: 170, distance: 71.4
click at [109, 222] on body "Toggle navigation Home Bank Account List Load By Website Group [OXPLAY] ZEUS138…" at bounding box center [169, 129] width 338 height 258
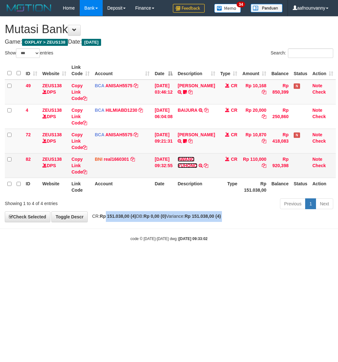
click at [187, 163] on link "AWANG YUHONO" at bounding box center [186, 162] width 19 height 11
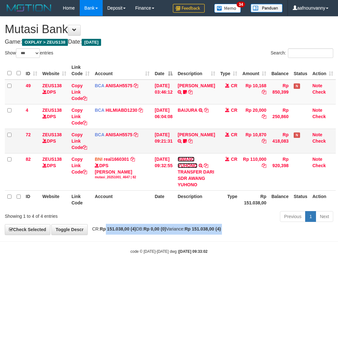
drag, startPoint x: 187, startPoint y: 163, endPoint x: 187, endPoint y: 152, distance: 11.1
click at [187, 162] on td "AWANG YUHONO TRANSFER DARI SDR AWANG YUHONO" at bounding box center [196, 171] width 42 height 37
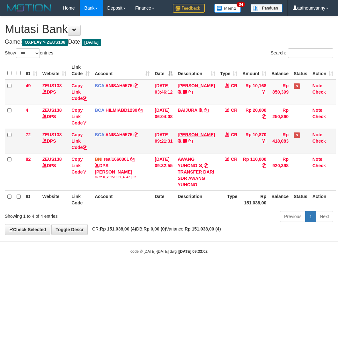
drag, startPoint x: 187, startPoint y: 148, endPoint x: 187, endPoint y: 134, distance: 14.3
click at [187, 145] on td "MUHAMMAD TAU TRSF E-BANKING CR 0110/FTSCY/WS95051 10870.002025100114784227 TRFD…" at bounding box center [196, 141] width 42 height 25
click at [187, 134] on link "[PERSON_NAME]" at bounding box center [195, 134] width 37 height 5
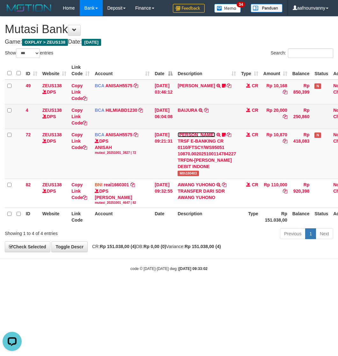
drag, startPoint x: 187, startPoint y: 134, endPoint x: 187, endPoint y: 121, distance: 12.7
click at [187, 129] on td "MUHAMMAD TAU TRSF E-BANKING CR 0110/FTSCY/WS95051 10870.002025100114784227 TRFD…" at bounding box center [206, 154] width 63 height 50
click at [188, 108] on link "BAIJURA" at bounding box center [187, 110] width 20 height 5
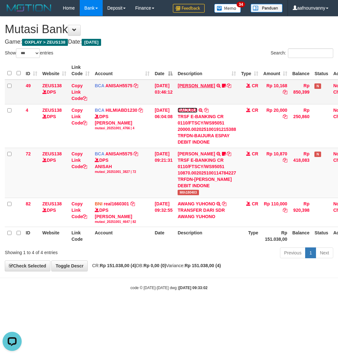
drag, startPoint x: 188, startPoint y: 107, endPoint x: 189, endPoint y: 85, distance: 22.0
click at [189, 101] on tbody "49 ZEUS138 DPS Copy Link Code BCA ANISAH5575 DPS ANISAH mutasi_20251001_3827 | …" at bounding box center [181, 153] width 352 height 147
click at [189, 85] on link "INA PAUJANAH" at bounding box center [195, 85] width 37 height 5
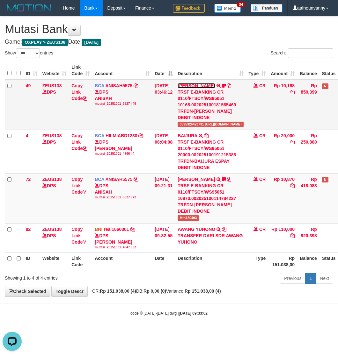
click at [189, 83] on link "INA PAUJANAH" at bounding box center [195, 85] width 37 height 5
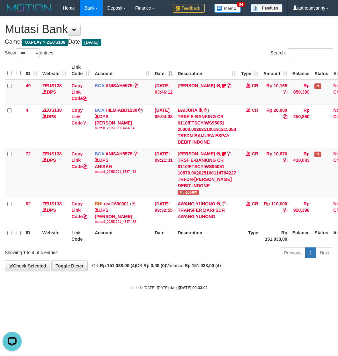
drag, startPoint x: 130, startPoint y: 260, endPoint x: 3, endPoint y: 241, distance: 128.4
click at [128, 260] on div "Showing 1 to 4 of 4 entries Previous 1 Next" at bounding box center [169, 254] width 338 height 14
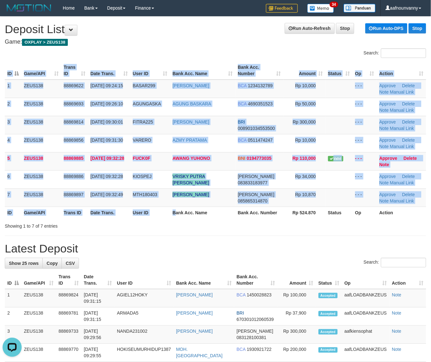
drag, startPoint x: 179, startPoint y: 219, endPoint x: 184, endPoint y: 220, distance: 5.6
click at [181, 219] on div "ID Game/API Trans ID Date Trans. User ID Bank Acc. Name Bank Acc. Number Amount…" at bounding box center [215, 140] width 431 height 161
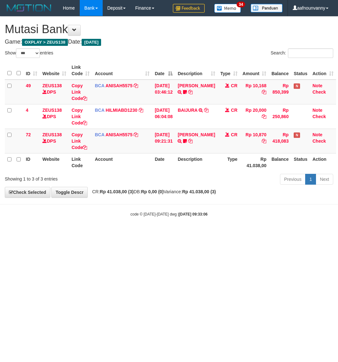
select select "***"
drag, startPoint x: 116, startPoint y: 277, endPoint x: 107, endPoint y: 269, distance: 11.7
click at [115, 233] on html "Toggle navigation Home Bank Account List Load By Website Group [OXPLAY] ZEUS138…" at bounding box center [169, 116] width 338 height 233
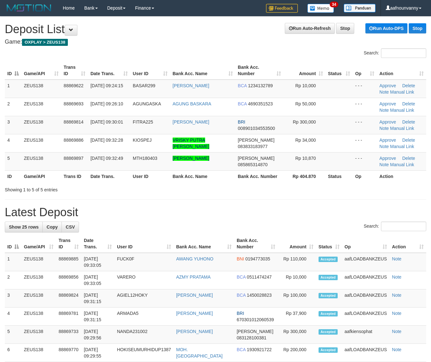
click at [238, 210] on h1 "Latest Deposit" at bounding box center [215, 212] width 421 height 13
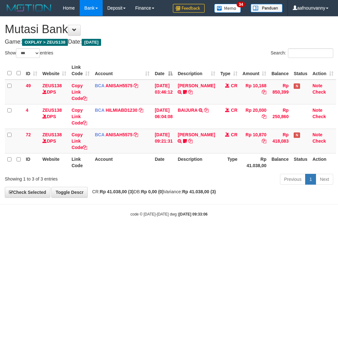
select select "***"
drag, startPoint x: 151, startPoint y: 269, endPoint x: 3, endPoint y: 213, distance: 158.2
click at [145, 233] on html "Toggle navigation Home Bank Account List Load By Website Group [OXPLAY] ZEUS138…" at bounding box center [169, 116] width 338 height 233
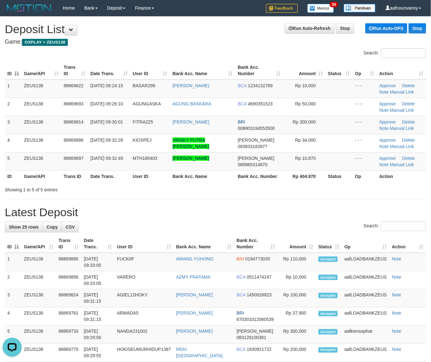
drag, startPoint x: 271, startPoint y: 214, endPoint x: 430, endPoint y: 241, distance: 160.8
click at [285, 217] on h1 "Latest Deposit" at bounding box center [215, 212] width 421 height 13
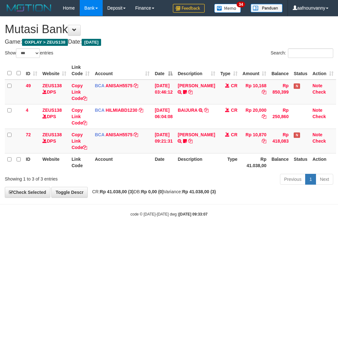
select select "***"
click at [194, 136] on link "[PERSON_NAME]" at bounding box center [195, 134] width 37 height 5
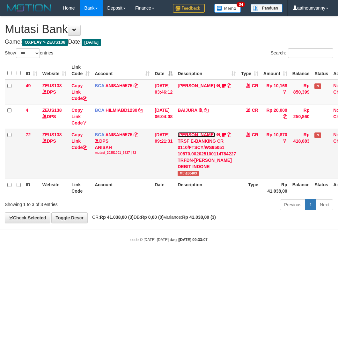
click at [194, 136] on link "[PERSON_NAME]" at bounding box center [195, 134] width 37 height 5
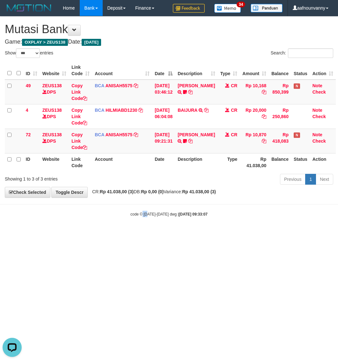
drag, startPoint x: 147, startPoint y: 269, endPoint x: 0, endPoint y: 240, distance: 149.3
click at [141, 233] on html "Toggle navigation Home Bank Account List Load By Website Group [OXPLAY] ZEUS138…" at bounding box center [169, 116] width 338 height 233
click at [124, 233] on html "Toggle navigation Home Bank Account List Load By Website Group [OXPLAY] ZEUS138…" at bounding box center [169, 116] width 338 height 233
click at [125, 233] on html "Toggle navigation Home Bank Account List Load By Website Group [OXPLAY] ZEUS138…" at bounding box center [169, 116] width 338 height 233
click at [127, 233] on html "Toggle navigation Home Bank Account List Load By Website Group [OXPLAY] ZEUS138…" at bounding box center [169, 116] width 338 height 233
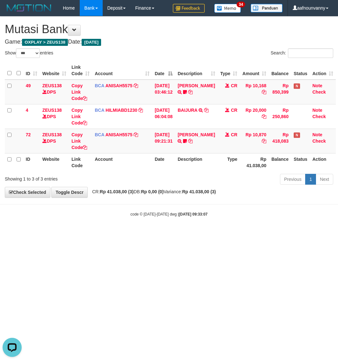
click at [131, 233] on html "Toggle navigation Home Bank Account List Load By Website Group [OXPLAY] ZEUS138…" at bounding box center [169, 116] width 338 height 233
click at [134, 233] on html "Toggle navigation Home Bank Account List Load By Website Group [OXPLAY] ZEUS138…" at bounding box center [169, 116] width 338 height 233
click at [132, 233] on html "Toggle navigation Home Bank Account List Load By Website Group [OXPLAY] ZEUS138…" at bounding box center [169, 116] width 338 height 233
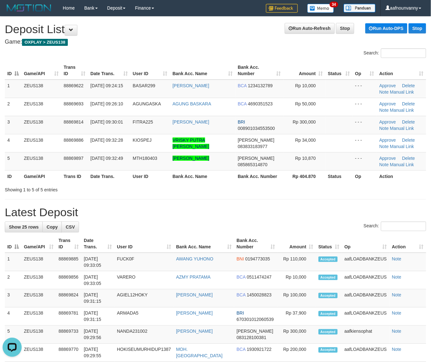
drag, startPoint x: 164, startPoint y: 170, endPoint x: 239, endPoint y: 192, distance: 77.9
click at [172, 173] on tr "ID Game/API Trans ID Date Trans. User ID Bank Acc. Name Bank Acc. Number Rp 404…" at bounding box center [215, 176] width 421 height 12
drag, startPoint x: 171, startPoint y: 158, endPoint x: 434, endPoint y: 226, distance: 271.8
click at [236, 184] on div "Search: ID Game/API Trans ID Date Trans. User ID Bank Acc. Name Bank Acc. Numbe…" at bounding box center [215, 120] width 421 height 145
drag, startPoint x: 125, startPoint y: 136, endPoint x: 221, endPoint y: 163, distance: 99.5
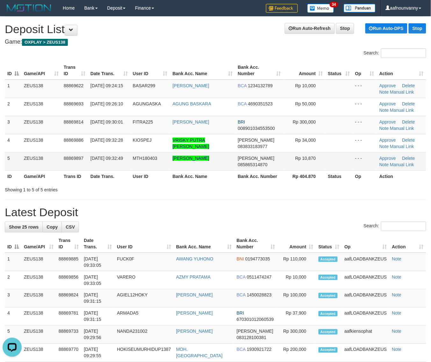
click at [165, 150] on tr "4 ZEUS138 88869886 01/10/2025 09:32:28 KIOSPEJ VRISKY PUTRA NOPANDA DANA 083833…" at bounding box center [215, 143] width 421 height 18
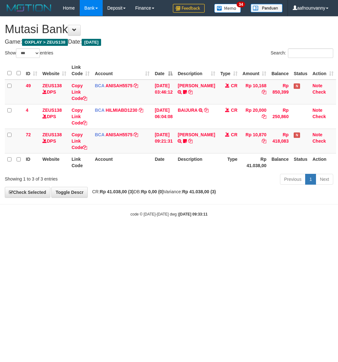
select select "***"
drag, startPoint x: 122, startPoint y: 284, endPoint x: 1, endPoint y: 243, distance: 127.9
click at [121, 233] on html "Toggle navigation Home Bank Account List Load By Website Group [OXPLAY] ZEUS138…" at bounding box center [169, 116] width 338 height 233
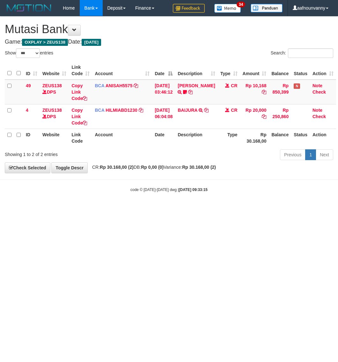
select select "***"
drag, startPoint x: 118, startPoint y: 263, endPoint x: 2, endPoint y: 226, distance: 121.5
click at [98, 209] on html "Toggle navigation Home Bank Account List Load By Website Group [OXPLAY] ZEUS138…" at bounding box center [169, 104] width 338 height 209
select select "***"
drag, startPoint x: 112, startPoint y: 252, endPoint x: 59, endPoint y: 228, distance: 58.0
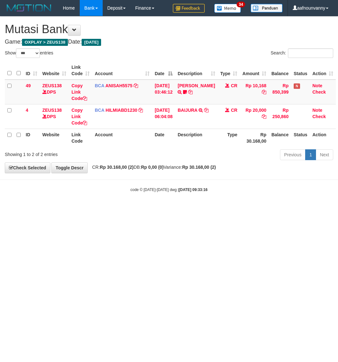
click at [112, 209] on html "Toggle navigation Home Bank Account List Load By Website Group [OXPLAY] ZEUS138…" at bounding box center [169, 104] width 338 height 209
click at [107, 209] on html "Toggle navigation Home Bank Account List Load By Website Group [OXPLAY] ZEUS138…" at bounding box center [169, 104] width 338 height 209
click at [95, 209] on html "Toggle navigation Home Bank Account List Load By Website Group [OXPLAY] ZEUS138…" at bounding box center [169, 104] width 338 height 209
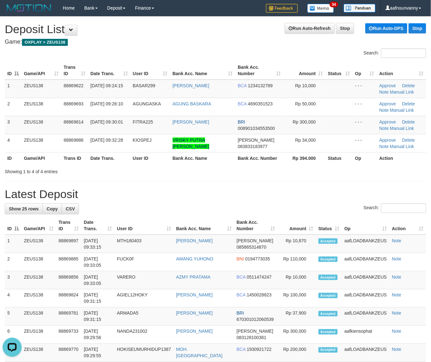
drag, startPoint x: 324, startPoint y: 174, endPoint x: 434, endPoint y: 199, distance: 112.9
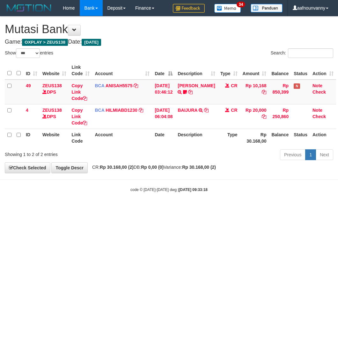
select select "***"
drag, startPoint x: 114, startPoint y: 237, endPoint x: 0, endPoint y: 212, distance: 116.4
click at [109, 209] on html "Toggle navigation Home Bank Account List Load By Website Group [OXPLAY] ZEUS138…" at bounding box center [169, 104] width 338 height 209
select select "***"
drag, startPoint x: 124, startPoint y: 236, endPoint x: 113, endPoint y: 230, distance: 12.7
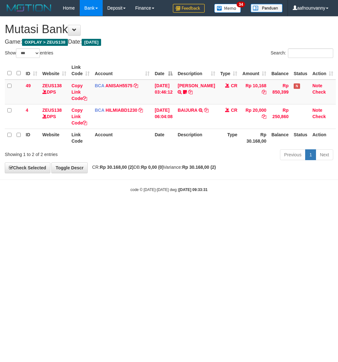
click at [125, 209] on html "Toggle navigation Home Bank Account List Load By Website Group [OXPLAY] ZEUS138…" at bounding box center [169, 104] width 338 height 209
select select "***"
drag, startPoint x: 77, startPoint y: 222, endPoint x: 0, endPoint y: 199, distance: 79.7
click at [53, 209] on html "Toggle navigation Home Bank Account List Load By Website Group [OXPLAY] ZEUS138…" at bounding box center [169, 104] width 338 height 209
select select "***"
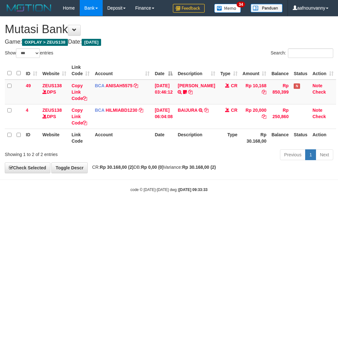
select select "***"
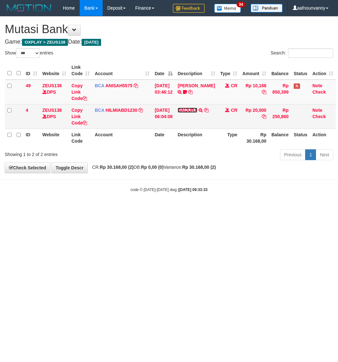
click at [190, 110] on link "BAIJURA" at bounding box center [187, 110] width 20 height 5
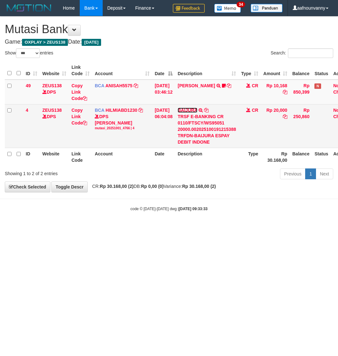
click at [191, 110] on link "BAIJURA" at bounding box center [187, 110] width 20 height 5
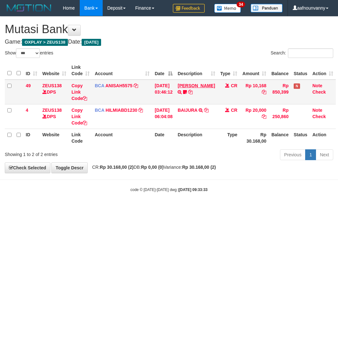
drag, startPoint x: 192, startPoint y: 100, endPoint x: 192, endPoint y: 92, distance: 7.3
click at [192, 96] on td "INA PAUJANAH TRSF E-BANKING CR 0110/FTSCY/WS95051 10168.002025100181565469 TRFD…" at bounding box center [196, 92] width 42 height 25
click at [192, 88] on link "INA PAUJANAH" at bounding box center [195, 85] width 37 height 5
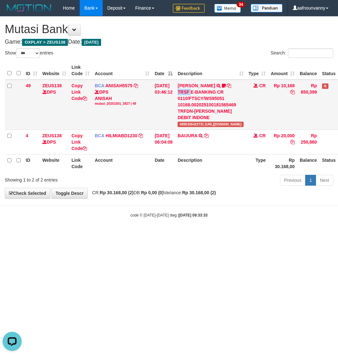
click at [192, 90] on div "TRSF E-BANKING CR 0110/FTSCY/WS95051 10168.002025100181565469 TRFDN-INA PAUJANA…" at bounding box center [210, 105] width 66 height 32
click at [189, 76] on th "Description" at bounding box center [210, 70] width 71 height 18
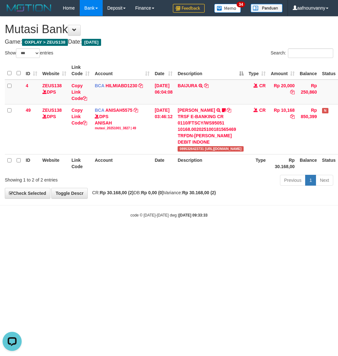
drag, startPoint x: 115, startPoint y: 311, endPoint x: 1, endPoint y: 253, distance: 128.0
click at [108, 234] on html "Toggle navigation Home Bank Account List Load By Website Group [OXPLAY] ZEUS138…" at bounding box center [169, 117] width 338 height 234
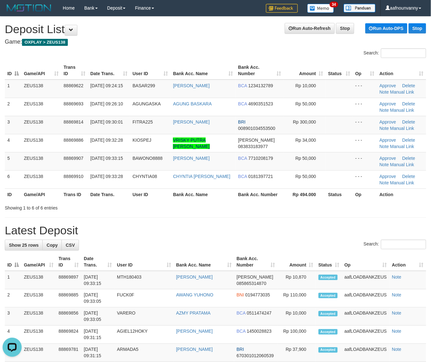
drag, startPoint x: 206, startPoint y: 189, endPoint x: 337, endPoint y: 209, distance: 132.1
click at [225, 193] on th "Bank Acc. Name" at bounding box center [202, 195] width 65 height 12
drag, startPoint x: 240, startPoint y: 209, endPoint x: 264, endPoint y: 213, distance: 24.9
click at [252, 211] on div "Showing 1 to 6 of 6 entries" at bounding box center [215, 206] width 431 height 9
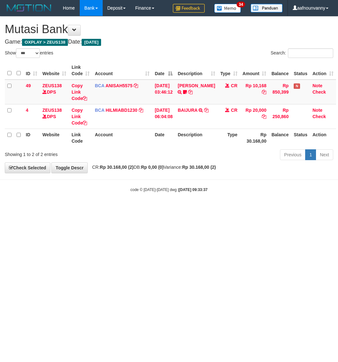
select select "***"
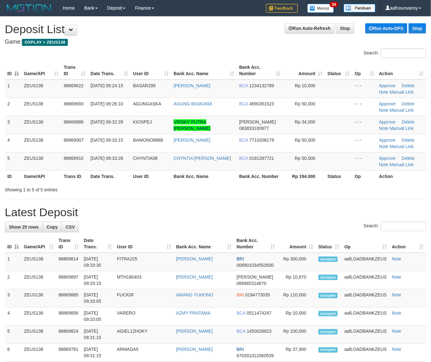
drag, startPoint x: 308, startPoint y: 190, endPoint x: 435, endPoint y: 204, distance: 127.2
click at [312, 190] on div "Showing 1 to 5 of 5 entries" at bounding box center [215, 188] width 431 height 9
drag, startPoint x: 236, startPoint y: 194, endPoint x: 432, endPoint y: 225, distance: 198.6
drag, startPoint x: 227, startPoint y: 181, endPoint x: 330, endPoint y: 189, distance: 103.9
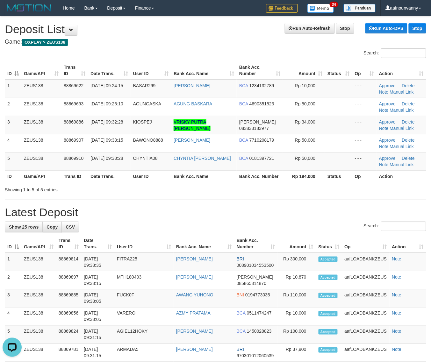
click at [234, 181] on th "Bank Acc. Name" at bounding box center [204, 176] width 66 height 12
drag, startPoint x: 246, startPoint y: 164, endPoint x: 348, endPoint y: 187, distance: 104.5
click at [261, 166] on td "BCA 0181397721" at bounding box center [260, 161] width 46 height 18
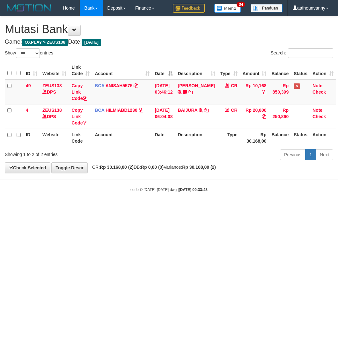
select select "***"
drag, startPoint x: 0, startPoint y: 0, endPoint x: 113, endPoint y: 210, distance: 238.2
click at [115, 209] on html "Toggle navigation Home Bank Account List Load By Website Group [OXPLAY] ZEUS138…" at bounding box center [169, 104] width 338 height 209
select select "***"
click at [110, 178] on body "Toggle navigation Home Bank Account List Load By Website Group [OXPLAY] ZEUS138…" at bounding box center [169, 104] width 338 height 209
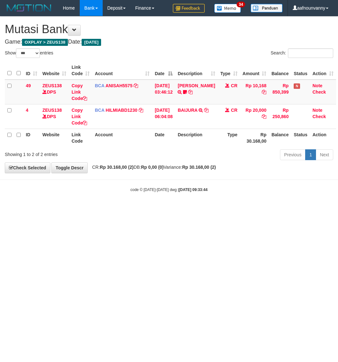
select select "***"
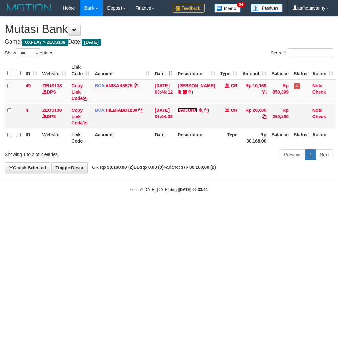
click at [196, 108] on link "BAIJURA" at bounding box center [187, 110] width 20 height 5
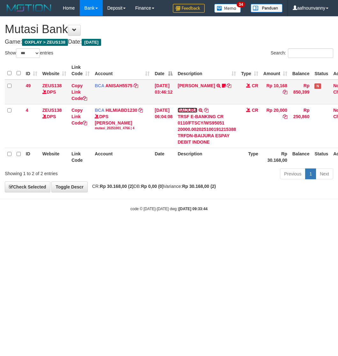
drag, startPoint x: 196, startPoint y: 108, endPoint x: 192, endPoint y: 96, distance: 13.3
click at [196, 107] on td "BAIJURA TRSF E-BANKING CR 0110/FTSCY/WS95051 20000.002025100191215388 TRFDN-BAI…" at bounding box center [206, 126] width 63 height 44
click at [189, 85] on link "INA PAUJANAH" at bounding box center [195, 85] width 37 height 5
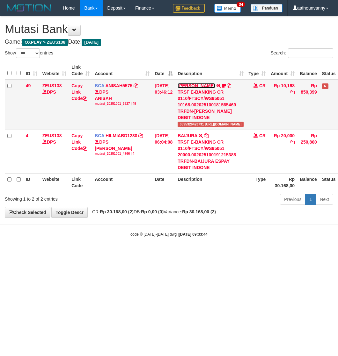
click at [189, 85] on link "INA PAUJANAH" at bounding box center [195, 85] width 37 height 5
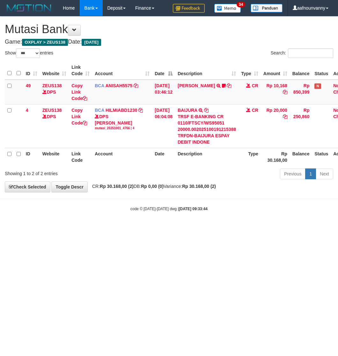
drag, startPoint x: 119, startPoint y: 311, endPoint x: 76, endPoint y: 290, distance: 47.6
click at [113, 228] on html "Toggle navigation Home Bank Account List Load By Website Group [OXPLAY] ZEUS138…" at bounding box center [169, 114] width 338 height 228
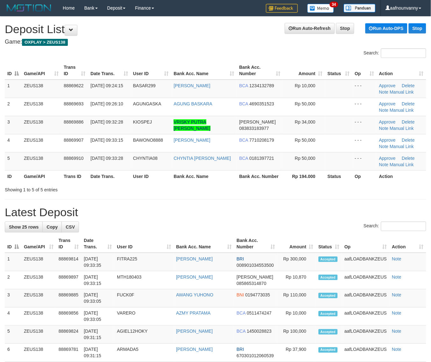
drag, startPoint x: 260, startPoint y: 171, endPoint x: 365, endPoint y: 193, distance: 106.7
click at [265, 171] on th "Bank Acc. Number" at bounding box center [260, 176] width 46 height 12
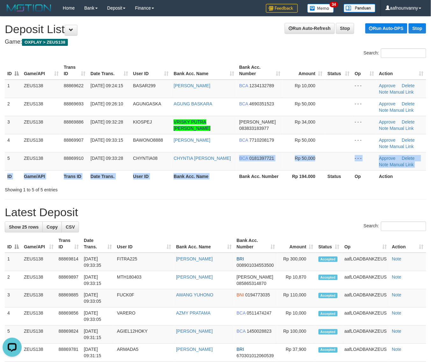
drag, startPoint x: 237, startPoint y: 170, endPoint x: 434, endPoint y: 197, distance: 199.3
click at [279, 175] on table "ID Game/API Trans ID Date Trans. User ID Bank Acc. Name Bank Acc. Number Amount…" at bounding box center [215, 121] width 421 height 121
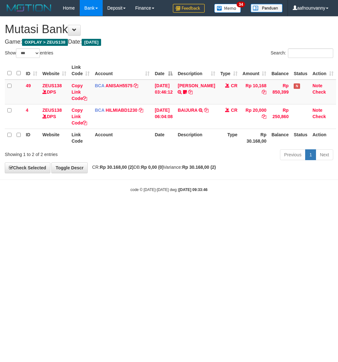
select select "***"
drag, startPoint x: 0, startPoint y: 0, endPoint x: 1, endPoint y: 224, distance: 223.9
click at [109, 209] on html "Toggle navigation Home Bank Account List Load By Website Group [OXPLAY] ZEUS138…" at bounding box center [169, 104] width 338 height 209
select select "***"
drag, startPoint x: 0, startPoint y: 0, endPoint x: 194, endPoint y: 176, distance: 261.7
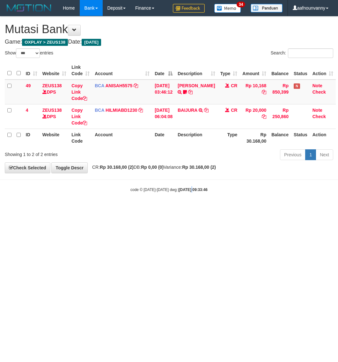
click at [190, 195] on html "Toggle navigation Home Bank Account List Load By Website Group [OXPLAY] ZEUS138…" at bounding box center [169, 104] width 338 height 209
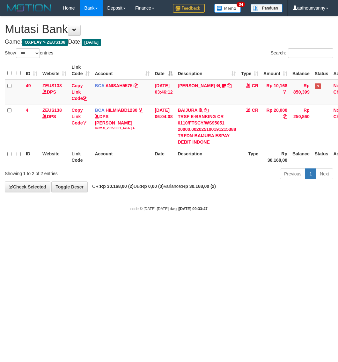
select select "***"
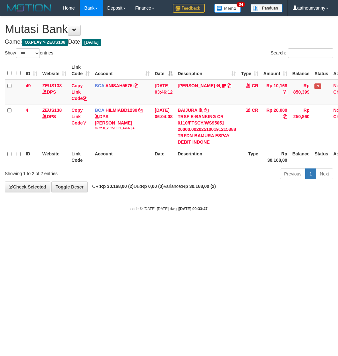
click at [195, 112] on link "BAIJURA" at bounding box center [187, 110] width 20 height 5
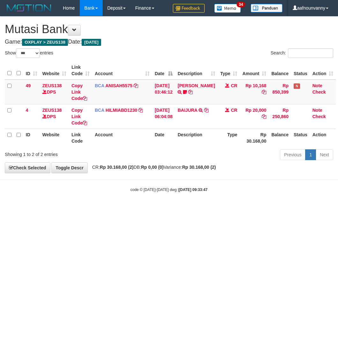
drag, startPoint x: 0, startPoint y: 0, endPoint x: 194, endPoint y: 113, distance: 224.8
click at [195, 112] on link "BAIJURA" at bounding box center [187, 110] width 20 height 5
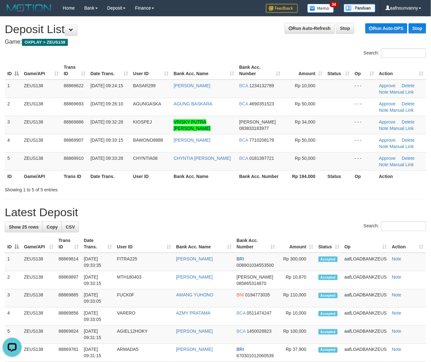
drag, startPoint x: 263, startPoint y: 175, endPoint x: 425, endPoint y: 206, distance: 164.8
click at [280, 182] on th "Bank Acc. Number" at bounding box center [260, 176] width 46 height 12
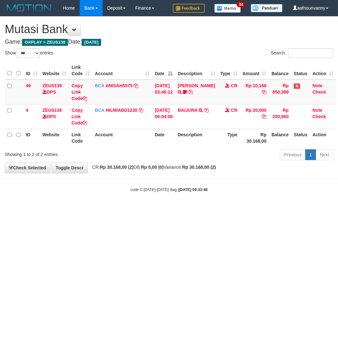
select select "***"
click at [141, 209] on html "Toggle navigation Home Bank Account List Load By Website Group [OXPLAY] ZEUS138…" at bounding box center [169, 104] width 338 height 209
select select "***"
click at [142, 209] on html "Toggle navigation Home Bank Account List Load By Website Group [OXPLAY] ZEUS138…" at bounding box center [169, 104] width 338 height 209
select select "***"
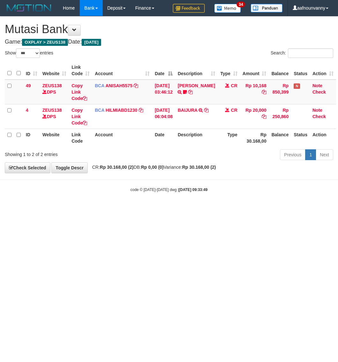
select select "***"
click at [146, 209] on html "Toggle navigation Home Bank Account List Load By Website Group [OXPLAY] ZEUS138…" at bounding box center [169, 104] width 338 height 209
select select "***"
drag, startPoint x: 154, startPoint y: 230, endPoint x: 189, endPoint y: 154, distance: 82.6
click at [159, 209] on html "Toggle navigation Home Bank Account List Load By Website Group [OXPLAY] ZEUS138…" at bounding box center [169, 104] width 338 height 209
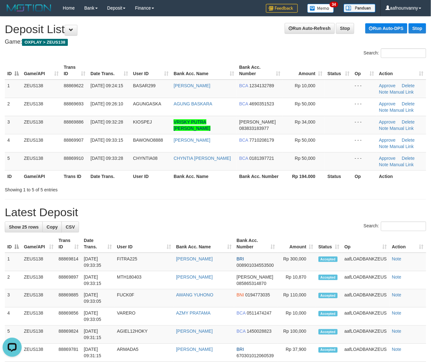
drag, startPoint x: 292, startPoint y: 194, endPoint x: 296, endPoint y: 195, distance: 3.9
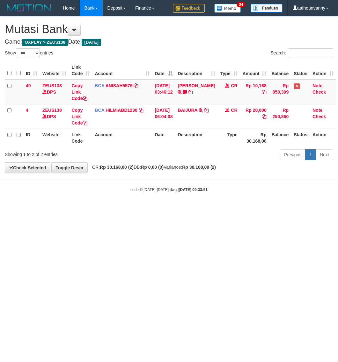
select select "***"
click at [188, 114] on td "BAIJURA TRSF E-BANKING CR 0110/FTSCY/WS95051 20000.002025100191215388 TRFDN-BAI…" at bounding box center [196, 116] width 42 height 25
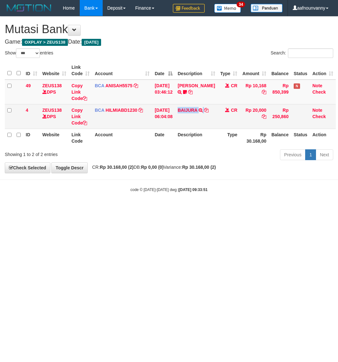
click at [189, 107] on td "BAIJURA TRSF E-BANKING CR 0110/FTSCY/WS95051 20000.002025100191215388 TRFDN-BAI…" at bounding box center [196, 116] width 42 height 25
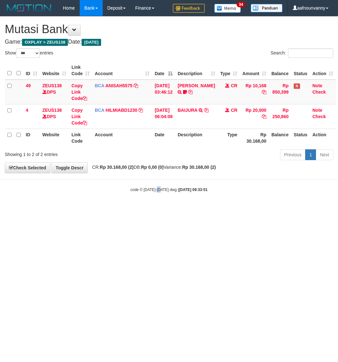
click at [161, 209] on html "Toggle navigation Home Bank Account List Load By Website Group [OXPLAY] ZEUS138…" at bounding box center [169, 104] width 338 height 209
select select "***"
drag, startPoint x: 0, startPoint y: 0, endPoint x: 162, endPoint y: 231, distance: 282.3
click at [162, 209] on html "Toggle navigation Home Bank Account List Load By Website Group [OXPLAY] ZEUS138…" at bounding box center [169, 104] width 338 height 209
select select "***"
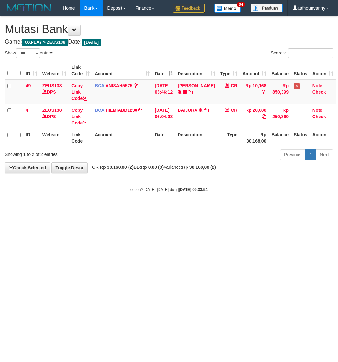
click at [164, 209] on html "Toggle navigation Home Bank Account List Load By Website Group [OXPLAY] ZEUS138…" at bounding box center [169, 104] width 338 height 209
select select "***"
drag, startPoint x: 66, startPoint y: 310, endPoint x: 1, endPoint y: 267, distance: 78.3
click at [52, 209] on html "Toggle navigation Home Bank Account List Load By Website Group [OXPLAY] ZEUS138…" at bounding box center [169, 104] width 338 height 209
select select "***"
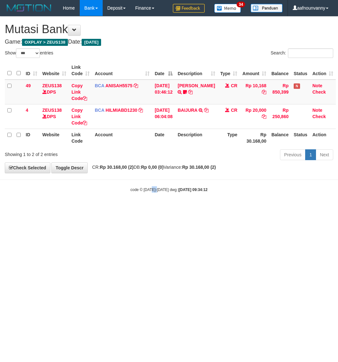
drag, startPoint x: 152, startPoint y: 251, endPoint x: 156, endPoint y: 252, distance: 4.7
click at [156, 209] on html "Toggle navigation Home Bank Account List Load By Website Group [OXPLAY] ZEUS138…" at bounding box center [169, 104] width 338 height 209
click at [157, 209] on html "Toggle navigation Home Bank Account List Load By Website Group [OXPLAY] ZEUS138…" at bounding box center [169, 104] width 338 height 209
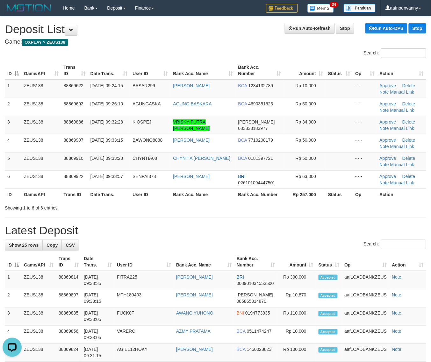
drag, startPoint x: 284, startPoint y: 219, endPoint x: 290, endPoint y: 221, distance: 6.3
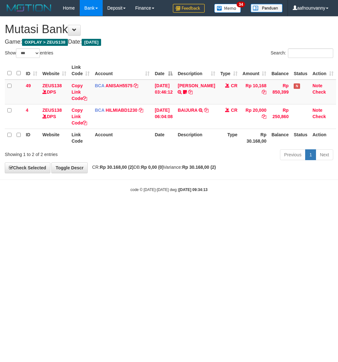
select select "***"
drag, startPoint x: 148, startPoint y: 300, endPoint x: 160, endPoint y: 298, distance: 12.2
click at [148, 209] on html "Toggle navigation Home Bank Account List Load By Website Group [OXPLAY] ZEUS138…" at bounding box center [169, 104] width 338 height 209
select select "***"
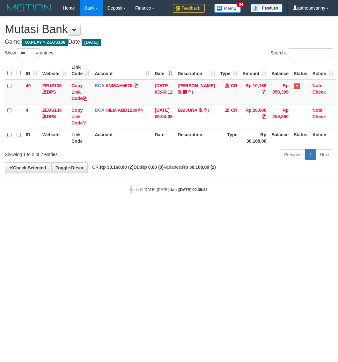
drag, startPoint x: 132, startPoint y: 273, endPoint x: 126, endPoint y: 277, distance: 7.1
click at [126, 209] on html "Toggle navigation Home Bank Account List Load By Website Group [OXPLAY] ZEUS138…" at bounding box center [169, 104] width 338 height 209
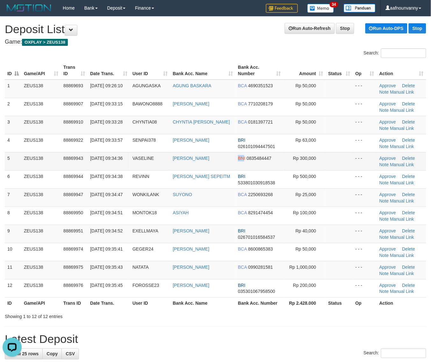
click at [237, 166] on td "BNI 0835484447" at bounding box center [259, 161] width 48 height 18
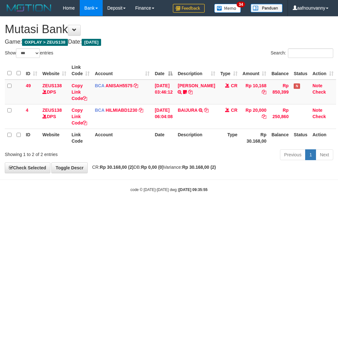
select select "***"
click at [120, 209] on html "Toggle navigation Home Bank Account List Load By Website Group [OXPLAY] ZEUS138…" at bounding box center [169, 104] width 338 height 209
select select "***"
click at [96, 209] on html "Toggle navigation Home Bank Account List Load By Website Group [OXPLAY] ZEUS138…" at bounding box center [169, 104] width 338 height 209
drag, startPoint x: 116, startPoint y: 246, endPoint x: 5, endPoint y: 209, distance: 117.3
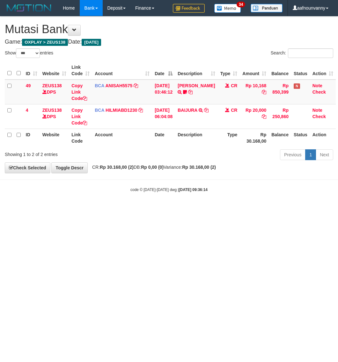
click at [99, 209] on html "Toggle navigation Home Bank Account List Load By Website Group [OXPLAY] ZEUS138…" at bounding box center [169, 104] width 338 height 209
select select "***"
click at [117, 209] on html "Toggle navigation Home Bank Account List Load By Website Group [OXPLAY] ZEUS138…" at bounding box center [169, 104] width 338 height 209
drag, startPoint x: 151, startPoint y: 244, endPoint x: 34, endPoint y: 216, distance: 120.3
click at [74, 209] on html "Toggle navigation Home Bank Account List Load By Website Group [OXPLAY] ZEUS138…" at bounding box center [169, 104] width 338 height 209
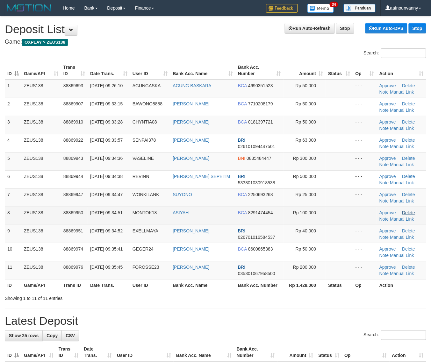
drag, startPoint x: 102, startPoint y: 153, endPoint x: 403, endPoint y: 211, distance: 306.1
click at [151, 175] on tbody "1 ZEUS138 88869693 01/10/2025 09:26:10 AGUNGASKA AGUNG BASKARA BCA 4690351523 R…" at bounding box center [215, 180] width 421 height 200
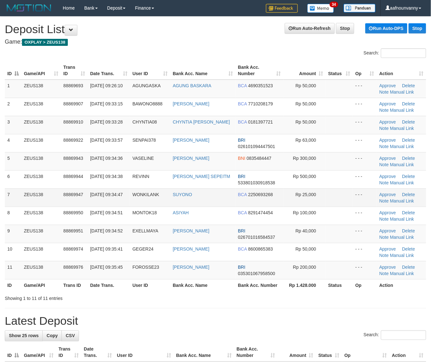
drag, startPoint x: 227, startPoint y: 177, endPoint x: 301, endPoint y: 197, distance: 77.3
click at [250, 186] on tr "6 ZEUS138 88869944 [DATE] 09:34:38 REVINN [PERSON_NAME] SEPEITM BRI 53380103091…" at bounding box center [215, 179] width 421 height 18
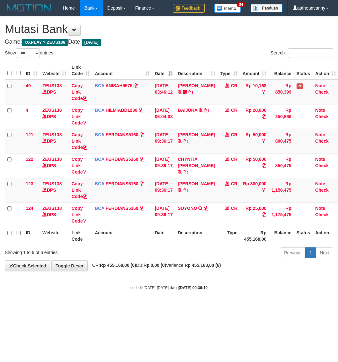
select select "***"
click at [143, 253] on div "Showing 1 to 6 of 6 entries Previous 1 Next" at bounding box center [169, 254] width 338 height 14
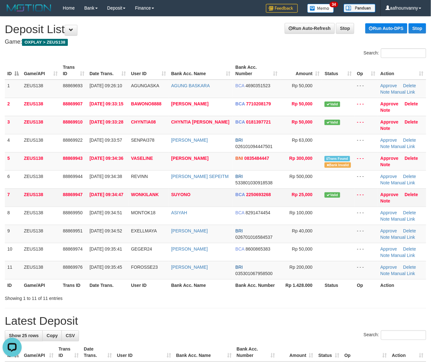
drag, startPoint x: 126, startPoint y: 204, endPoint x: 341, endPoint y: 239, distance: 217.8
click at [146, 208] on tbody "1 ZEUS138 88869693 01/10/2025 09:26:10 AGUNGASKA AGUNG BASKARA BCA 4690351523 R…" at bounding box center [215, 180] width 421 height 200
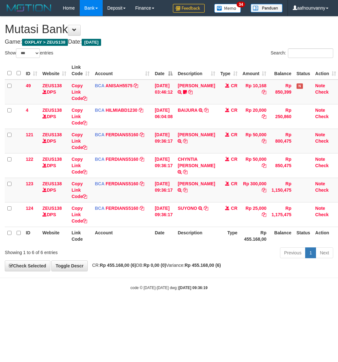
select select "***"
click at [189, 182] on link "[PERSON_NAME]" at bounding box center [195, 183] width 37 height 5
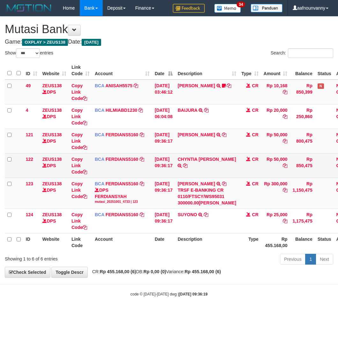
click at [187, 162] on td "CHYNTIA INDRA DEWI TRSF E-BANKING CR 0110/FTSCY/WS95271 50000.00CHYNTIA INDRA D…" at bounding box center [207, 165] width 64 height 25
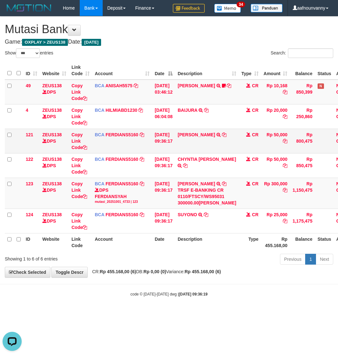
click at [187, 139] on td "ABDUL MUIS TRSF E-BANKING CR 0110/FTSCY/WS95031 50000.00ABDUL MUIS" at bounding box center [207, 141] width 64 height 25
click at [187, 137] on link "ABDUL MUIS" at bounding box center [195, 134] width 37 height 5
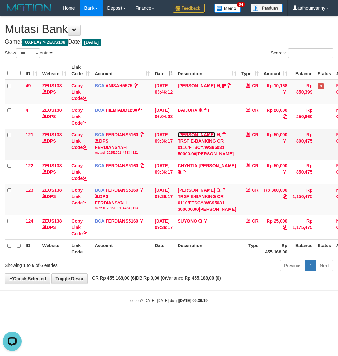
click at [187, 135] on link "ABDUL MUIS" at bounding box center [195, 134] width 37 height 5
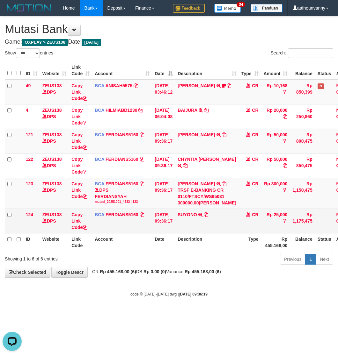
drag, startPoint x: 151, startPoint y: 263, endPoint x: 7, endPoint y: 242, distance: 145.5
click at [139, 251] on th "Account" at bounding box center [122, 242] width 60 height 18
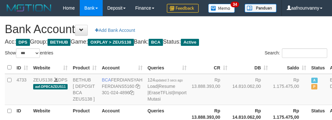
select select "***"
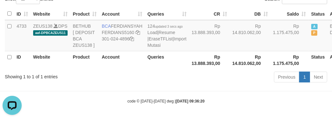
click at [174, 85] on div "Previous 1 Next" at bounding box center [235, 78] width 184 height 14
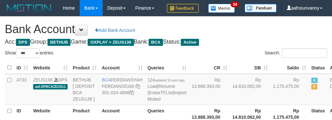
select select "***"
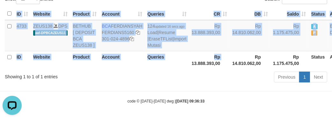
drag, startPoint x: 166, startPoint y: 81, endPoint x: 165, endPoint y: 86, distance: 5.5
click at [165, 71] on div "ID Website Product Account Queries CR DB Saldo Status Action 4733 ZEUS138 DPS a…" at bounding box center [166, 38] width 332 height 65
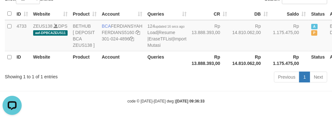
click at [139, 85] on div "Showing 1 to 1 of 1 entries Previous 1 Next" at bounding box center [166, 78] width 332 height 14
drag, startPoint x: 139, startPoint y: 99, endPoint x: 136, endPoint y: 98, distance: 3.7
click at [136, 85] on div "Showing 1 to 1 of 1 entries Previous 1 Next" at bounding box center [166, 78] width 332 height 14
click at [137, 85] on div "Showing 1 to 1 of 1 entries Previous 1 Next" at bounding box center [166, 78] width 332 height 14
click at [150, 85] on div "Previous 1 Next" at bounding box center [235, 78] width 184 height 14
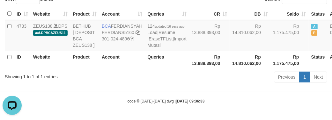
click at [148, 85] on div "Previous 1 Next" at bounding box center [235, 78] width 184 height 14
drag, startPoint x: 148, startPoint y: 90, endPoint x: 134, endPoint y: 94, distance: 14.3
click at [151, 85] on div "Previous 1 Next" at bounding box center [235, 78] width 184 height 14
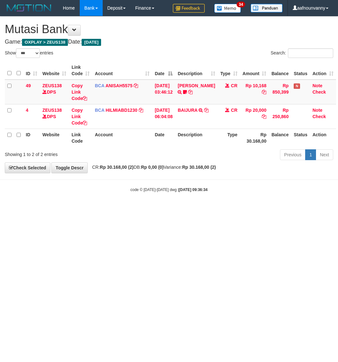
select select "***"
click at [142, 209] on html "Toggle navigation Home Bank Account List Load By Website Group [OXPLAY] ZEUS138…" at bounding box center [169, 104] width 338 height 209
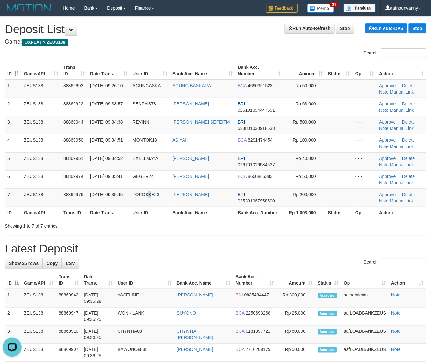
drag, startPoint x: 147, startPoint y: 193, endPoint x: 434, endPoint y: 257, distance: 293.8
click at [162, 200] on td "FOROSSE23" at bounding box center [150, 198] width 40 height 18
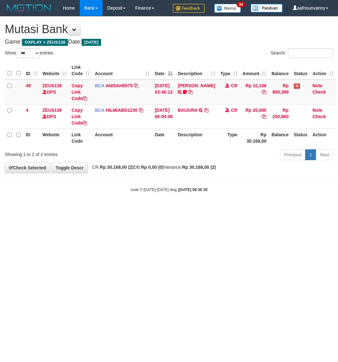
select select "***"
drag, startPoint x: 155, startPoint y: 255, endPoint x: 0, endPoint y: 227, distance: 157.7
click at [139, 209] on html "Toggle navigation Home Bank Account List Load By Website Group [OXPLAY] ZEUS138…" at bounding box center [169, 104] width 338 height 209
select select "***"
click at [88, 209] on html "Toggle navigation Home Bank Account List Load By Website Group [OXPLAY] ZEUS138…" at bounding box center [169, 104] width 338 height 209
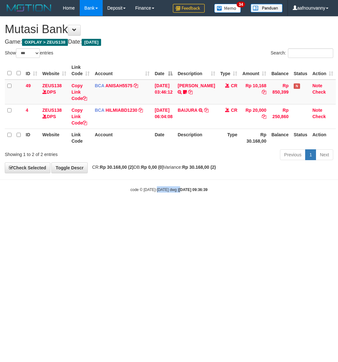
drag, startPoint x: 157, startPoint y: 248, endPoint x: 201, endPoint y: 228, distance: 48.3
click at [168, 209] on html "Toggle navigation Home Bank Account List Load By Website Group [OXPLAY] ZEUS138…" at bounding box center [169, 104] width 338 height 209
drag, startPoint x: 127, startPoint y: 271, endPoint x: -25, endPoint y: 225, distance: 159.5
click at [0, 209] on html "Toggle navigation Home Bank Account List Load By Website Group [OXPLAY] ZEUS138…" at bounding box center [169, 104] width 338 height 209
click at [113, 209] on html "Toggle navigation Home Bank Account List Load By Website Group [OXPLAY] ZEUS138…" at bounding box center [169, 104] width 338 height 209
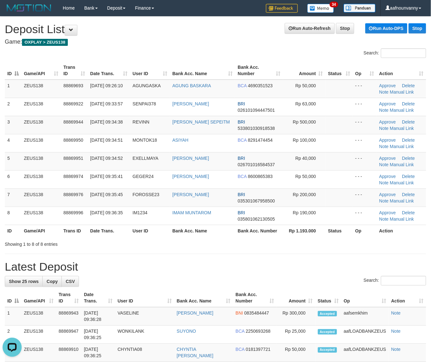
drag, startPoint x: 217, startPoint y: 196, endPoint x: 436, endPoint y: 253, distance: 226.1
click at [236, 203] on tr "7 ZEUS138 88869976 01/10/2025 09:35:45 FOROSSE23 PAUL WILLIAM U BRI 03530106795…" at bounding box center [215, 198] width 421 height 18
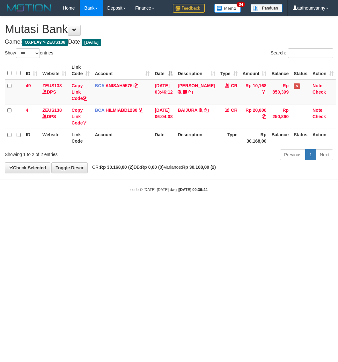
select select "***"
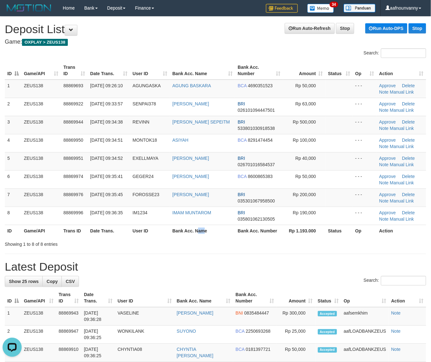
drag, startPoint x: 205, startPoint y: 232, endPoint x: 230, endPoint y: 238, distance: 26.1
click at [214, 235] on th "Bank Acc. Name" at bounding box center [202, 231] width 65 height 12
drag, startPoint x: 198, startPoint y: 228, endPoint x: 434, endPoint y: 253, distance: 237.3
click at [210, 232] on th "Bank Acc. Name" at bounding box center [202, 231] width 65 height 12
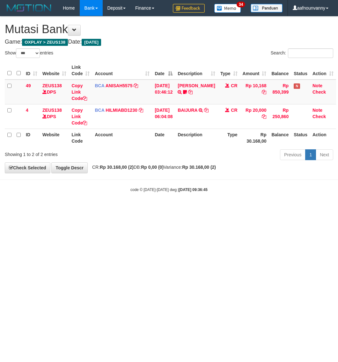
select select "***"
